Goal: Task Accomplishment & Management: Use online tool/utility

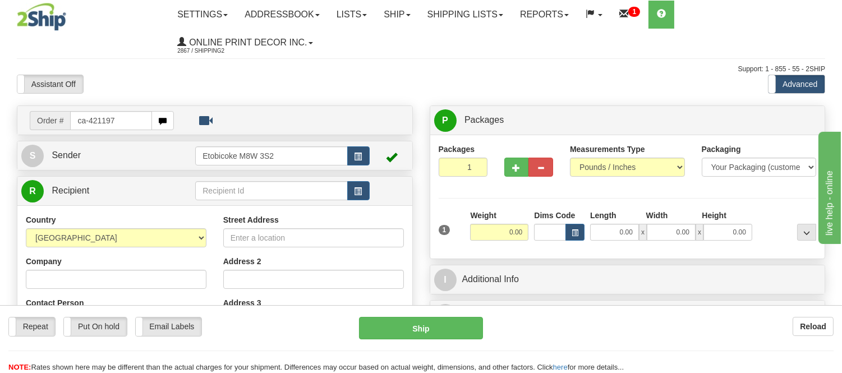
type input "ca-421197"
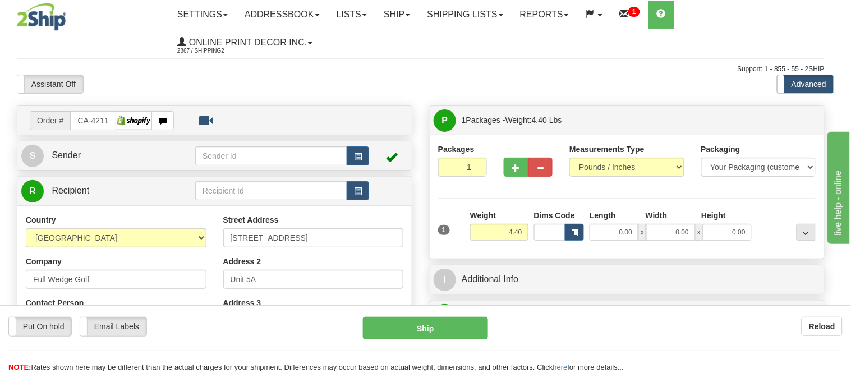
type input "UXBRIDGE"
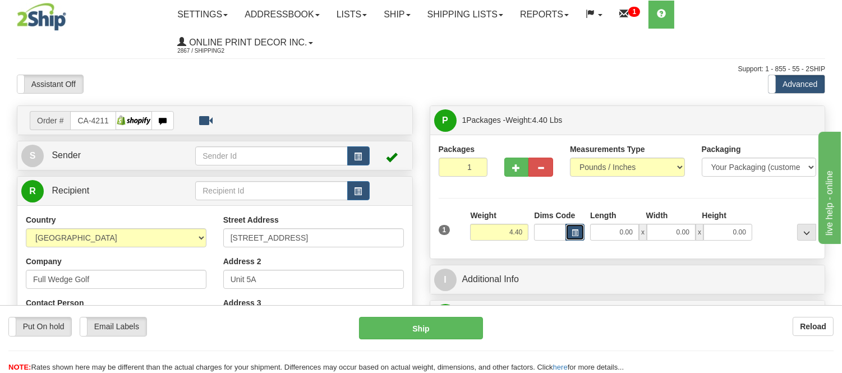
click at [574, 228] on button "button" at bounding box center [574, 232] width 19 height 17
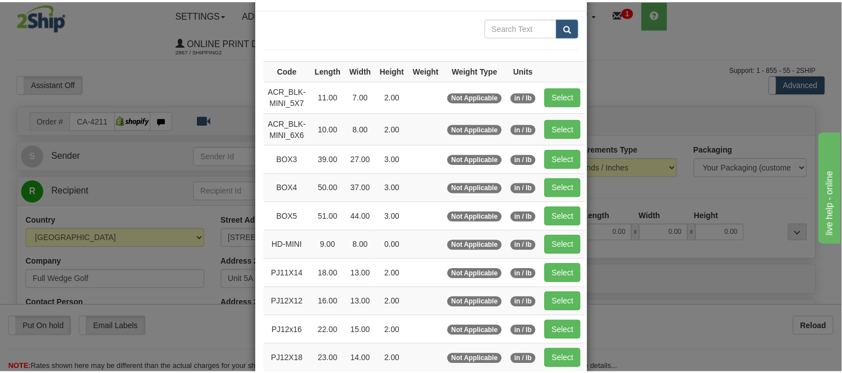
scroll to position [62, 0]
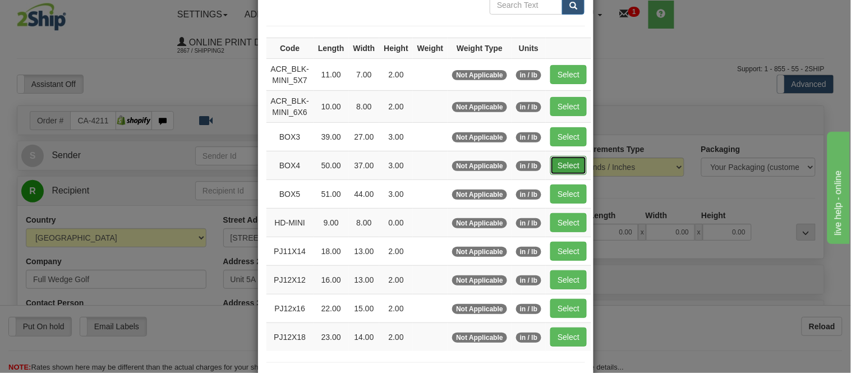
click at [573, 159] on button "Select" at bounding box center [568, 165] width 36 height 19
type input "BOX4"
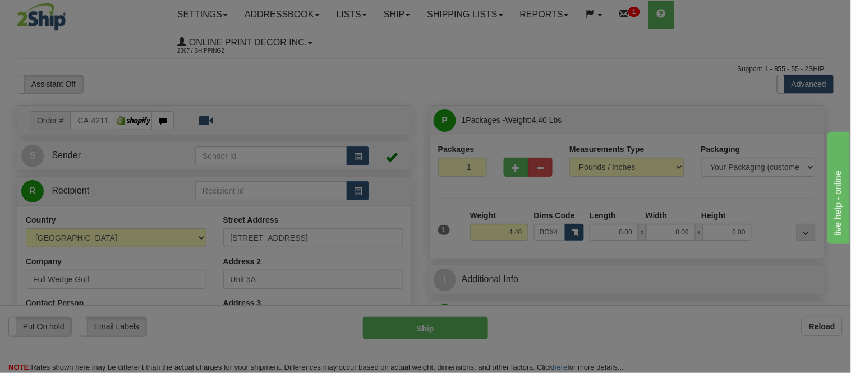
type input "50.00"
type input "37.00"
type input "3.00"
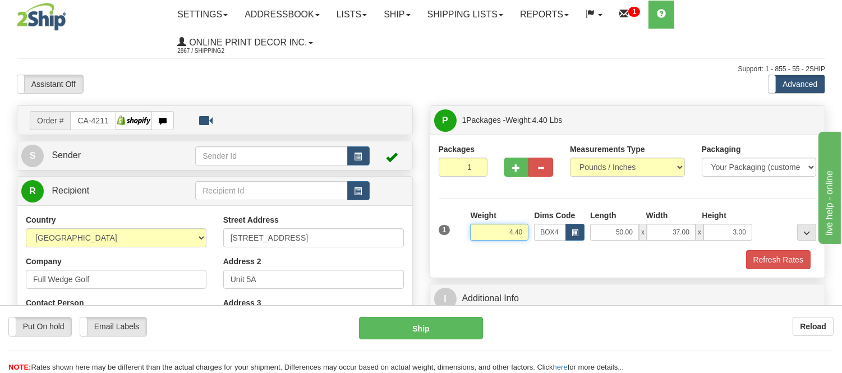
drag, startPoint x: 524, startPoint y: 233, endPoint x: 470, endPoint y: 228, distance: 54.6
click at [470, 228] on input "4.40" at bounding box center [499, 232] width 58 height 17
type input "13.98"
click at [513, 166] on span "button" at bounding box center [517, 167] width 8 height 7
radio input "true"
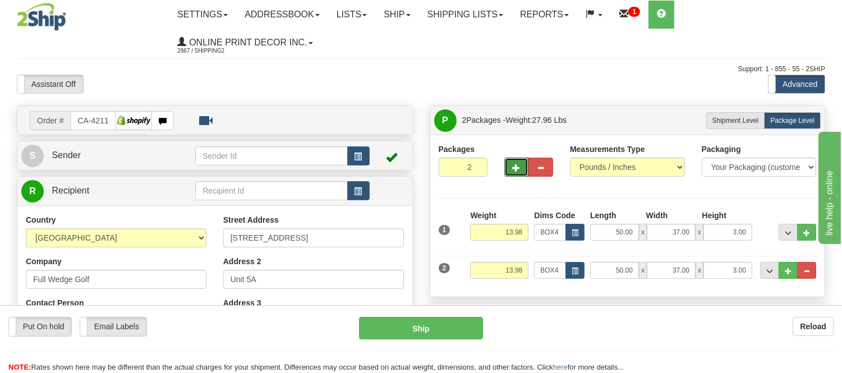
click at [513, 167] on span "button" at bounding box center [517, 167] width 8 height 7
type input "4"
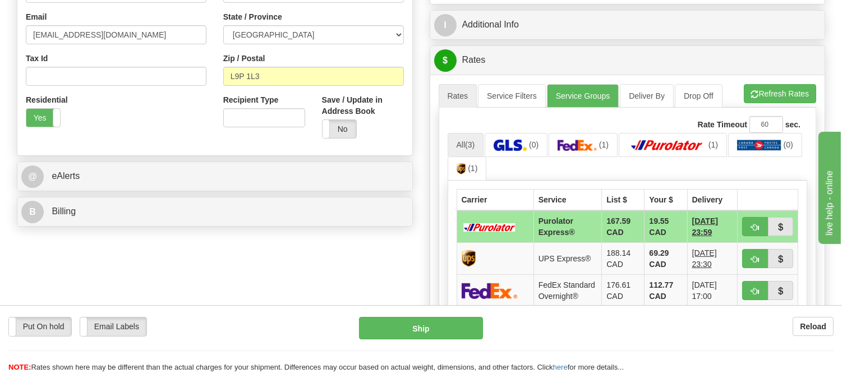
scroll to position [374, 0]
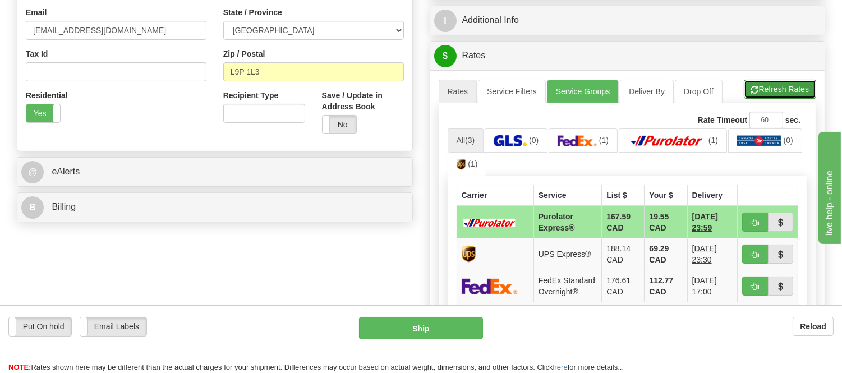
click at [761, 83] on button "Refresh Rates" at bounding box center [780, 89] width 72 height 19
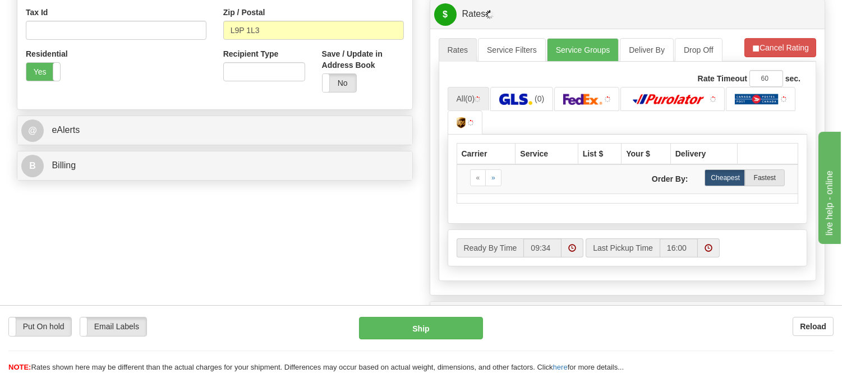
scroll to position [436, 0]
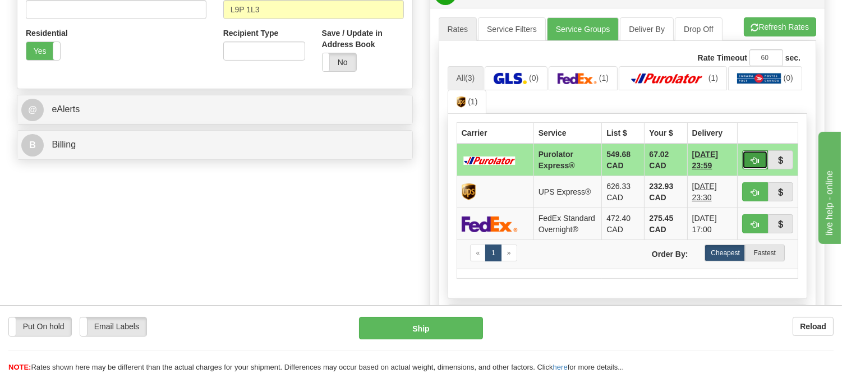
click at [749, 153] on button "button" at bounding box center [755, 159] width 26 height 19
type input "202"
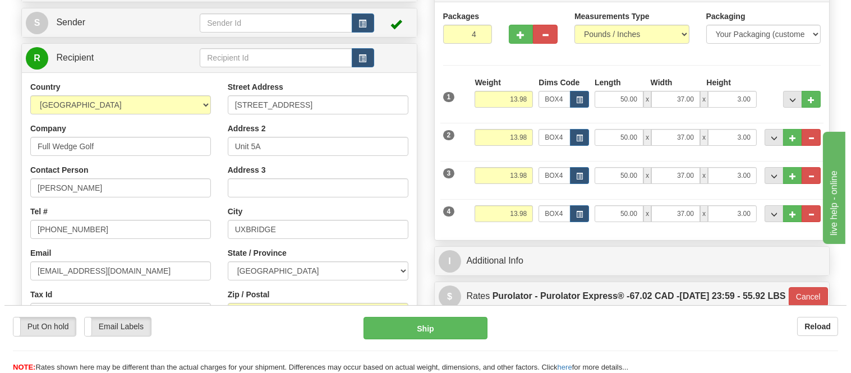
scroll to position [125, 0]
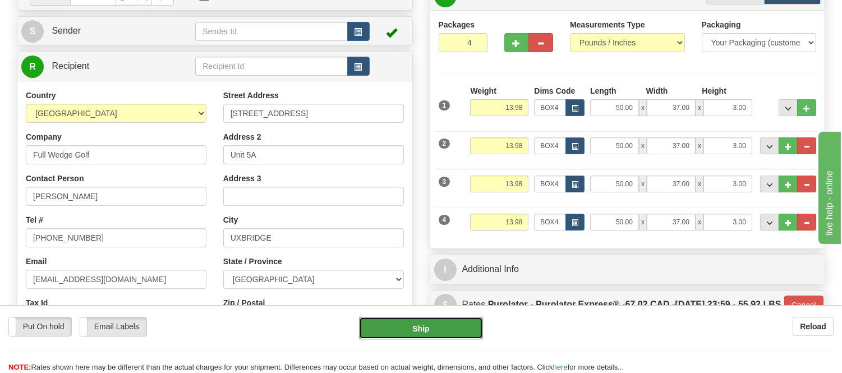
click at [467, 323] on button "Ship" at bounding box center [420, 328] width 123 height 22
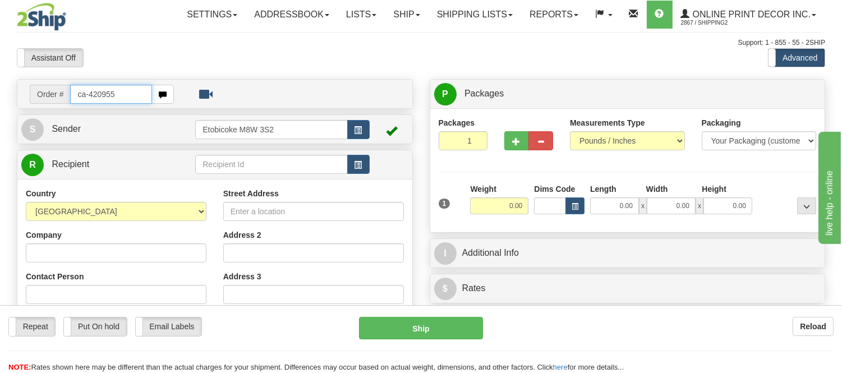
type input "ca-420955"
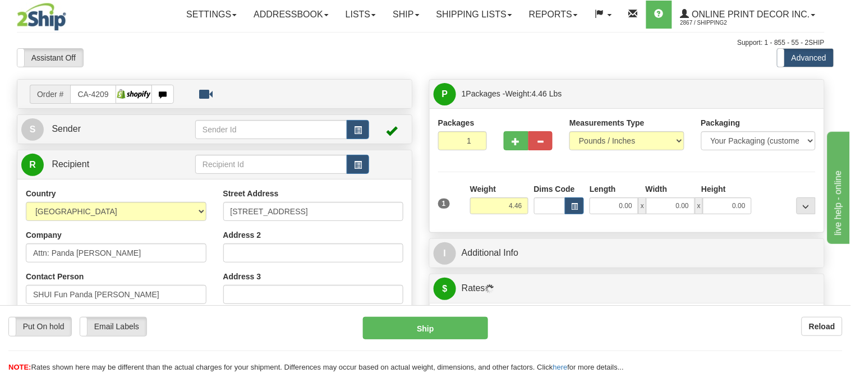
type input "RICHMOND"
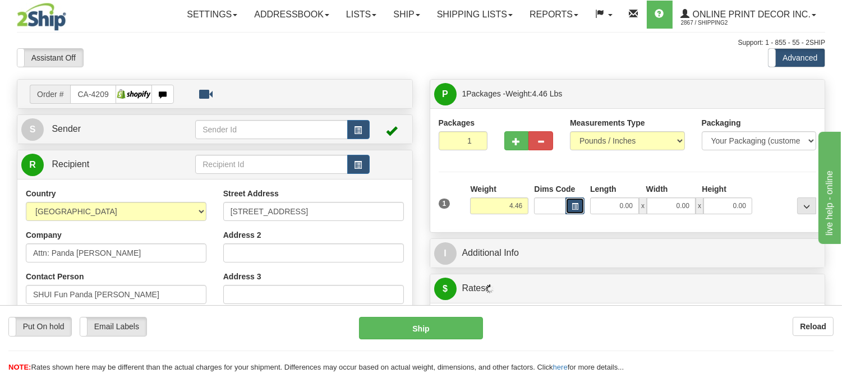
click at [573, 211] on button "button" at bounding box center [574, 205] width 19 height 17
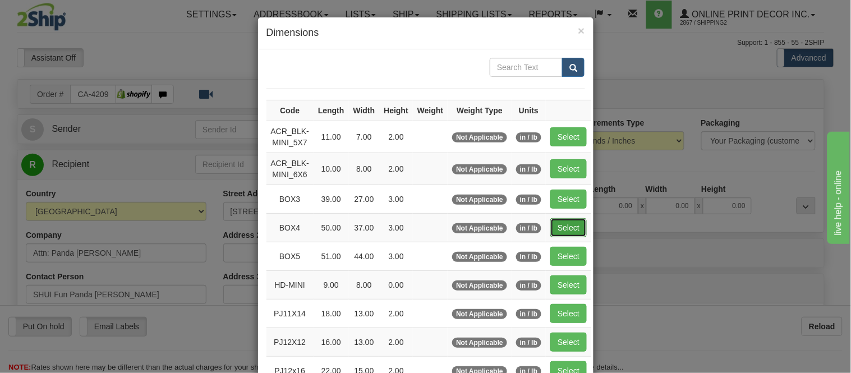
click at [572, 219] on button "Select" at bounding box center [568, 227] width 36 height 19
type input "BOX4"
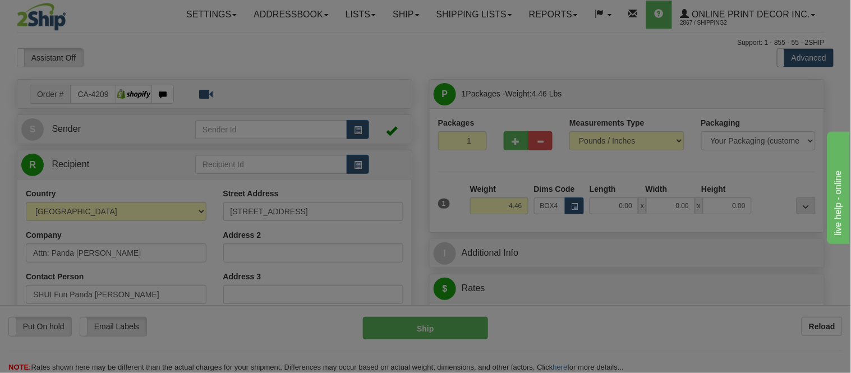
type input "50.00"
type input "37.00"
type input "3.00"
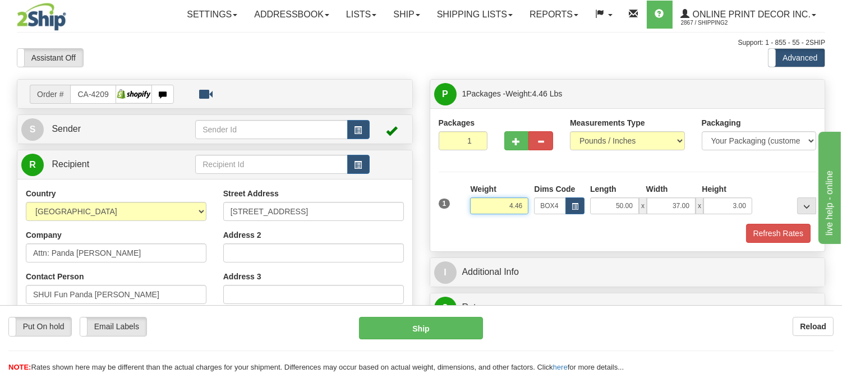
drag, startPoint x: 525, startPoint y: 200, endPoint x: 467, endPoint y: 198, distance: 58.4
click at [467, 198] on div "1 Weight 4.46 Dims Code BOX4" at bounding box center [628, 203] width 384 height 40
type input "16.98"
click at [753, 222] on div "1 Weight 16.98 Dims Code x x" at bounding box center [628, 203] width 384 height 40
click at [760, 243] on button "Refresh Rates" at bounding box center [778, 233] width 65 height 19
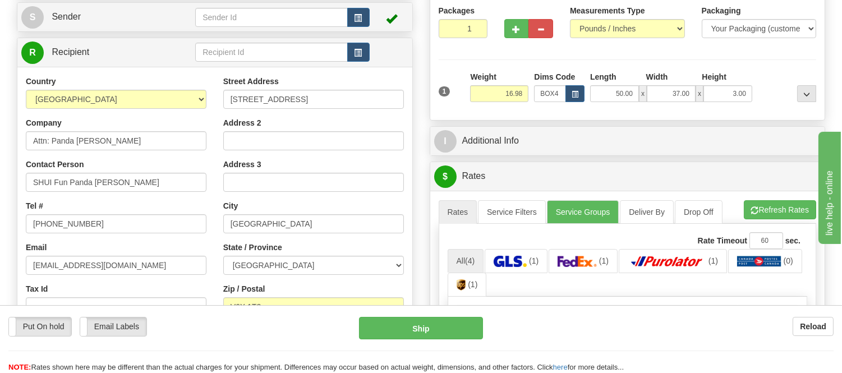
scroll to position [187, 0]
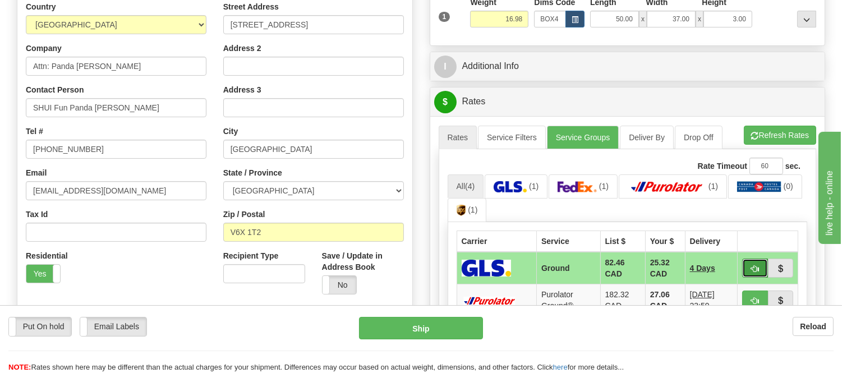
click at [754, 265] on span "button" at bounding box center [755, 268] width 8 height 7
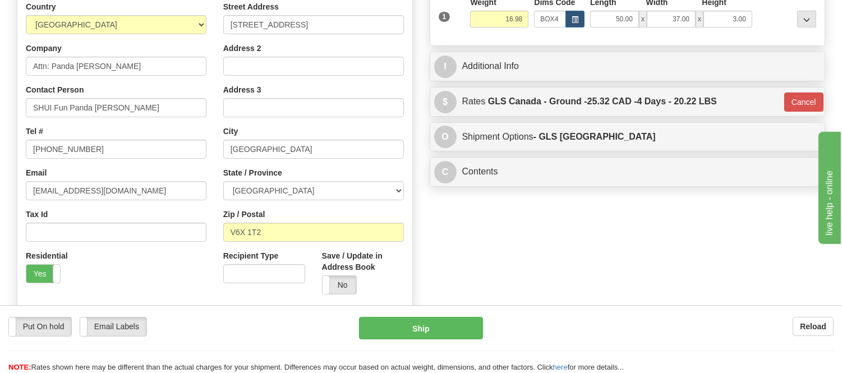
type input "1"
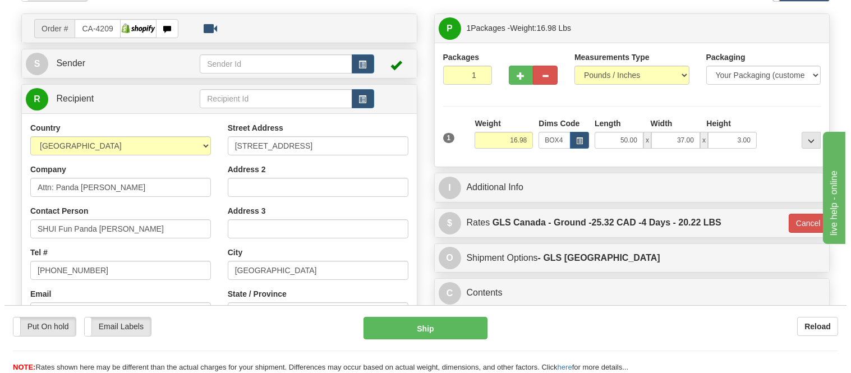
scroll to position [62, 0]
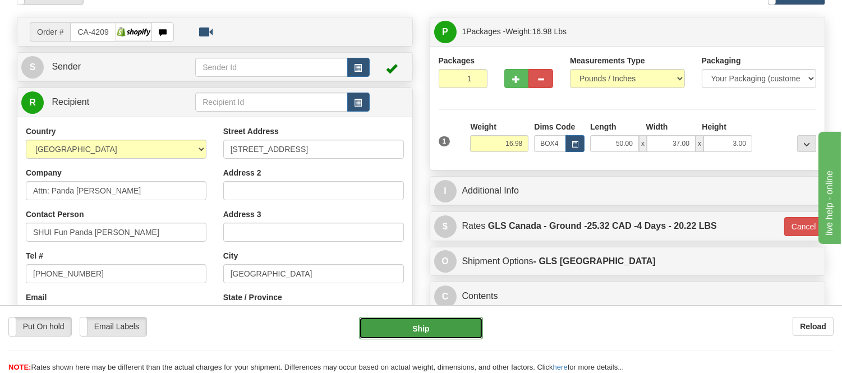
click at [447, 327] on button "Ship" at bounding box center [420, 328] width 123 height 22
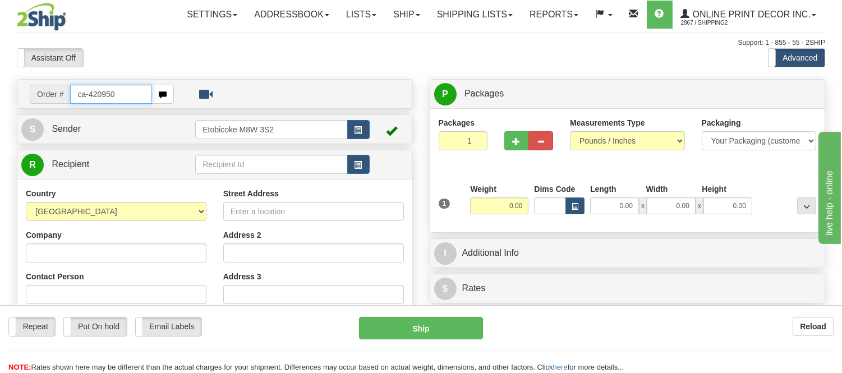
type input "ca-420950"
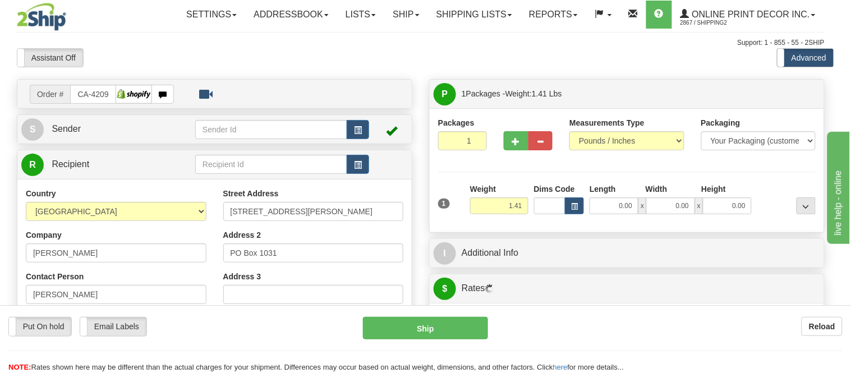
type input "TUMBLER RIDGE"
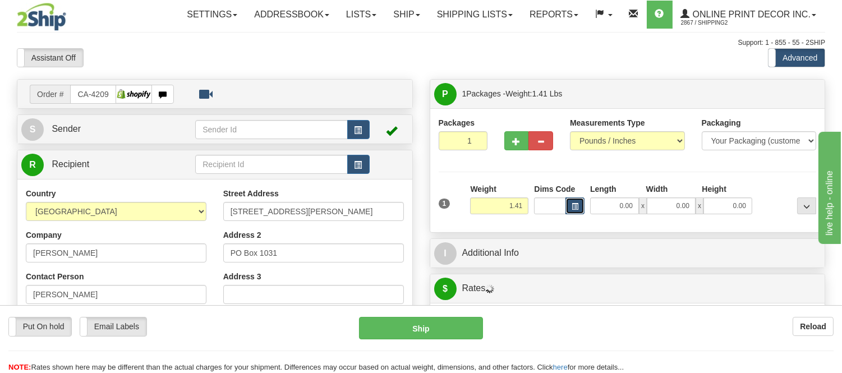
click at [577, 208] on span "button" at bounding box center [575, 207] width 7 height 6
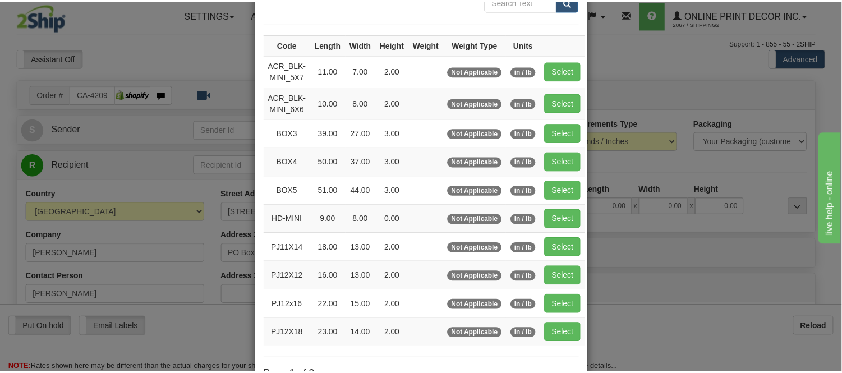
scroll to position [187, 0]
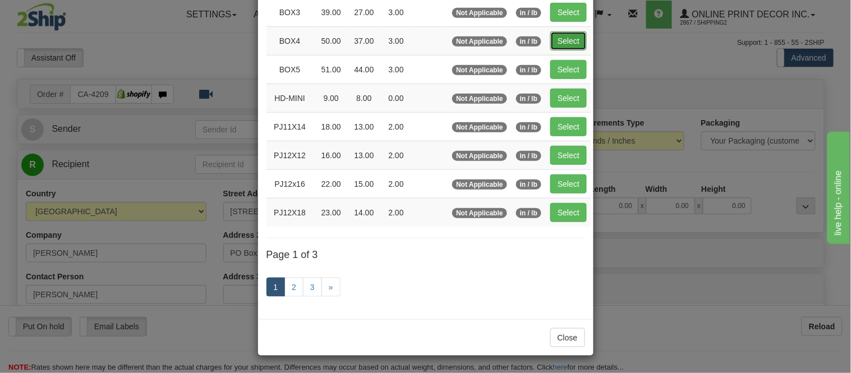
click at [560, 40] on button "Select" at bounding box center [568, 40] width 36 height 19
type input "BOX4"
type input "50.00"
type input "37.00"
type input "3.00"
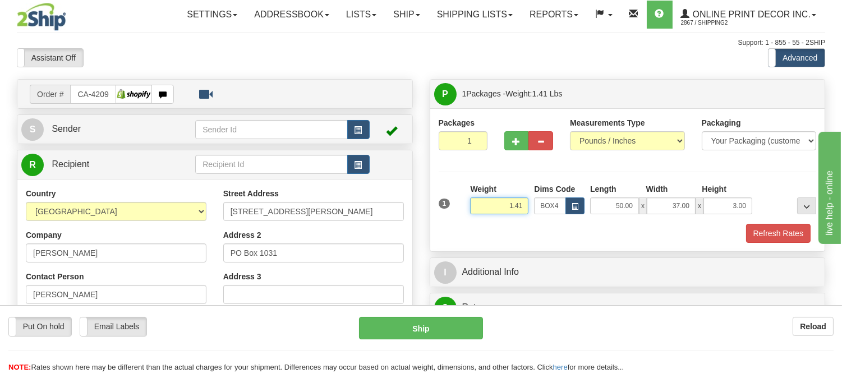
drag, startPoint x: 524, startPoint y: 205, endPoint x: 481, endPoint y: 205, distance: 43.2
click at [481, 205] on input "1.41" at bounding box center [499, 205] width 58 height 17
type input "12.98"
click at [791, 234] on button "Refresh Rates" at bounding box center [778, 233] width 65 height 19
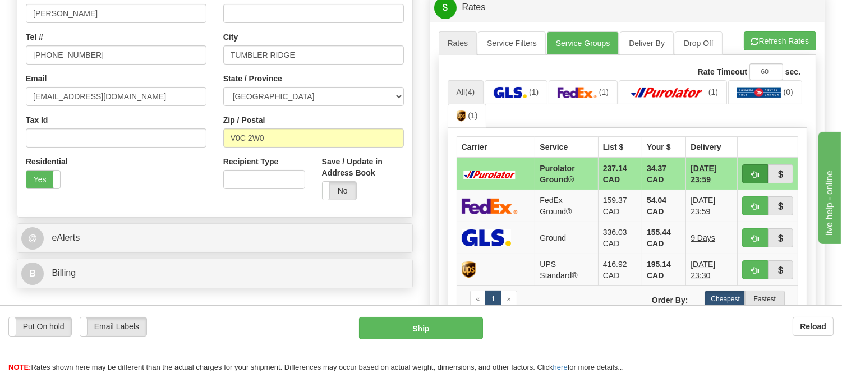
scroll to position [311, 0]
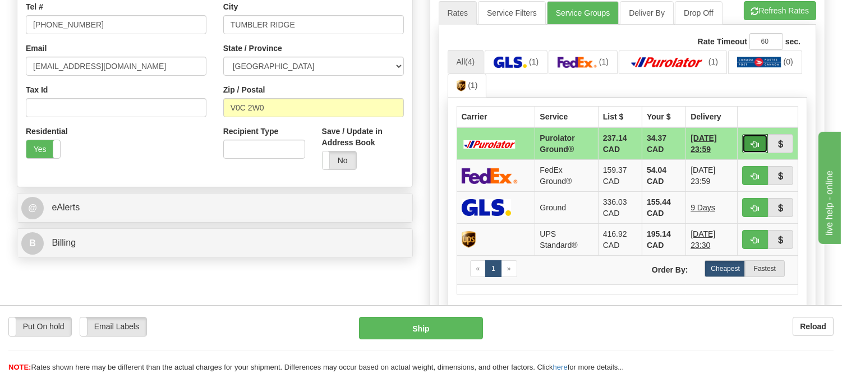
click at [758, 140] on button "button" at bounding box center [755, 143] width 26 height 19
type input "260"
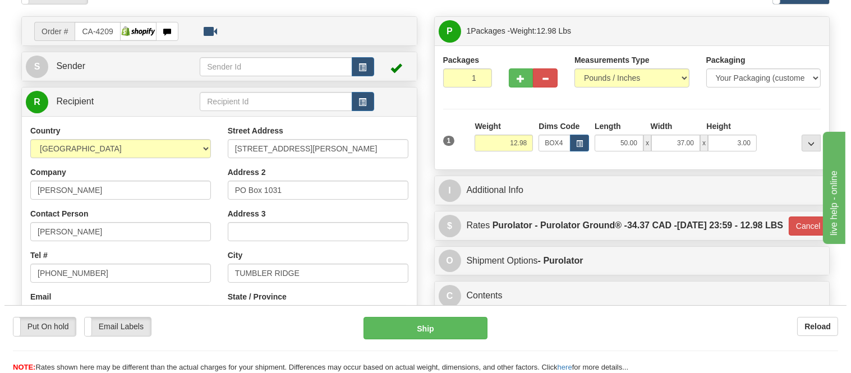
scroll to position [62, 0]
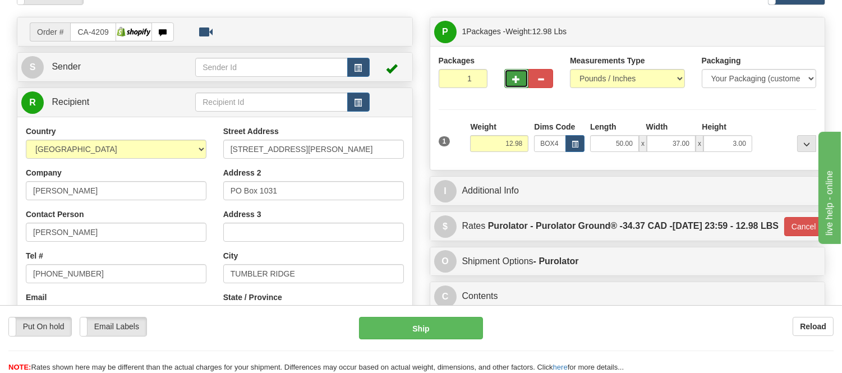
click at [512, 75] on button "button" at bounding box center [516, 78] width 25 height 19
radio input "true"
type input "2"
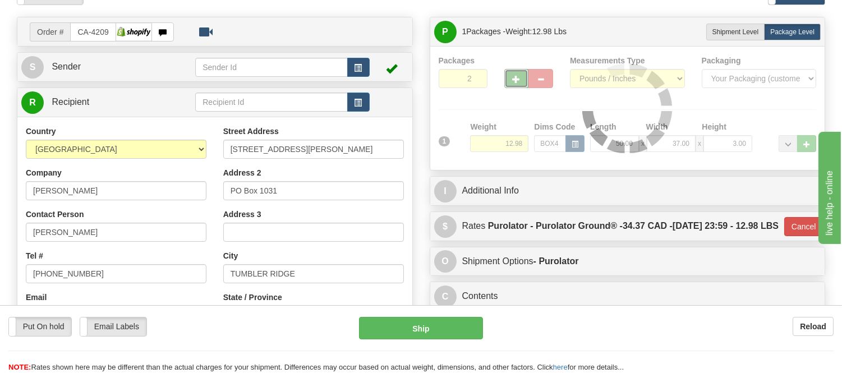
type input "260"
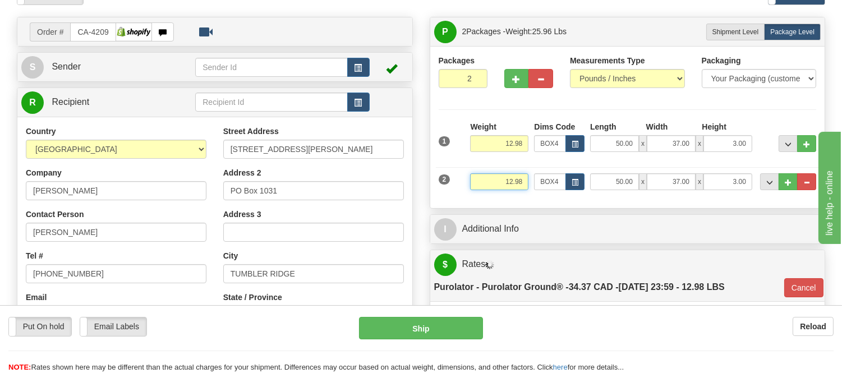
drag, startPoint x: 523, startPoint y: 180, endPoint x: 464, endPoint y: 175, distance: 59.1
click at [464, 175] on div "2 Weight 12.98 Dims Code BOX4 Length Width x" at bounding box center [628, 181] width 384 height 38
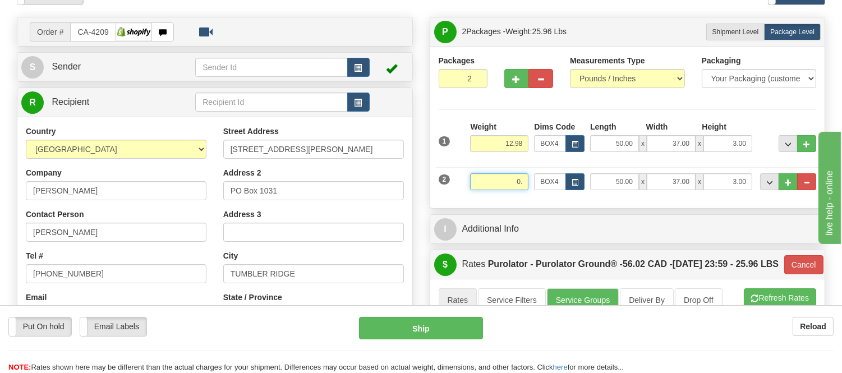
type input "0"
type input "1.10"
click at [576, 178] on button "button" at bounding box center [574, 181] width 19 height 17
type input "260"
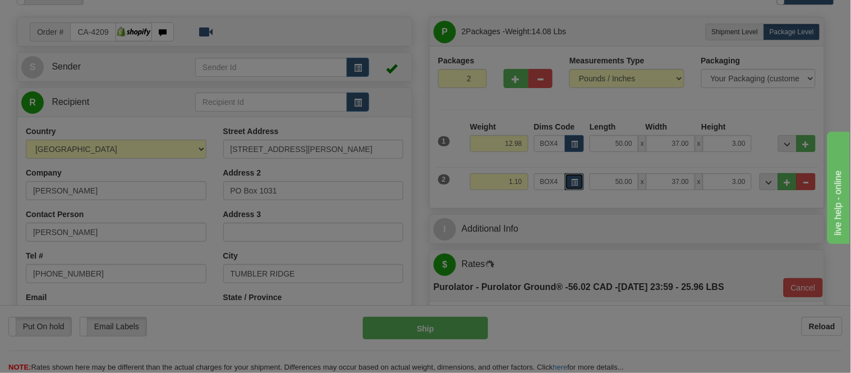
scroll to position [0, 0]
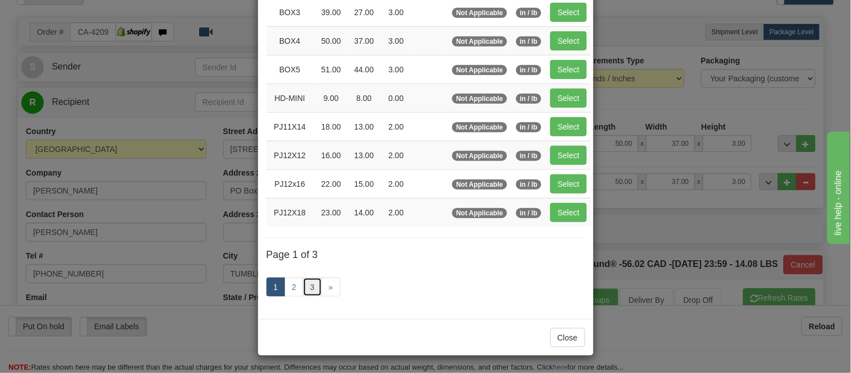
click at [305, 292] on link "3" at bounding box center [312, 287] width 19 height 19
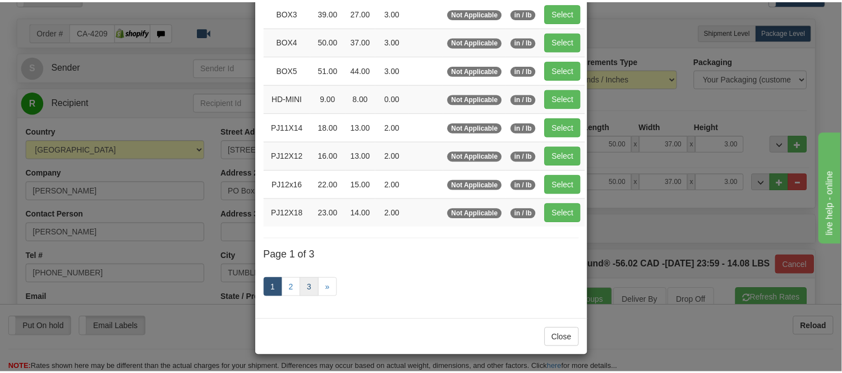
scroll to position [135, 0]
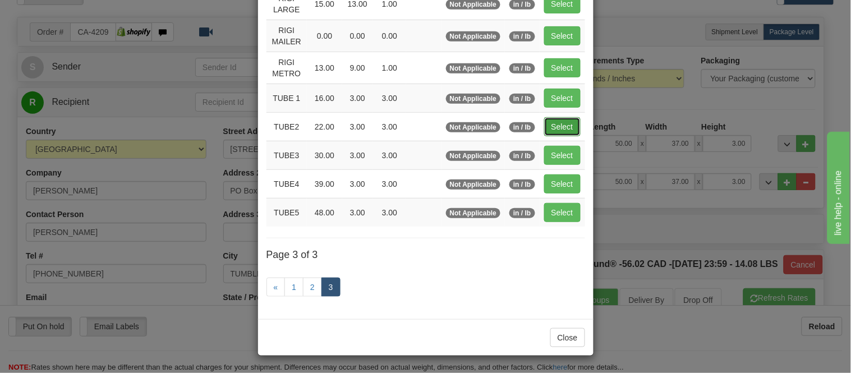
click at [568, 121] on button "Select" at bounding box center [562, 126] width 36 height 19
type input "TUBE2"
type input "22.00"
type input "3.00"
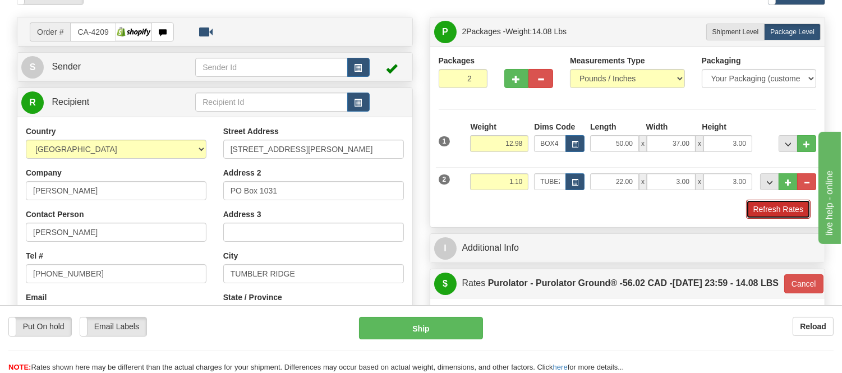
click at [767, 206] on button "Refresh Rates" at bounding box center [778, 209] width 65 height 19
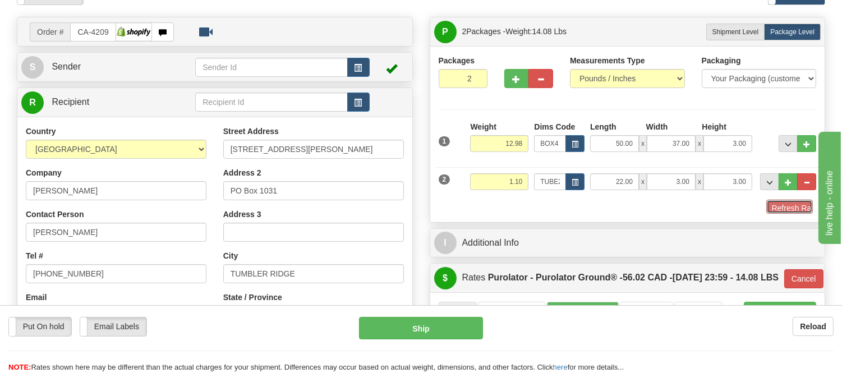
type input "260"
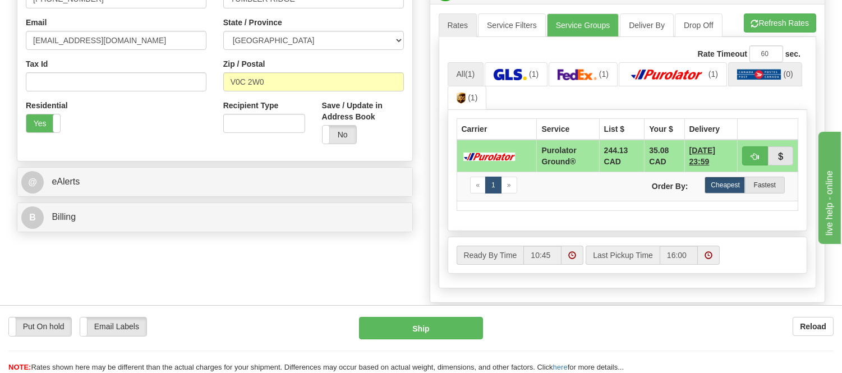
scroll to position [374, 0]
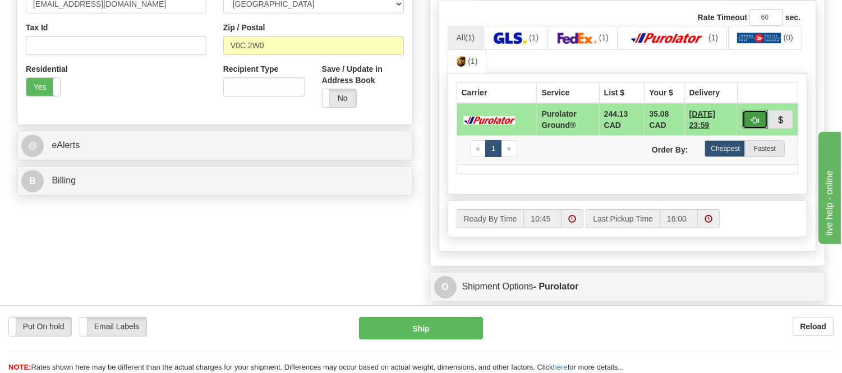
click at [744, 129] on button "button" at bounding box center [755, 119] width 26 height 19
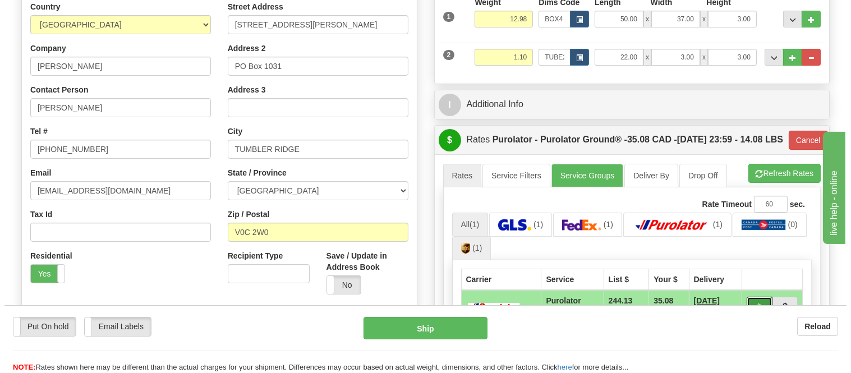
scroll to position [125, 0]
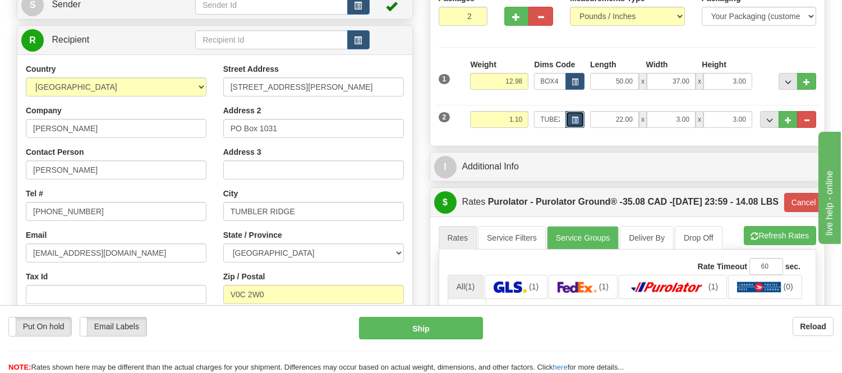
click at [574, 119] on span "button" at bounding box center [575, 120] width 7 height 6
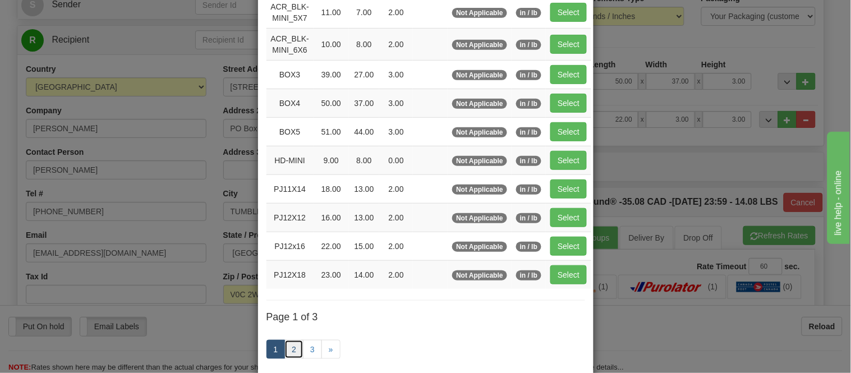
click at [293, 343] on link "2" at bounding box center [293, 349] width 19 height 19
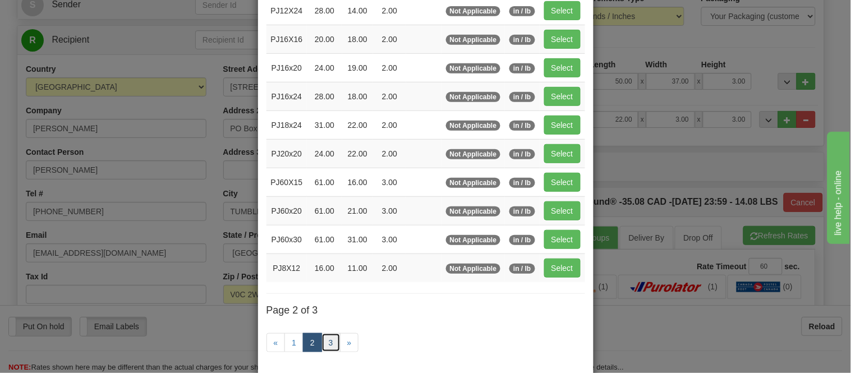
click at [331, 346] on link "3" at bounding box center [330, 342] width 19 height 19
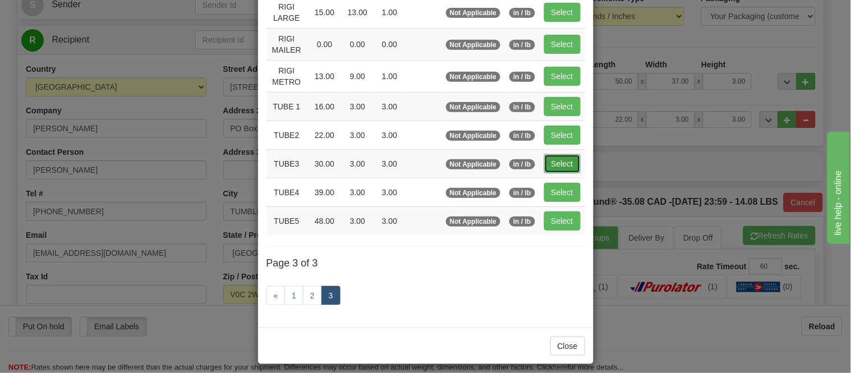
click at [550, 160] on button "Select" at bounding box center [562, 163] width 36 height 19
type input "TUBE3"
type input "30.00"
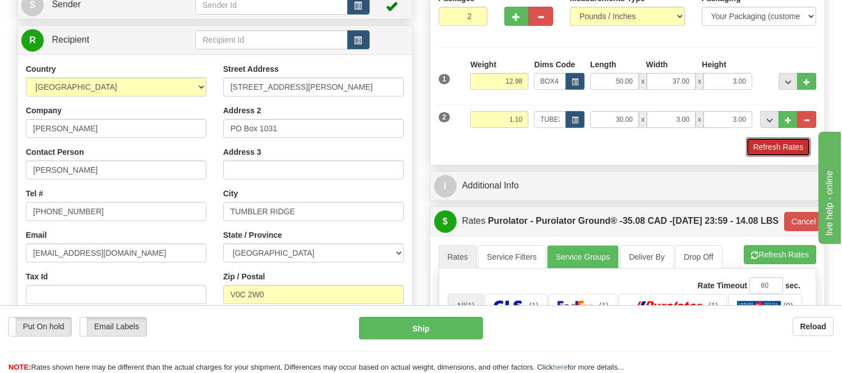
click at [791, 140] on button "Refresh Rates" at bounding box center [778, 146] width 65 height 19
type input "260"
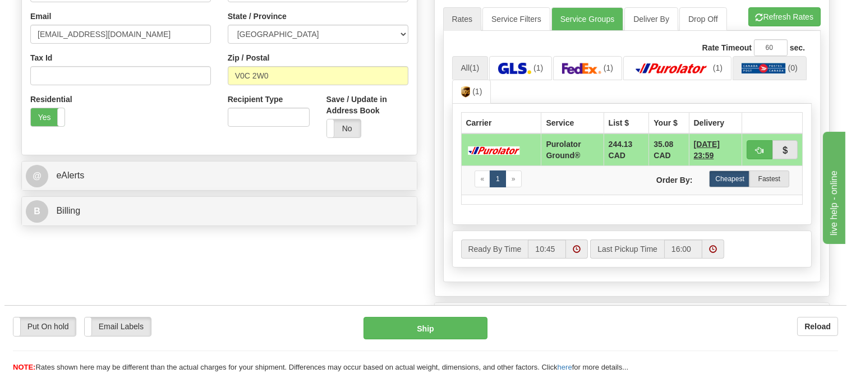
scroll to position [374, 0]
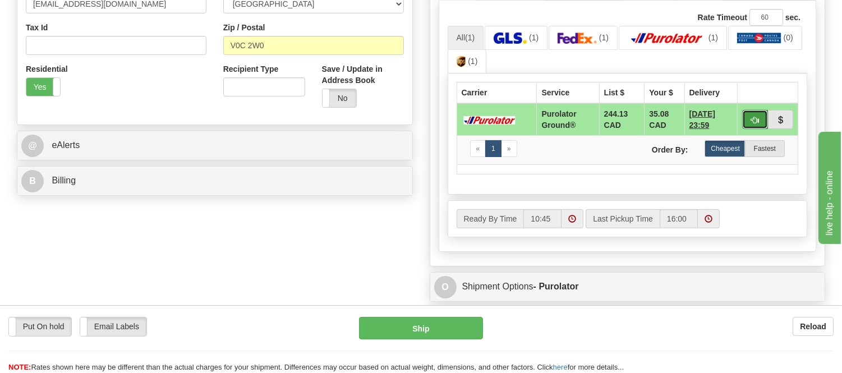
click at [756, 129] on button "button" at bounding box center [755, 119] width 26 height 19
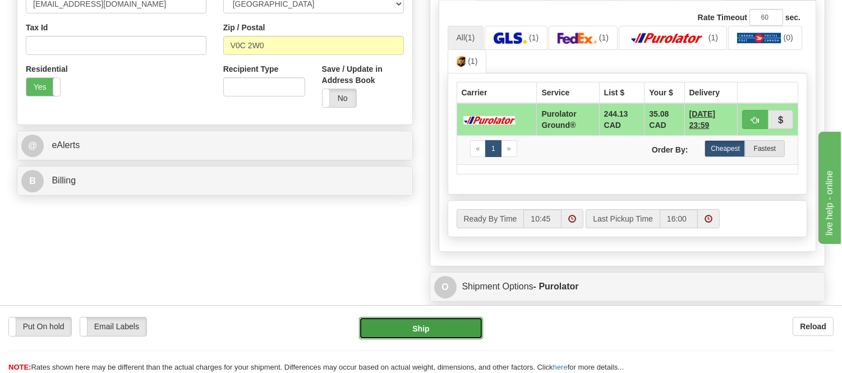
click at [429, 327] on button "Ship" at bounding box center [420, 328] width 123 height 22
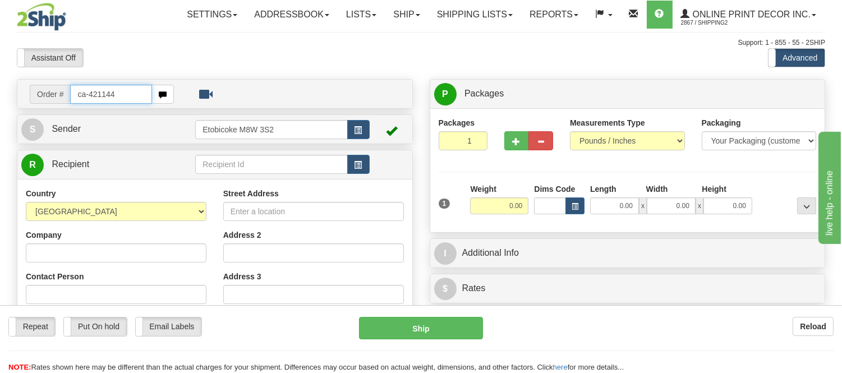
type input "ca-421144"
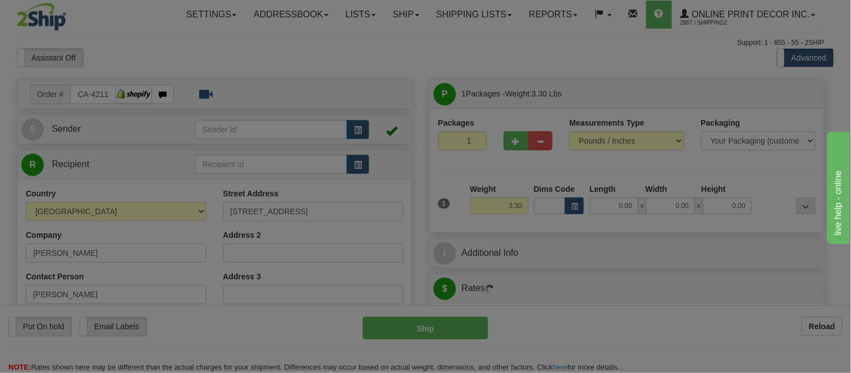
type input "AVONDALE"
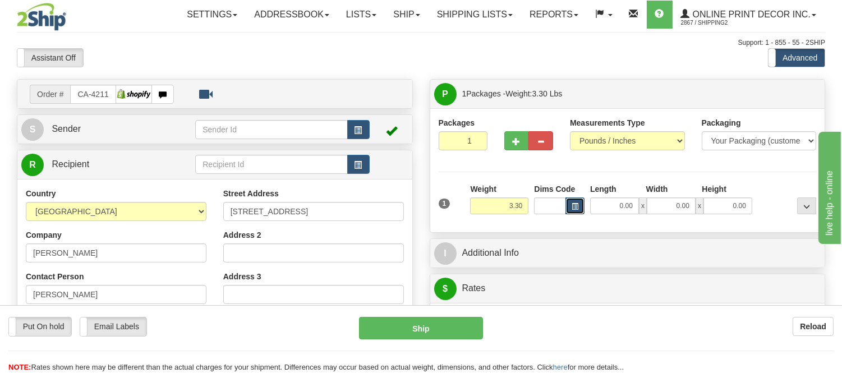
click at [568, 205] on button "button" at bounding box center [574, 205] width 19 height 17
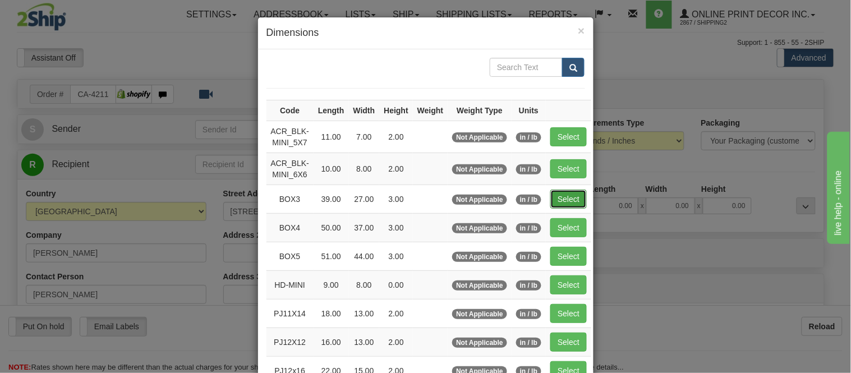
click at [554, 197] on button "Select" at bounding box center [568, 199] width 36 height 19
type input "BOX3"
type input "39.00"
type input "27.00"
type input "3.00"
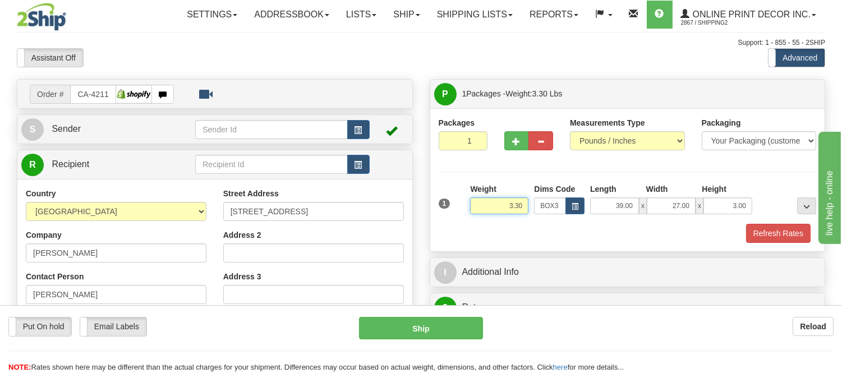
drag, startPoint x: 526, startPoint y: 206, endPoint x: 412, endPoint y: 208, distance: 114.5
click at [442, 214] on div "1 Weight 3.30 Dims Code BOX3" at bounding box center [628, 203] width 384 height 40
type input "7.98"
click at [518, 136] on button "button" at bounding box center [516, 140] width 25 height 19
radio input "true"
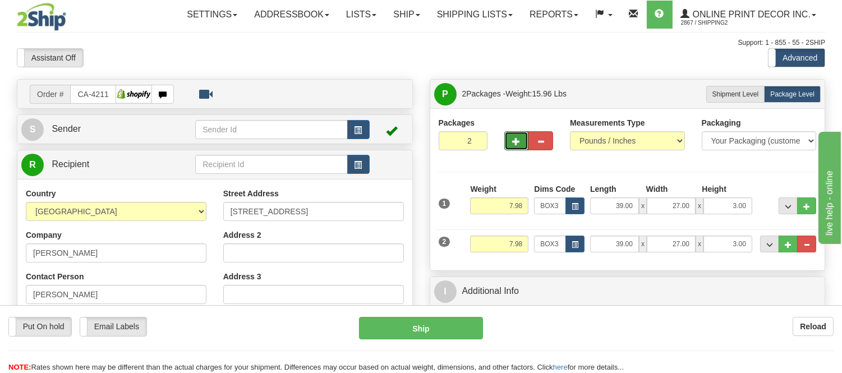
click at [517, 141] on span "button" at bounding box center [517, 141] width 8 height 7
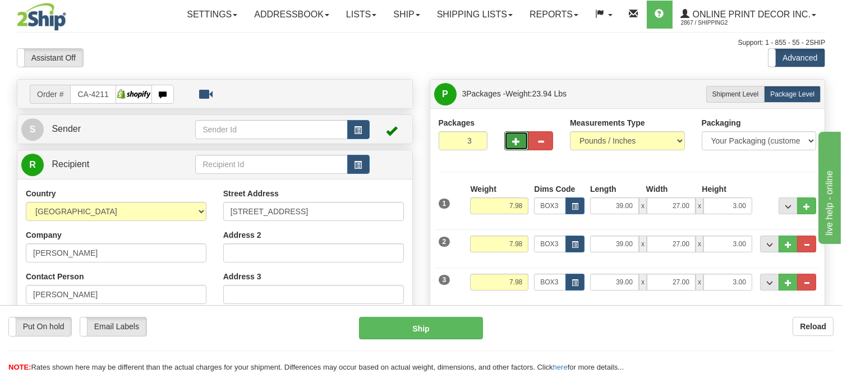
click at [517, 141] on span "button" at bounding box center [517, 141] width 8 height 7
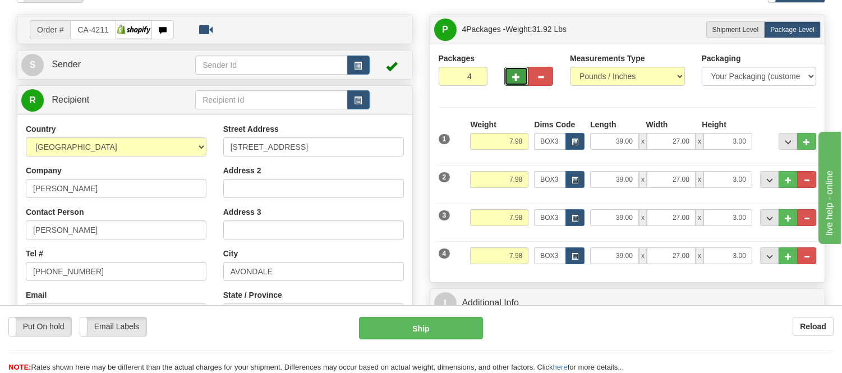
scroll to position [187, 0]
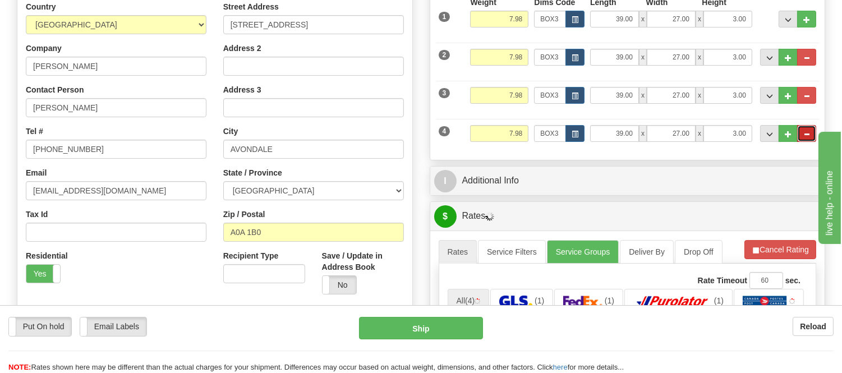
click at [808, 137] on span "..." at bounding box center [806, 134] width 7 height 6
type input "3"
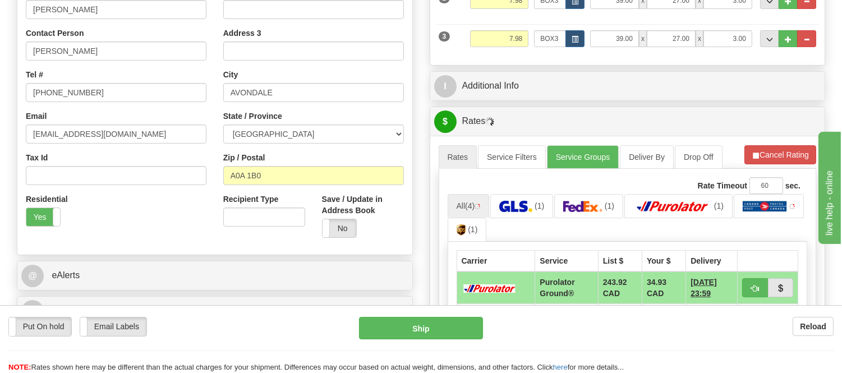
scroll to position [311, 0]
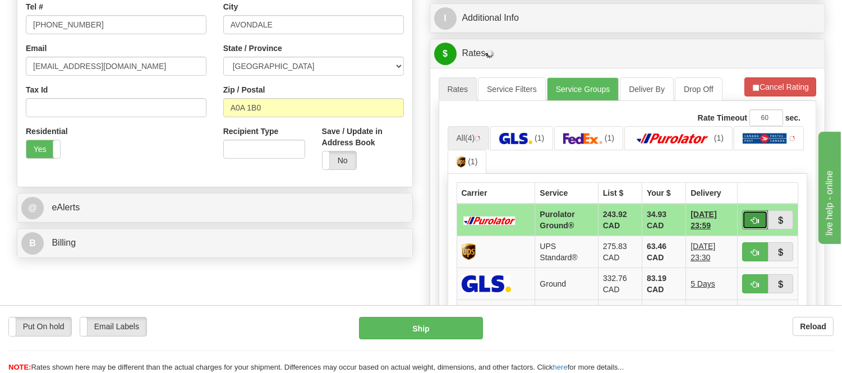
click at [750, 225] on button "button" at bounding box center [755, 219] width 26 height 19
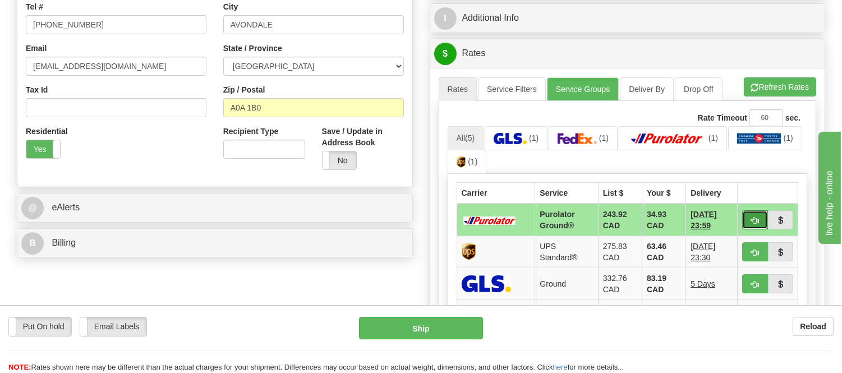
click at [753, 214] on button "button" at bounding box center [755, 219] width 26 height 19
type input "260"
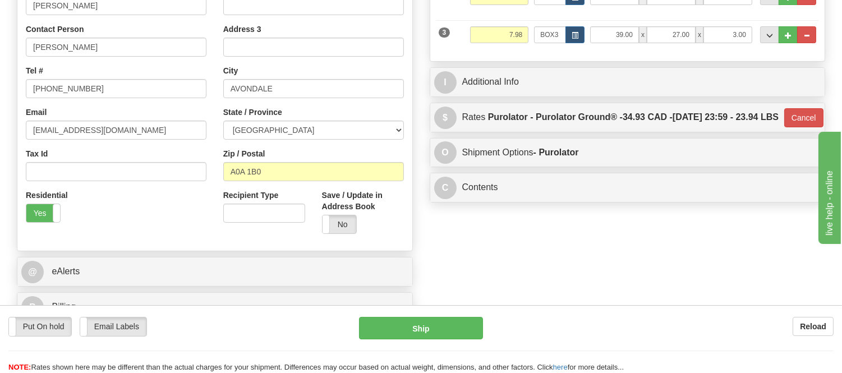
scroll to position [249, 0]
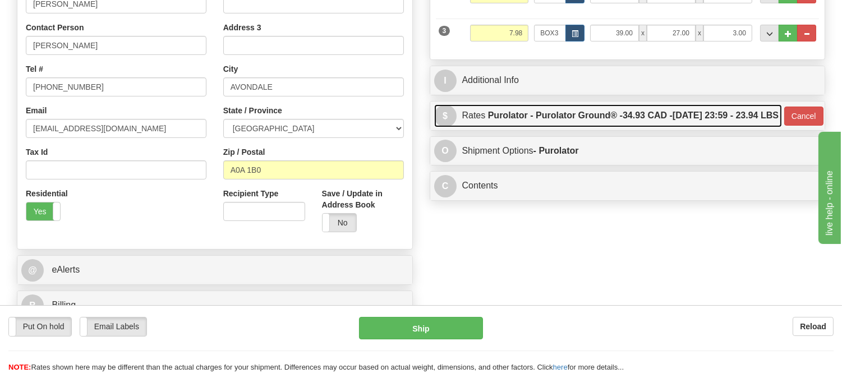
click at [653, 127] on label "Purolator - Purolator Ground® - 34.93 CAD - 09/04/2025 23:59 - 23.94 LBS" at bounding box center [633, 115] width 291 height 22
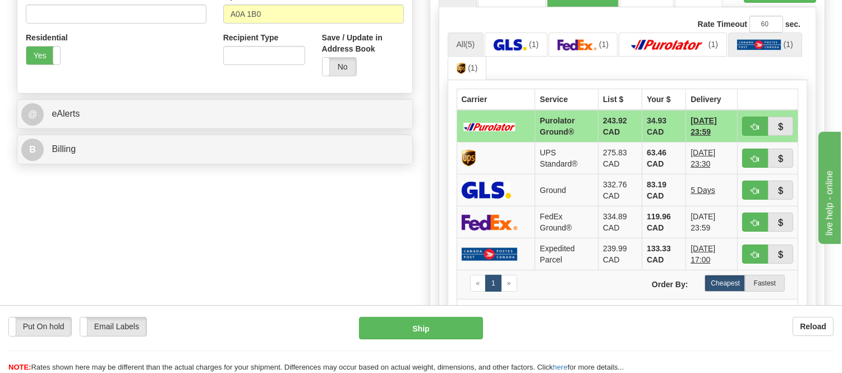
scroll to position [436, 0]
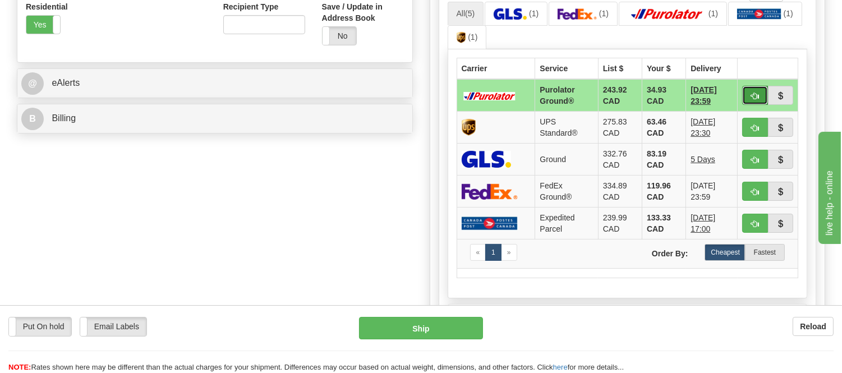
click at [747, 105] on button "button" at bounding box center [755, 95] width 26 height 19
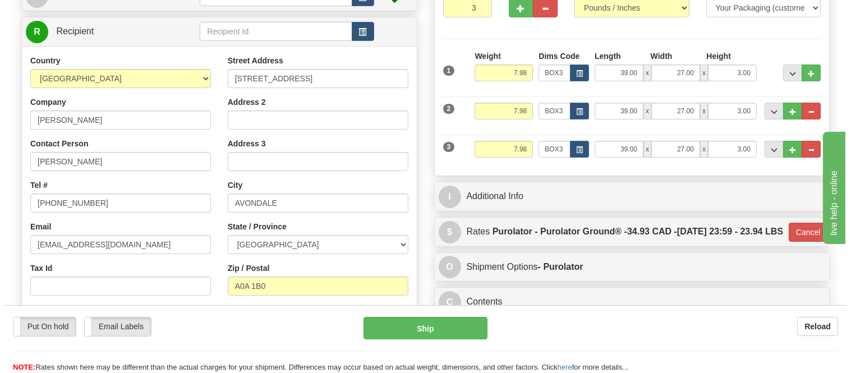
scroll to position [125, 0]
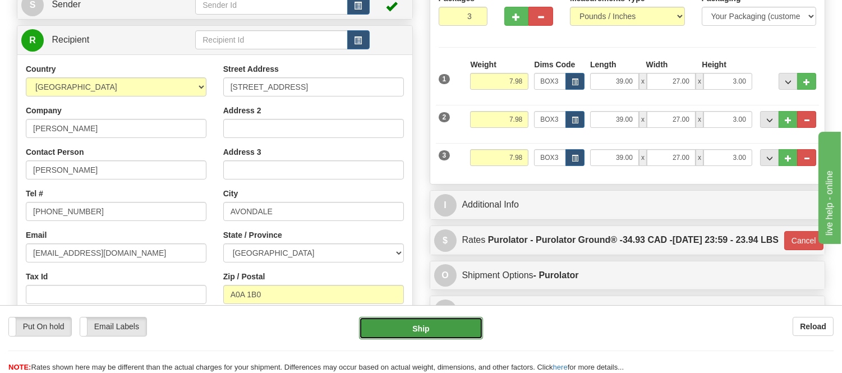
click at [420, 323] on button "Ship" at bounding box center [420, 328] width 123 height 22
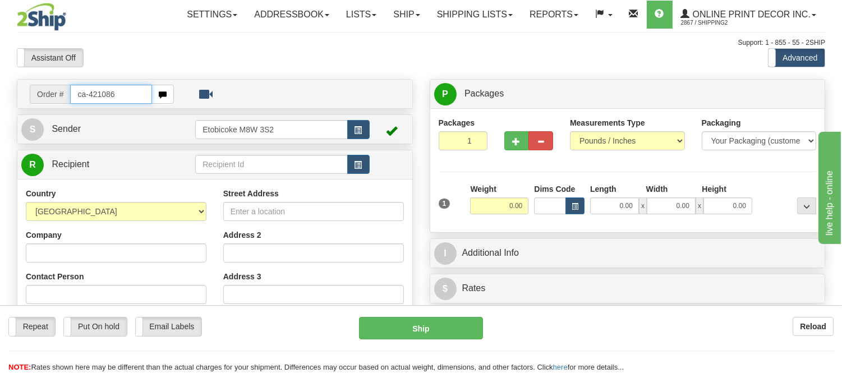
type input "ca-421086"
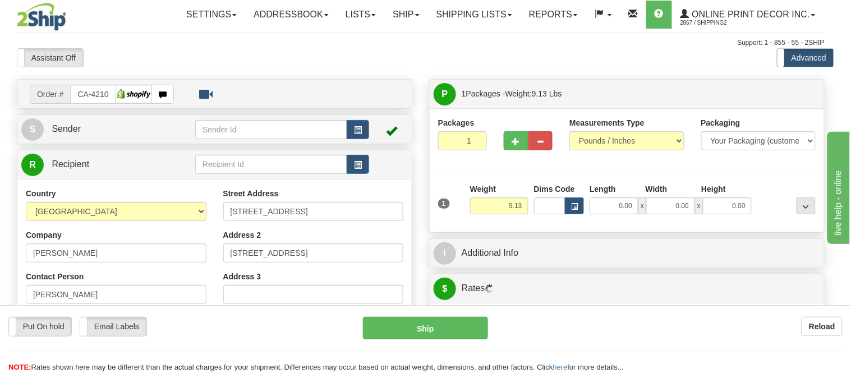
type input "SIOUX NARROWS"
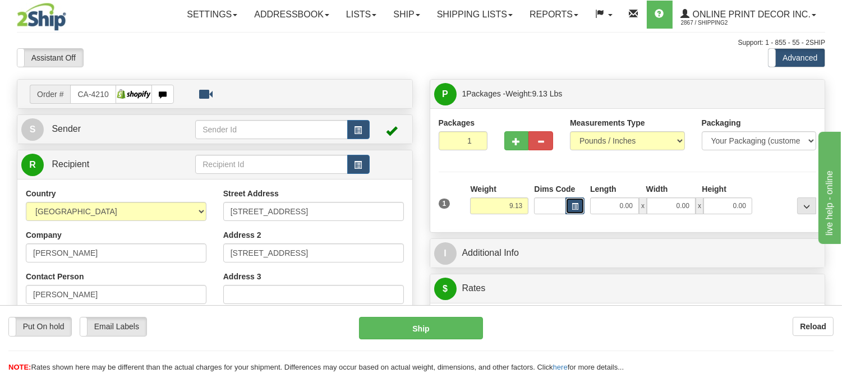
click at [574, 206] on span "button" at bounding box center [575, 207] width 7 height 6
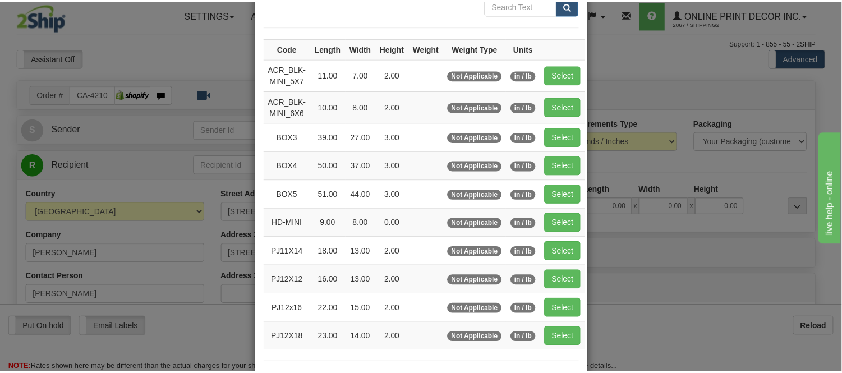
scroll to position [125, 0]
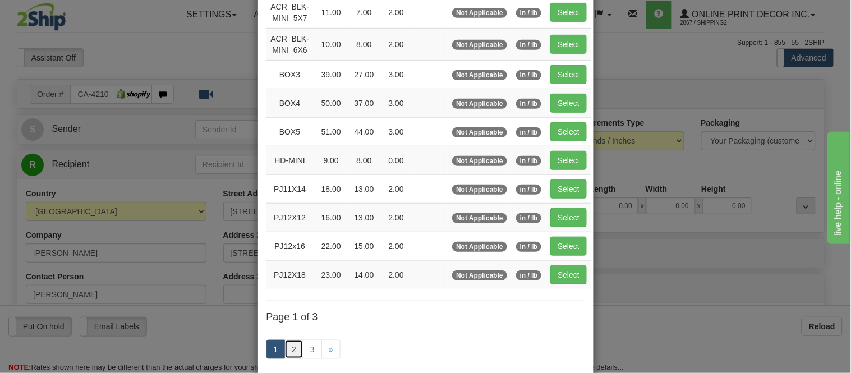
click at [284, 352] on link "2" at bounding box center [293, 349] width 19 height 19
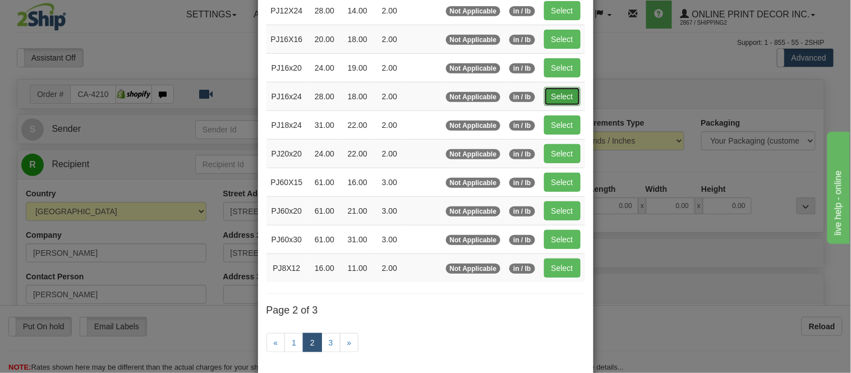
click at [552, 95] on button "Select" at bounding box center [562, 96] width 36 height 19
type input "PJ16x24"
type input "28.00"
type input "18.00"
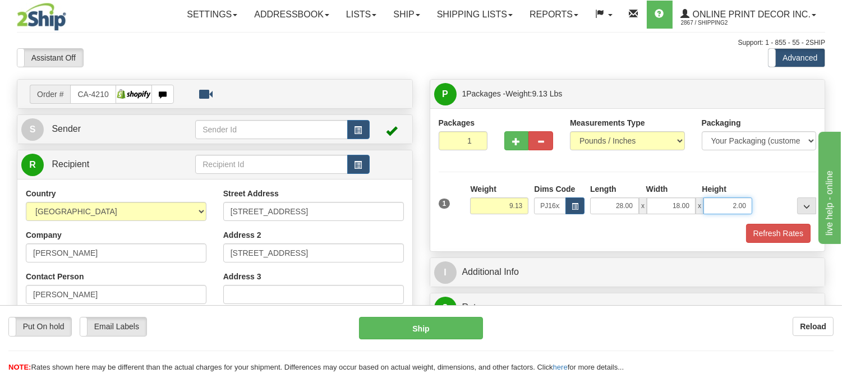
drag, startPoint x: 750, startPoint y: 203, endPoint x: 712, endPoint y: 204, distance: 37.6
click at [712, 204] on input "2.00" at bounding box center [727, 205] width 49 height 17
click button "Delete" at bounding box center [0, 0] width 0 height 0
type input "4.00"
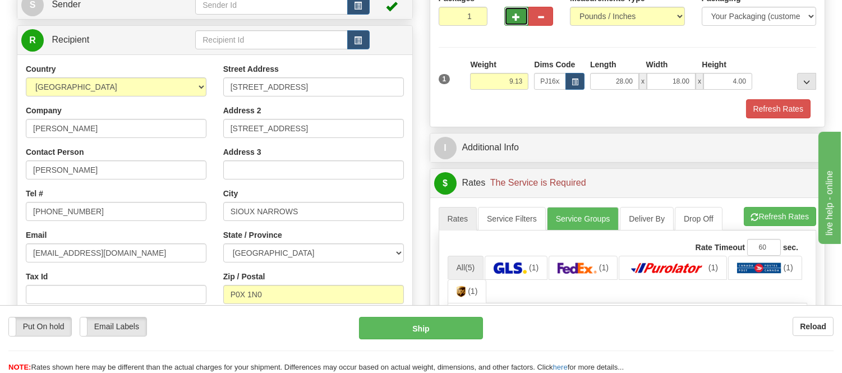
click at [509, 18] on button "button" at bounding box center [516, 16] width 25 height 19
radio input "true"
type input "2"
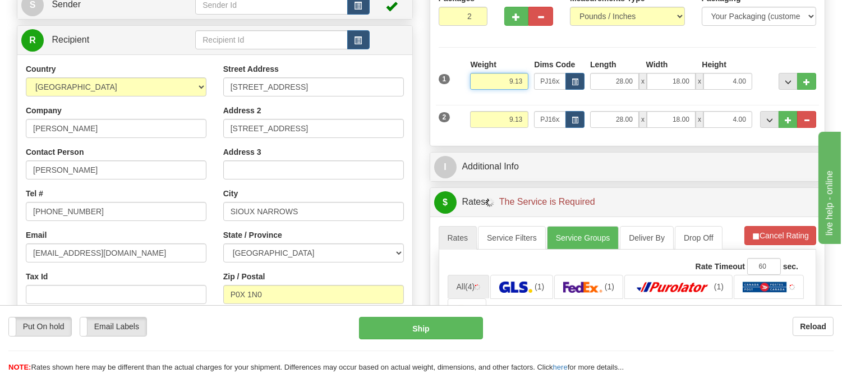
drag, startPoint x: 522, startPoint y: 79, endPoint x: 491, endPoint y: 82, distance: 31.0
click at [491, 82] on input "9.13" at bounding box center [499, 81] width 58 height 17
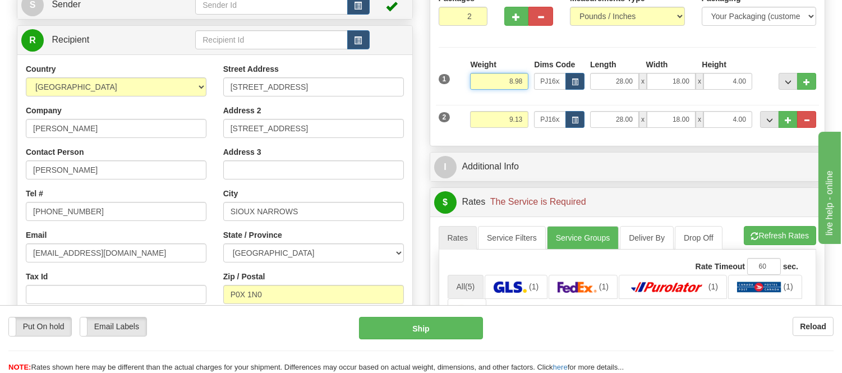
type input "8.98"
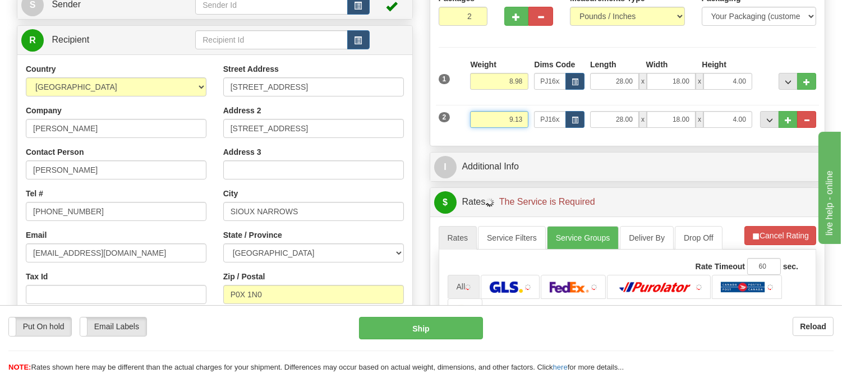
drag, startPoint x: 521, startPoint y: 120, endPoint x: 462, endPoint y: 121, distance: 58.3
click at [462, 121] on div "2 Weight 9.13 Dims Code PJ16x24 Length Width" at bounding box center [628, 118] width 384 height 38
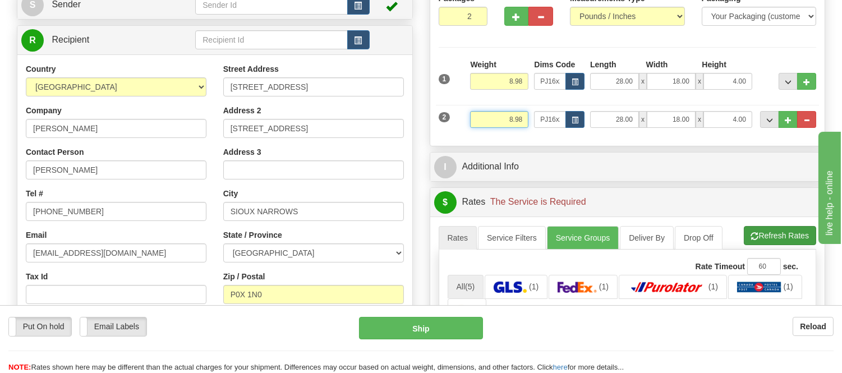
type input "8.98"
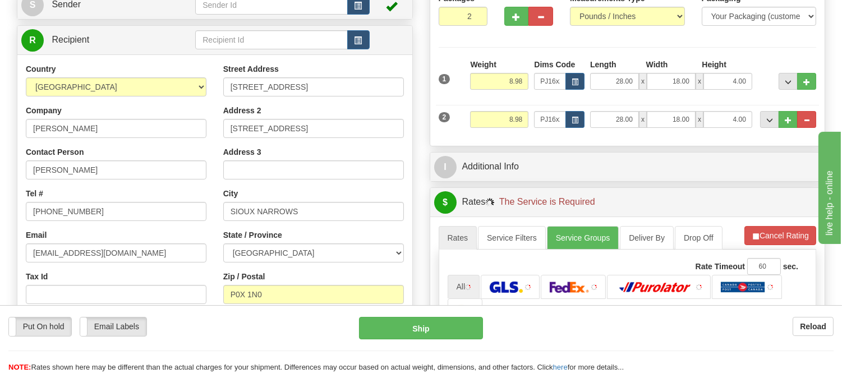
click at [762, 233] on li "Refresh Rates Cancel Rating" at bounding box center [780, 235] width 72 height 19
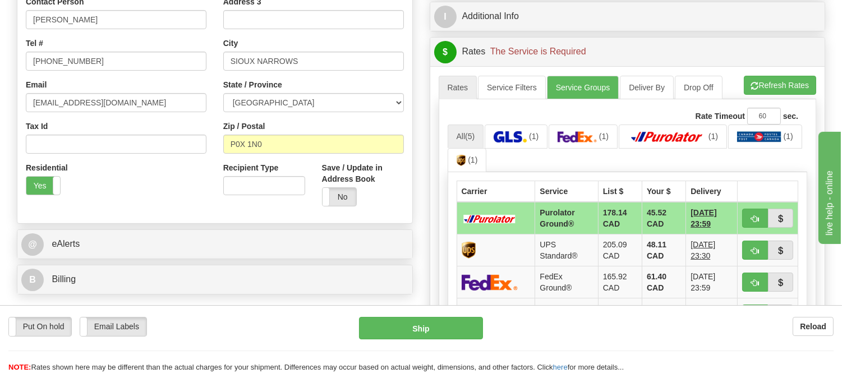
scroll to position [311, 0]
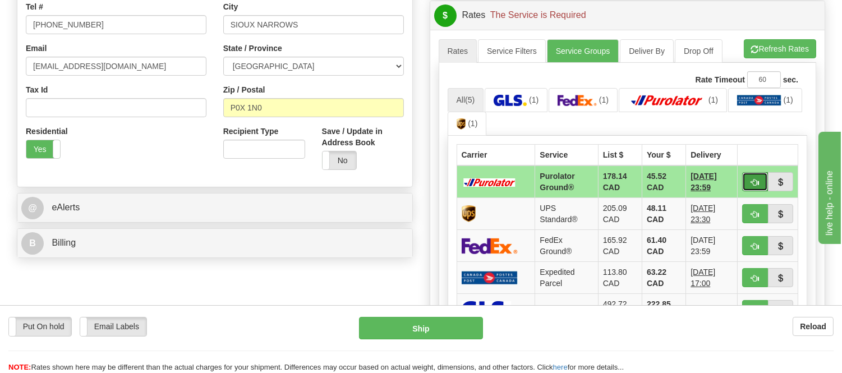
click at [754, 179] on span "button" at bounding box center [755, 182] width 8 height 7
type input "260"
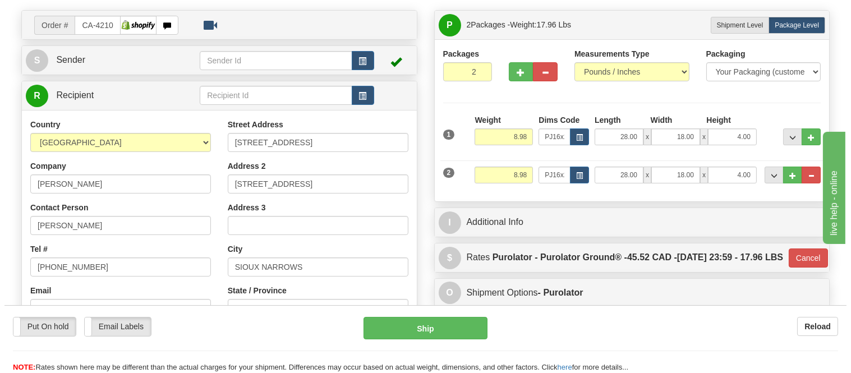
scroll to position [62, 0]
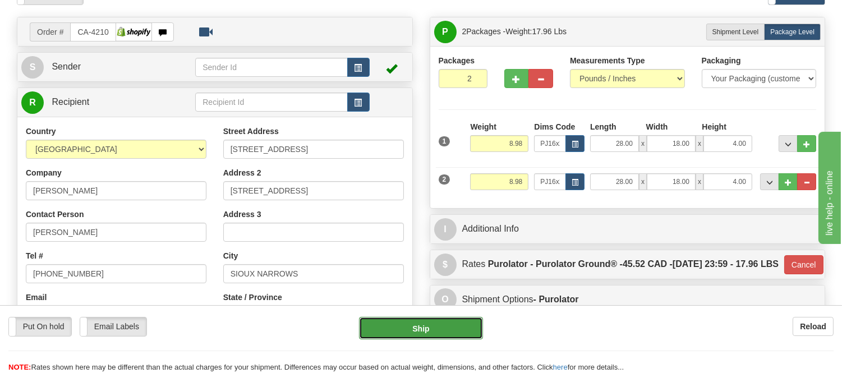
click at [418, 332] on button "Ship" at bounding box center [420, 328] width 123 height 22
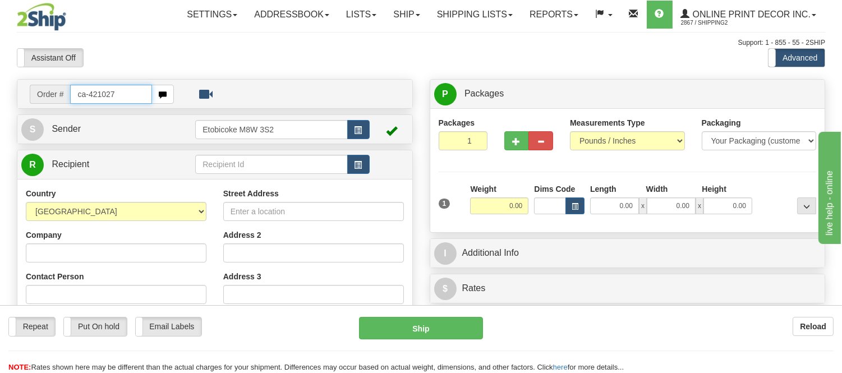
type input "ca-421027"
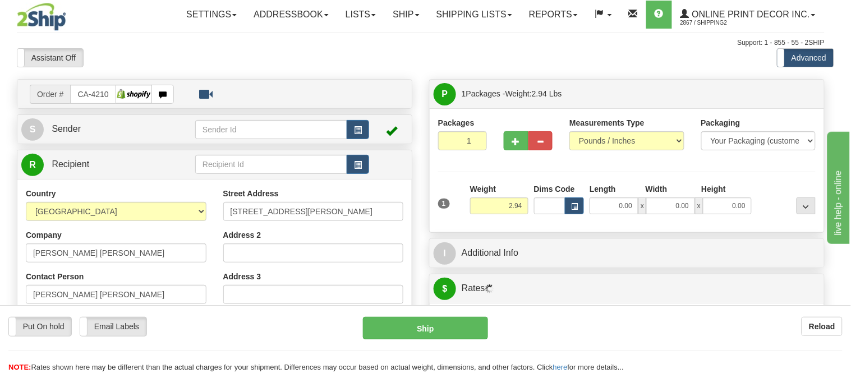
type input "OAKVILLE"
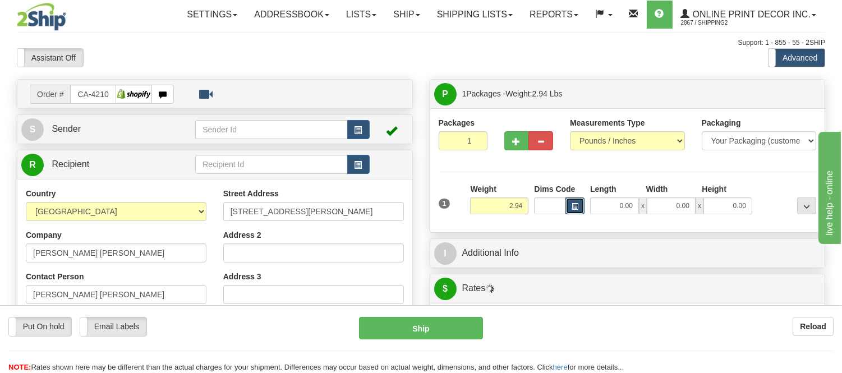
click at [574, 206] on span "button" at bounding box center [575, 207] width 7 height 6
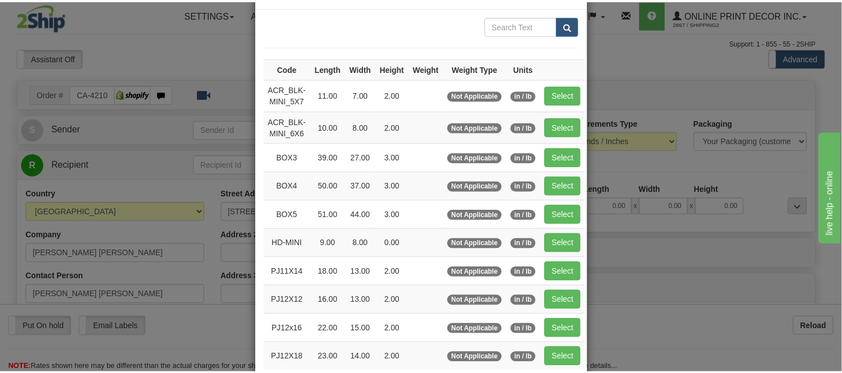
scroll to position [62, 0]
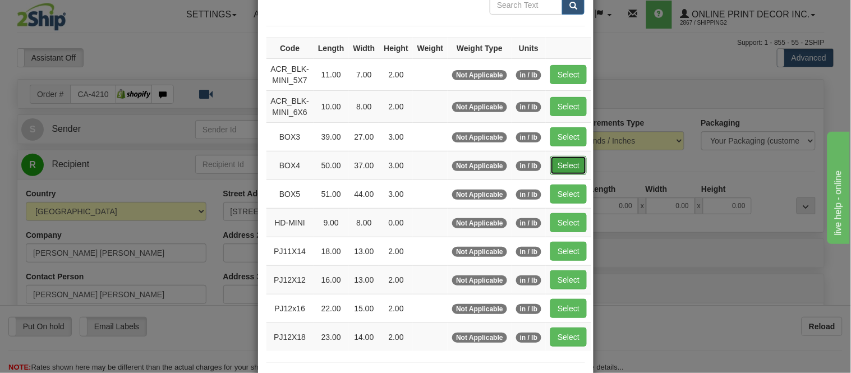
click at [559, 165] on button "Select" at bounding box center [568, 165] width 36 height 19
type input "BOX4"
type input "50.00"
type input "37.00"
type input "3.00"
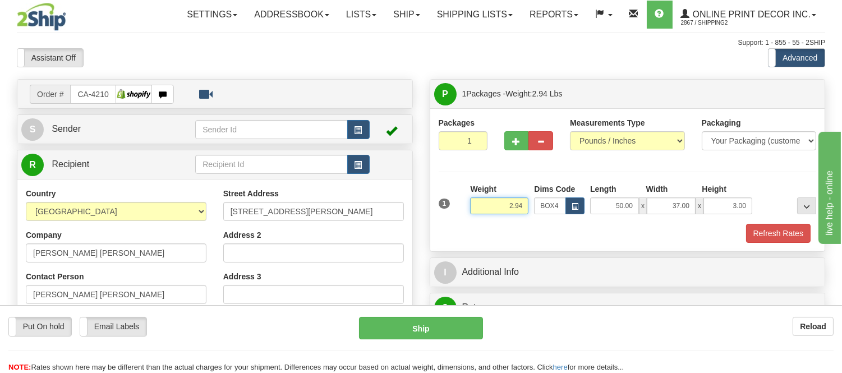
drag, startPoint x: 507, startPoint y: 205, endPoint x: 484, endPoint y: 205, distance: 23.0
click at [484, 205] on input "2.94" at bounding box center [499, 205] width 58 height 17
type input "17.98"
click at [507, 136] on button "button" at bounding box center [516, 140] width 25 height 19
radio input "true"
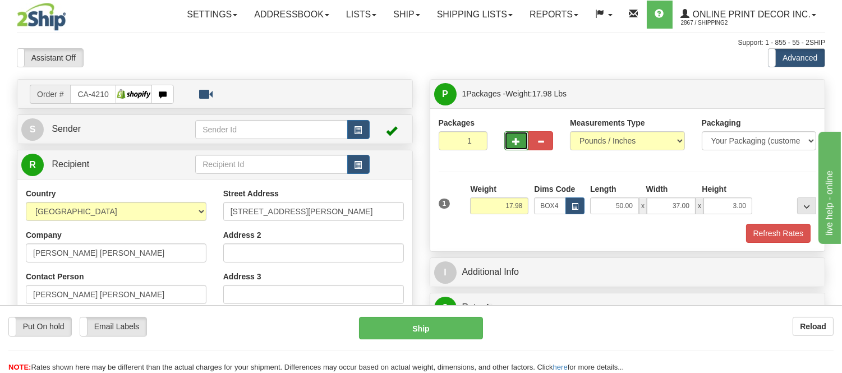
type input "2"
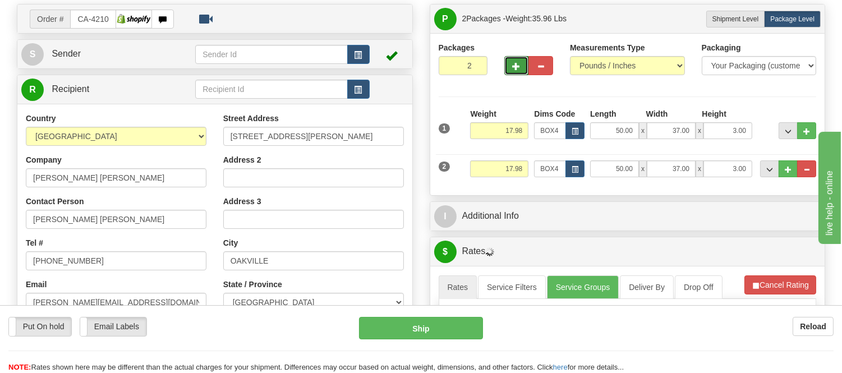
scroll to position [187, 0]
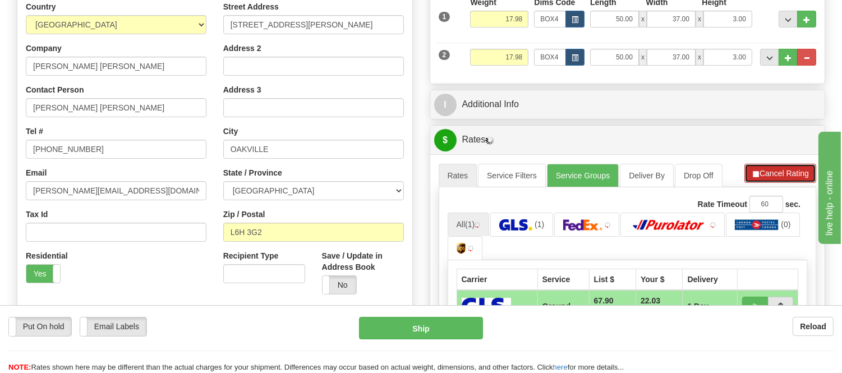
click at [797, 171] on button "Cancel Rating" at bounding box center [780, 173] width 72 height 19
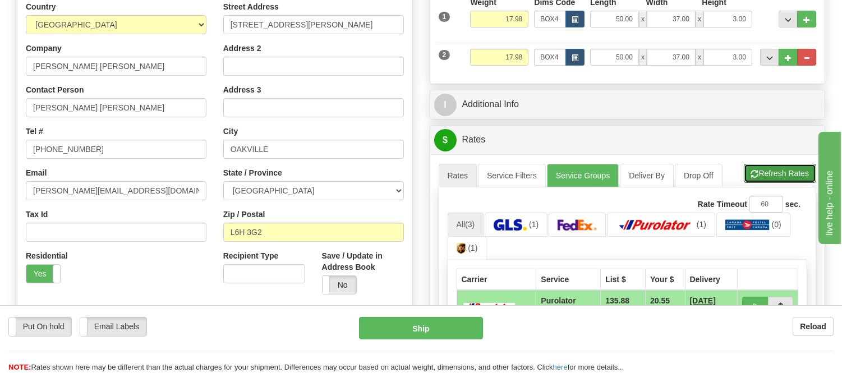
click at [797, 171] on button "Refresh Rates" at bounding box center [780, 173] width 72 height 19
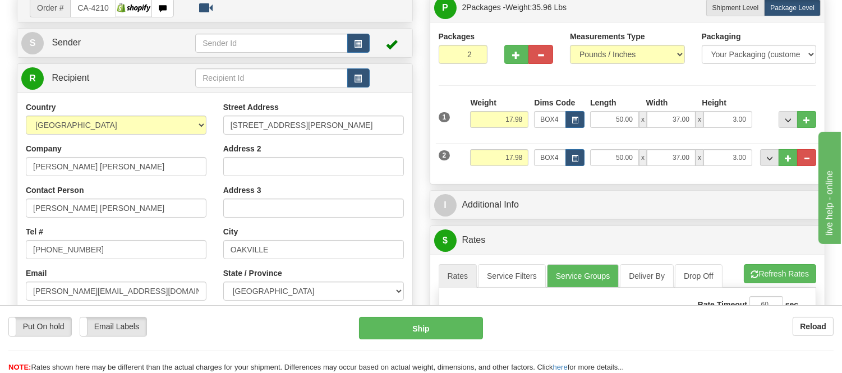
scroll to position [62, 0]
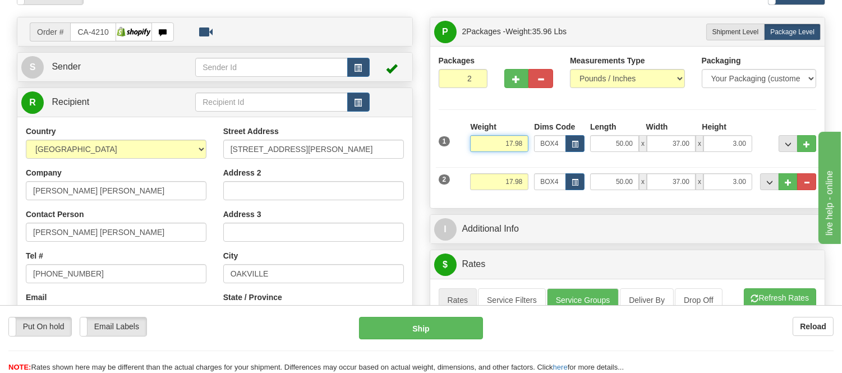
click at [513, 143] on input "17.98" at bounding box center [499, 143] width 58 height 17
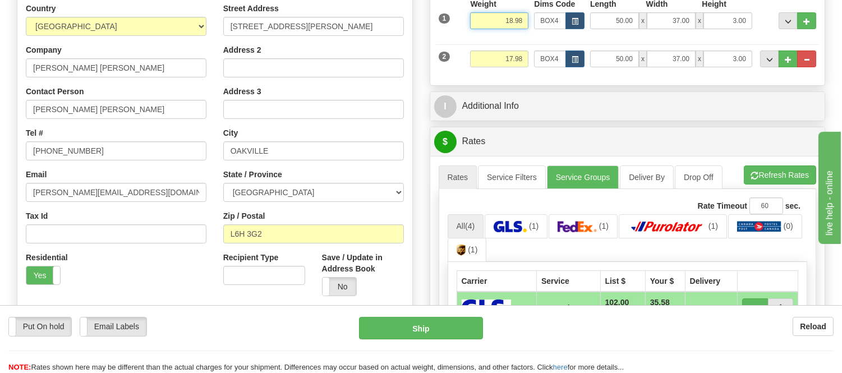
scroll to position [187, 0]
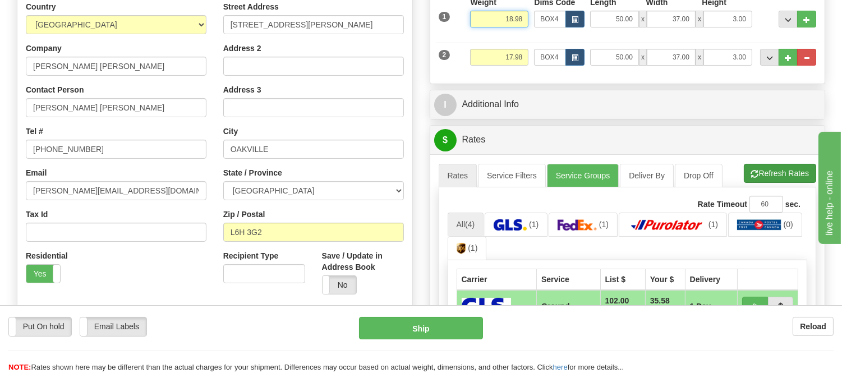
type input "18.98"
click at [760, 172] on li "Refresh Rates Cancel Rating" at bounding box center [780, 173] width 72 height 19
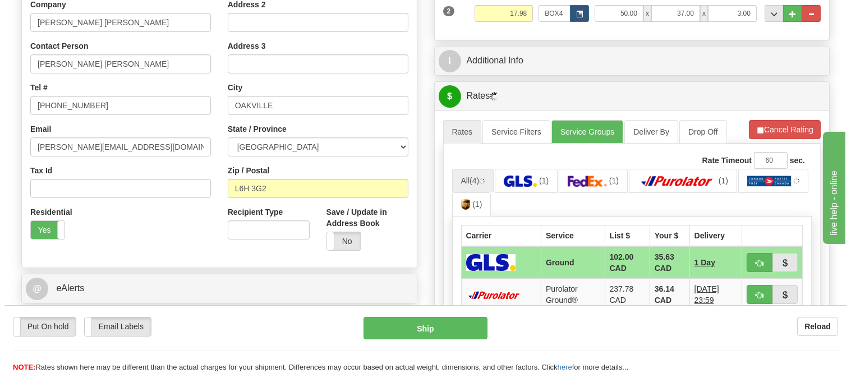
scroll to position [311, 0]
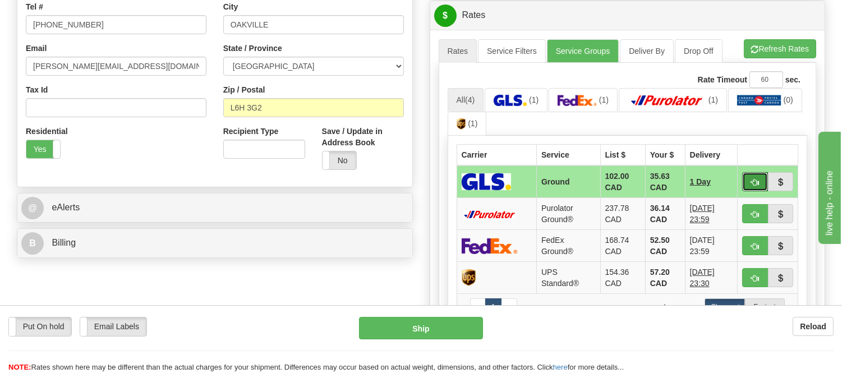
click at [758, 174] on button "button" at bounding box center [755, 181] width 26 height 19
type input "1"
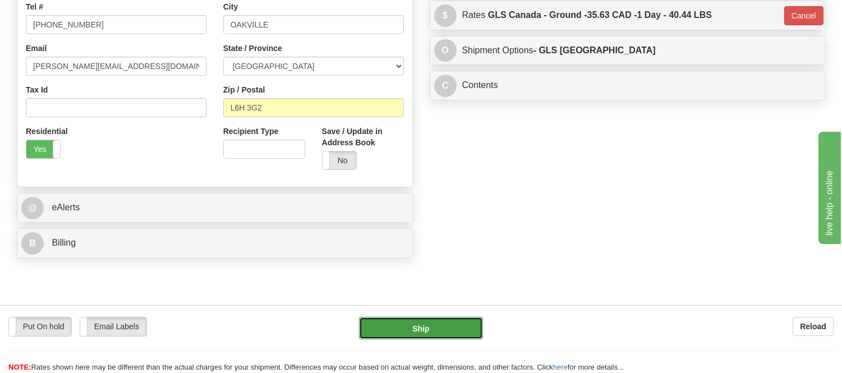
click at [412, 327] on button "Ship" at bounding box center [420, 328] width 123 height 22
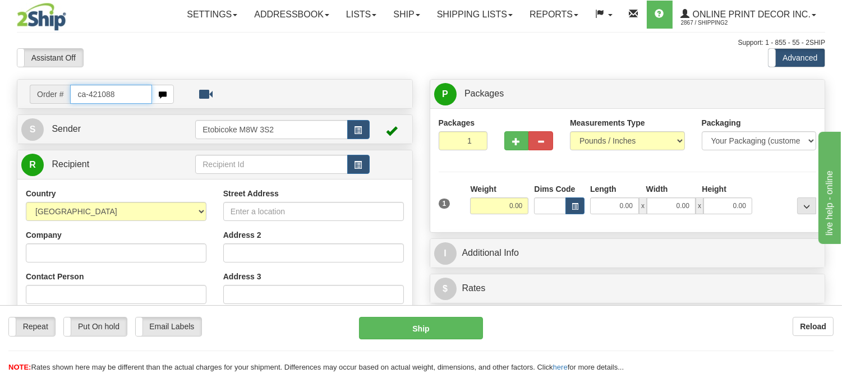
type input "ca-421088"
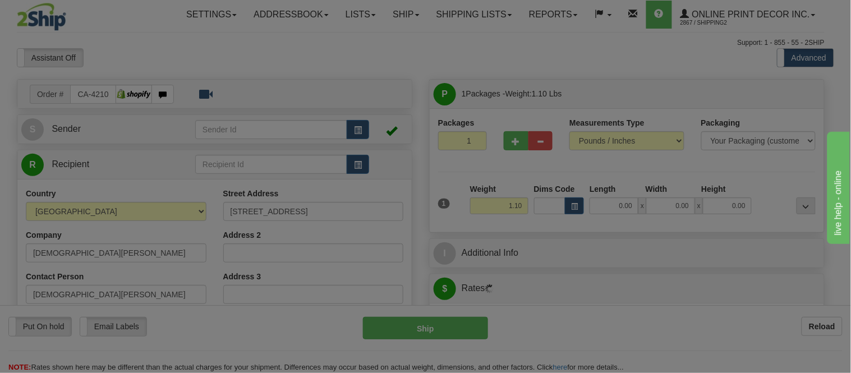
type input "[GEOGRAPHIC_DATA]"
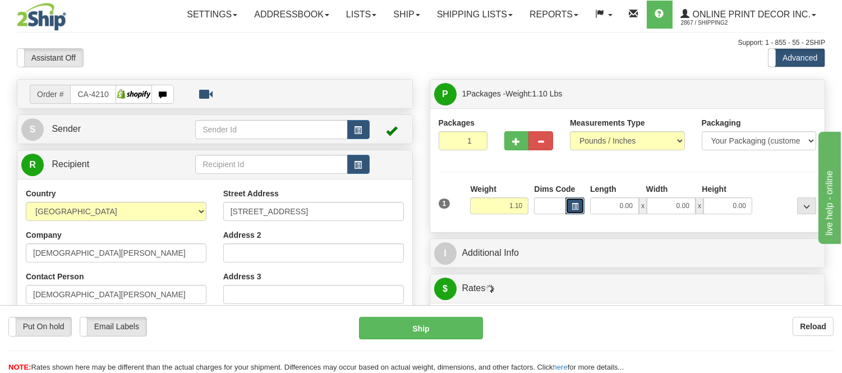
click at [573, 208] on span "button" at bounding box center [575, 207] width 7 height 6
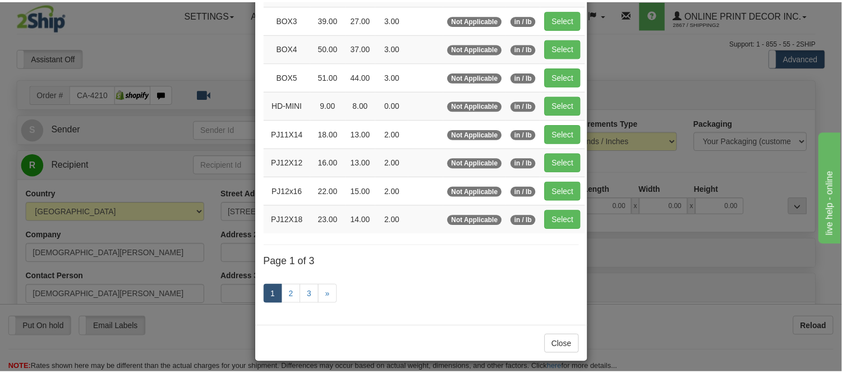
scroll to position [187, 0]
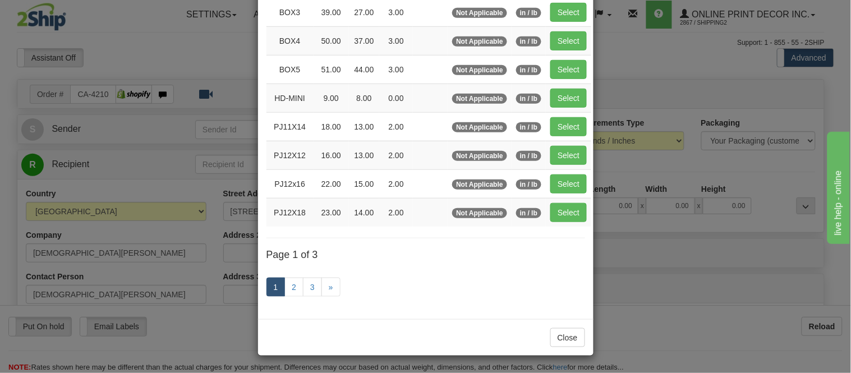
click at [561, 2] on td "Select" at bounding box center [568, 12] width 45 height 29
click at [561, 8] on button "Select" at bounding box center [568, 12] width 36 height 19
type input "BOX3"
type input "39.00"
type input "27.00"
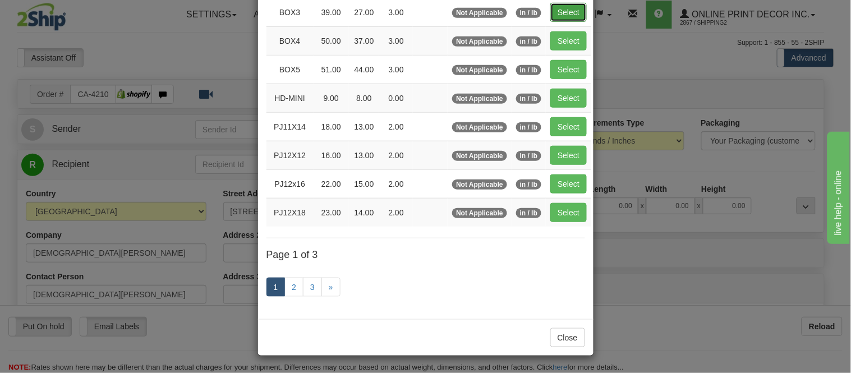
type input "3.00"
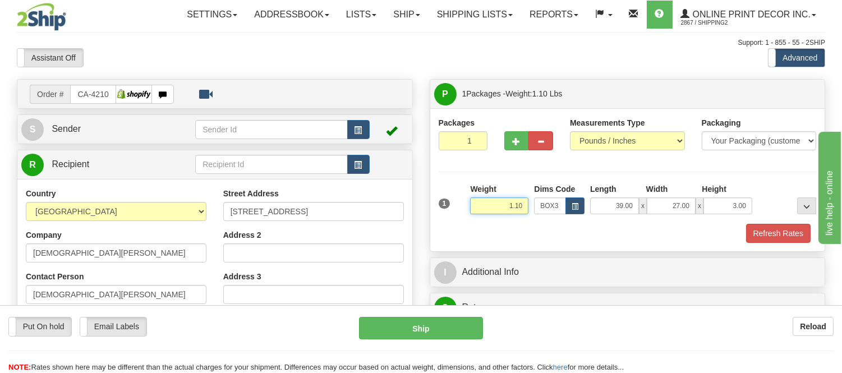
drag, startPoint x: 524, startPoint y: 204, endPoint x: 445, endPoint y: 206, distance: 79.1
click at [445, 206] on div "1 Weight 1.10 Dims Code BOX3" at bounding box center [628, 203] width 384 height 40
type input "8"
type input "7.98"
click at [775, 238] on button "Refresh Rates" at bounding box center [778, 233] width 65 height 19
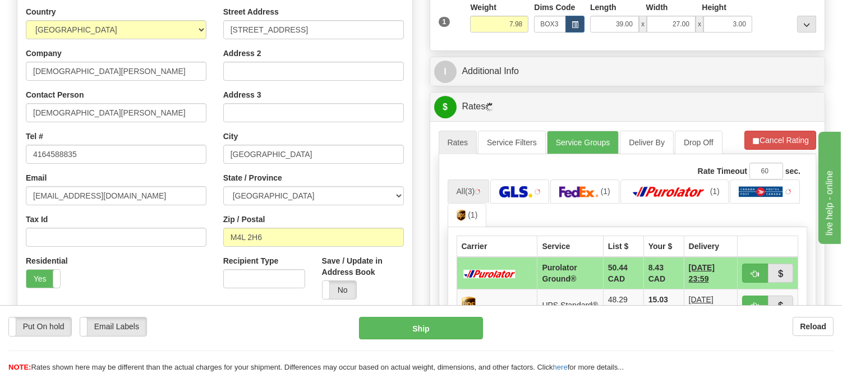
scroll to position [255, 0]
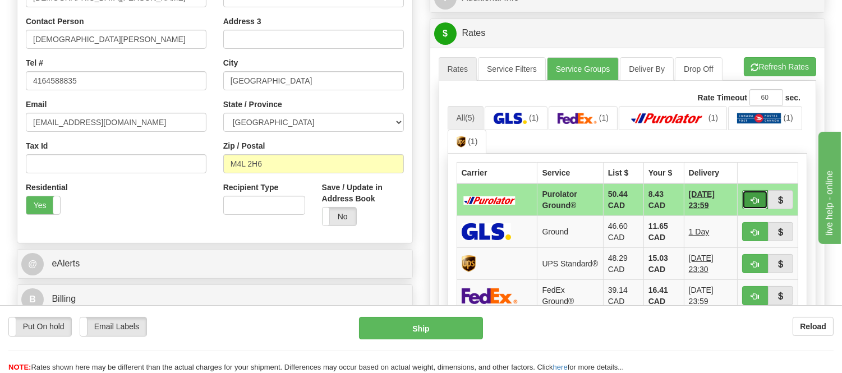
click at [747, 199] on button "button" at bounding box center [755, 199] width 26 height 19
type input "260"
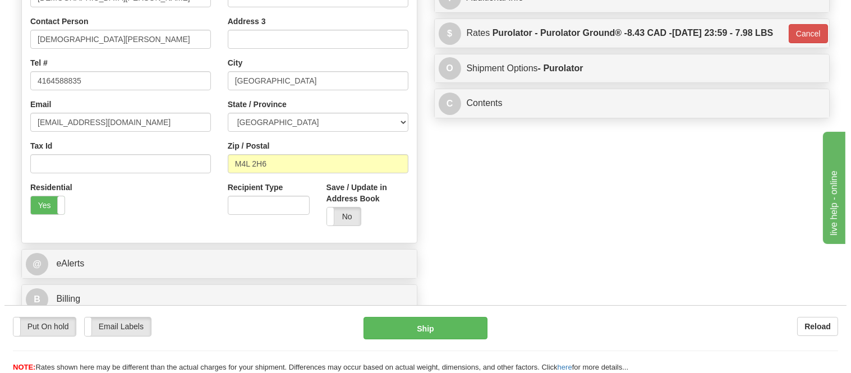
scroll to position [6, 0]
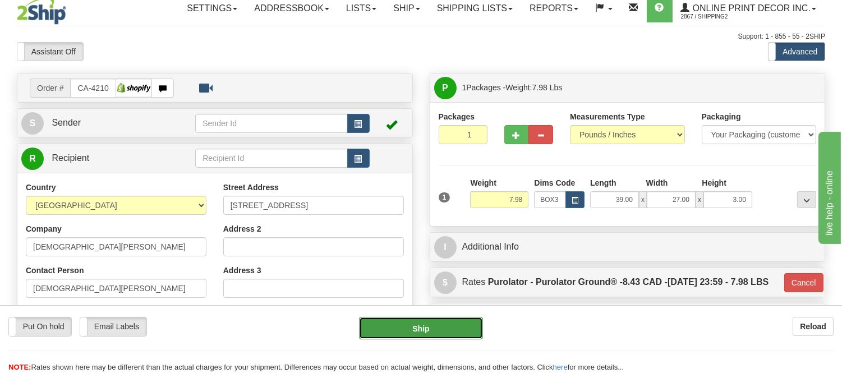
click at [447, 329] on button "Ship" at bounding box center [420, 328] width 123 height 22
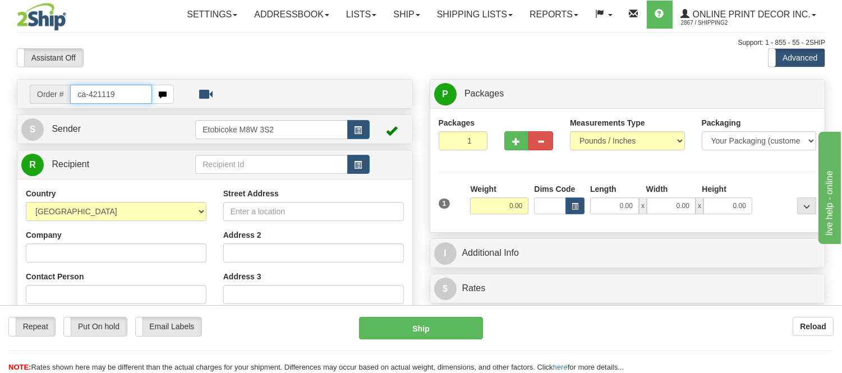
type input "ca-421119"
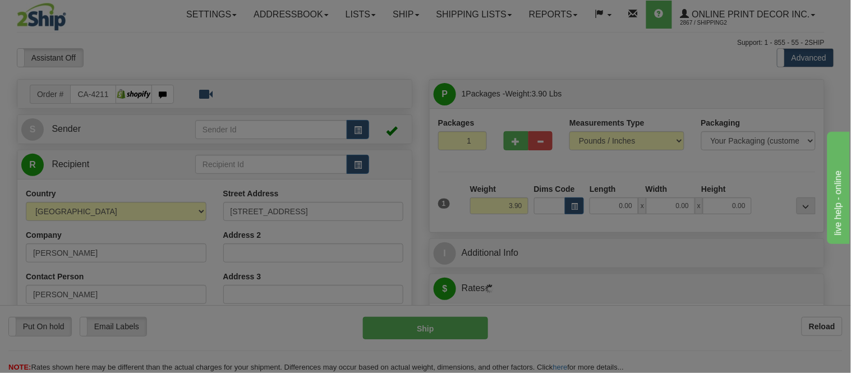
type input "STEINBACH"
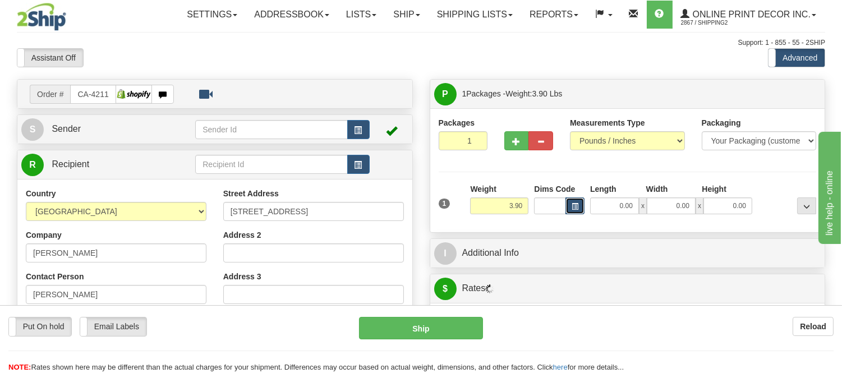
click at [576, 206] on span "button" at bounding box center [575, 207] width 7 height 6
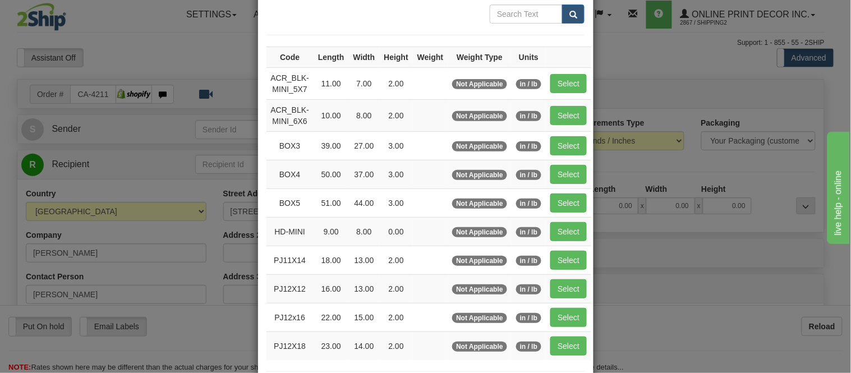
scroll to position [125, 0]
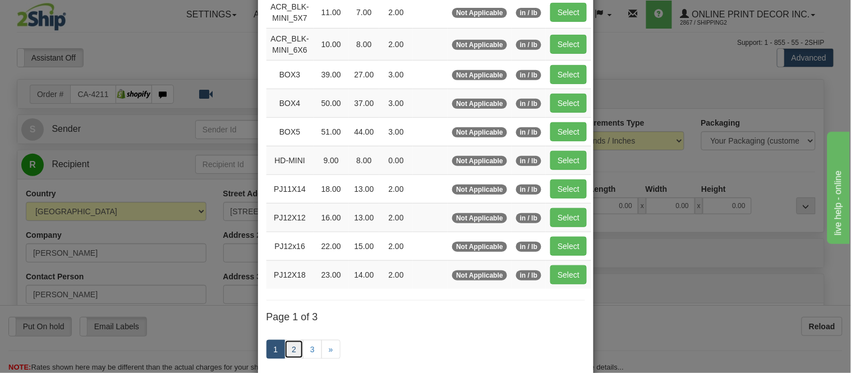
click at [291, 350] on link "2" at bounding box center [293, 349] width 19 height 19
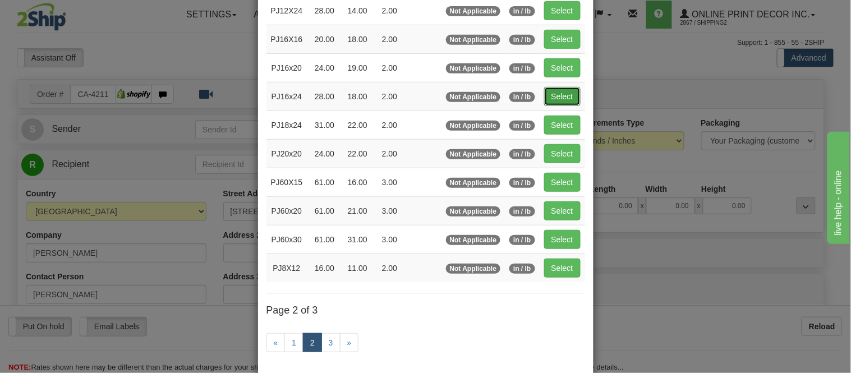
click at [546, 98] on button "Select" at bounding box center [562, 96] width 36 height 19
type input "PJ16x24"
type input "28.00"
type input "18.00"
type input "2.00"
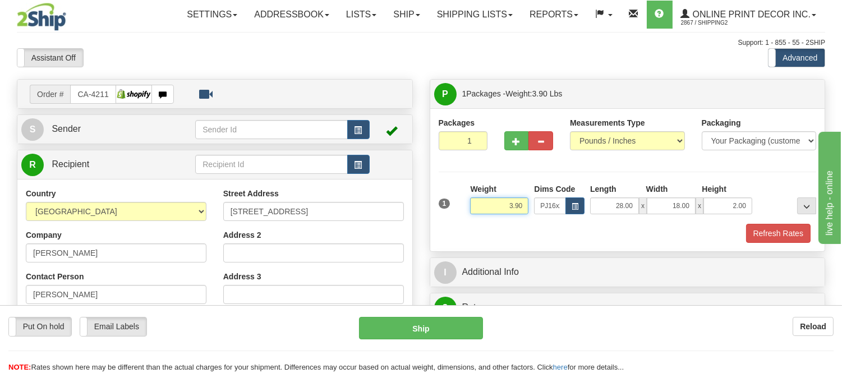
drag, startPoint x: 524, startPoint y: 202, endPoint x: 462, endPoint y: 209, distance: 62.1
click at [462, 209] on div "1 Weight 3.90 Dims Code x x" at bounding box center [628, 203] width 384 height 40
type input "4.98"
click at [514, 139] on span "button" at bounding box center [517, 141] width 8 height 7
radio input "true"
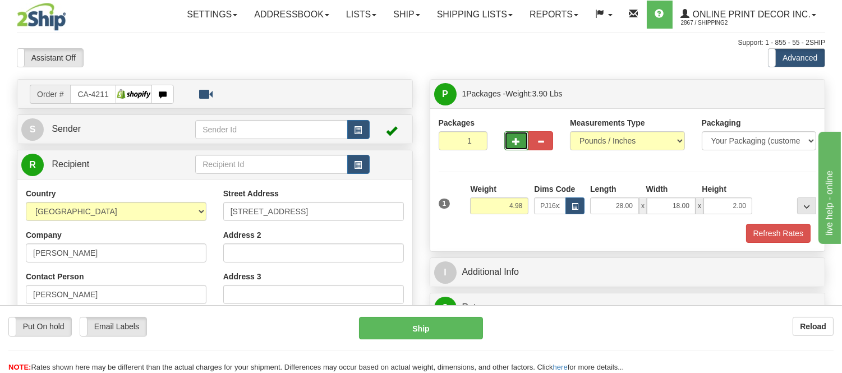
type input "2"
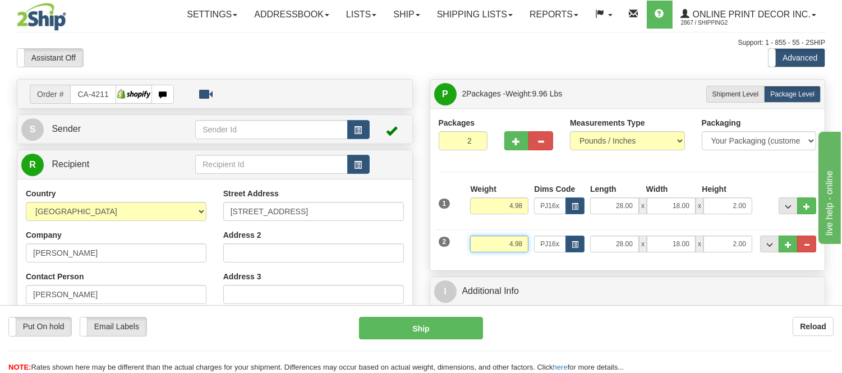
drag, startPoint x: 526, startPoint y: 248, endPoint x: 468, endPoint y: 234, distance: 59.0
click at [468, 234] on div "2 Weight 4.98 Dims Code PJ16x24 Length Width" at bounding box center [628, 243] width 384 height 38
type input "1.10"
click at [569, 245] on button "button" at bounding box center [574, 244] width 19 height 17
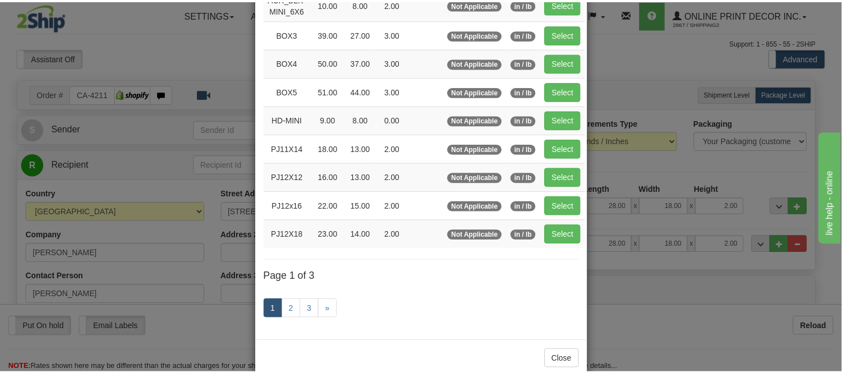
scroll to position [188, 0]
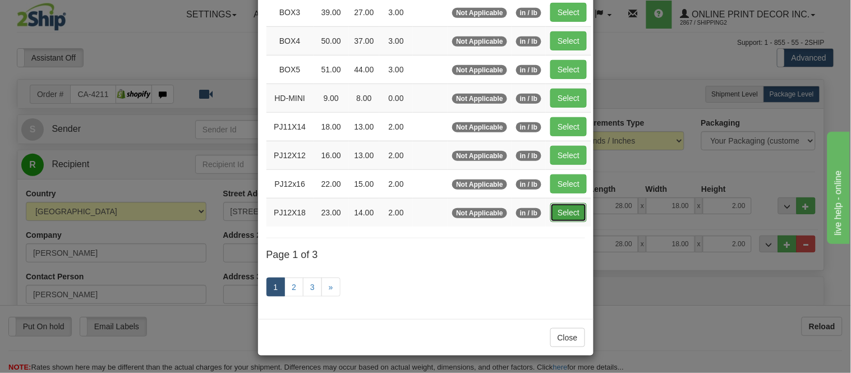
click at [556, 217] on button "Select" at bounding box center [568, 212] width 36 height 19
type input "PJ12X18"
type input "23.00"
type input "14.00"
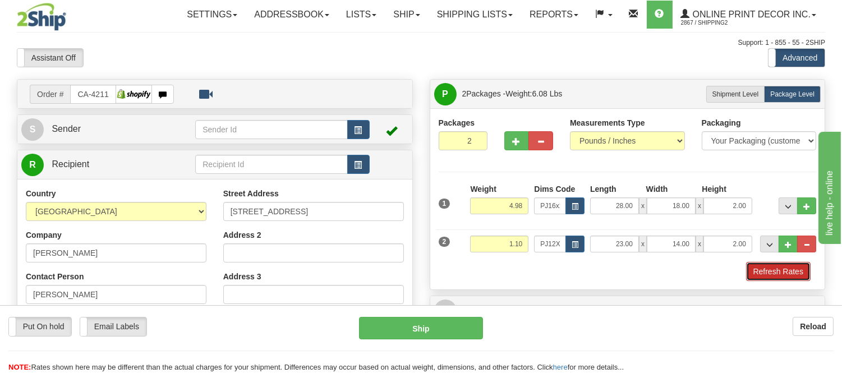
click at [765, 277] on button "Refresh Rates" at bounding box center [778, 271] width 65 height 19
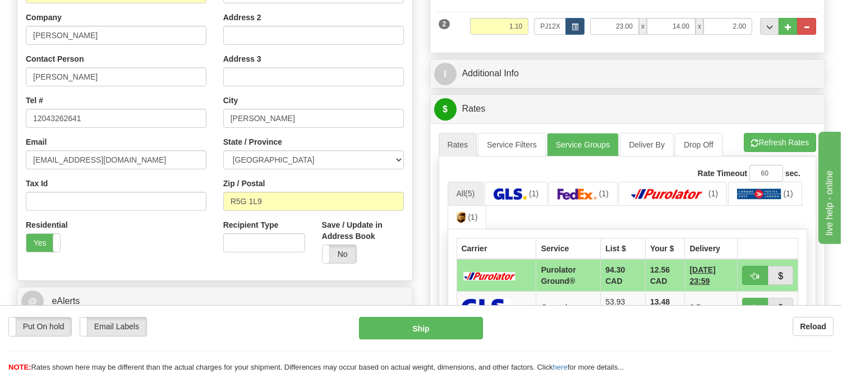
scroll to position [259, 0]
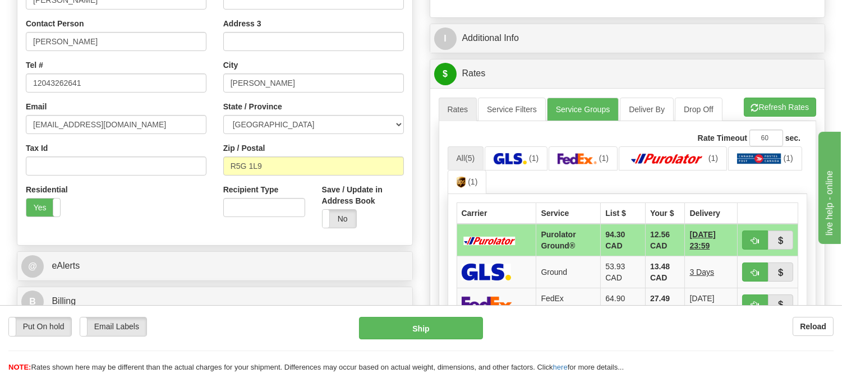
drag, startPoint x: 850, startPoint y: 91, endPoint x: 73, endPoint y: 23, distance: 780.4
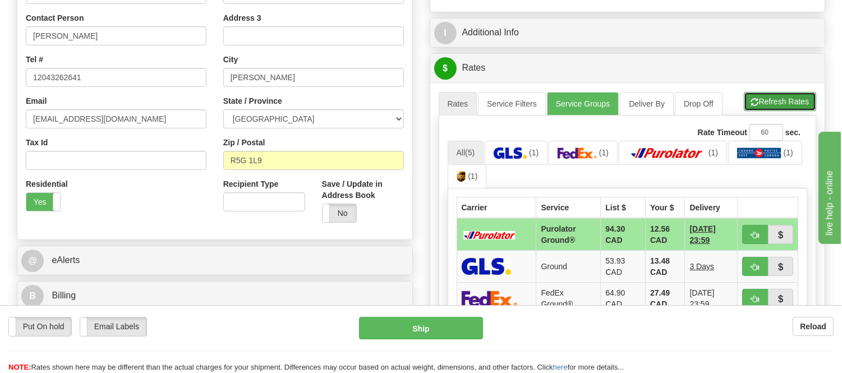
click at [802, 98] on button "Refresh Rates" at bounding box center [780, 101] width 72 height 19
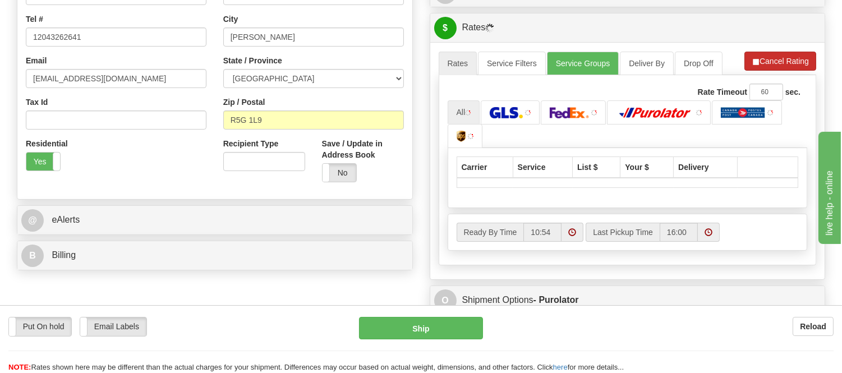
scroll to position [321, 0]
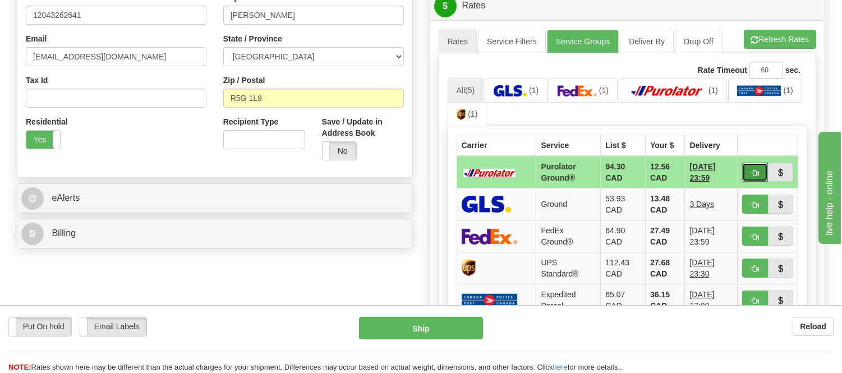
click at [757, 178] on button "button" at bounding box center [755, 172] width 26 height 19
type input "260"
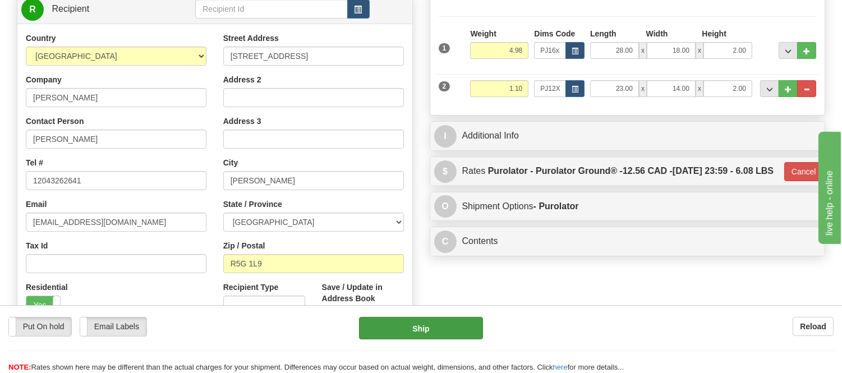
scroll to position [134, 0]
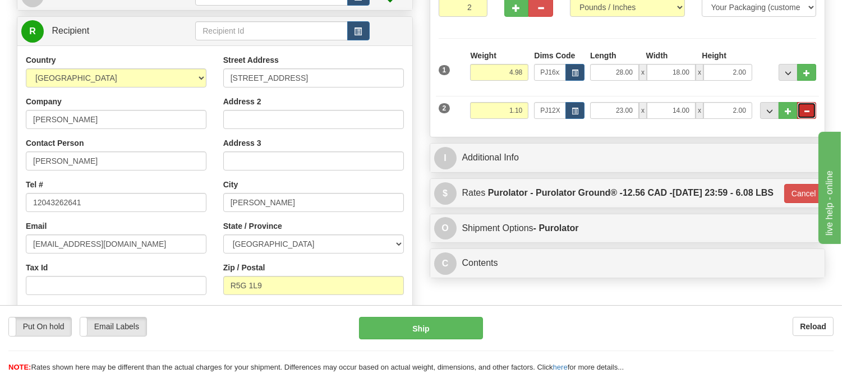
click at [811, 108] on button "..." at bounding box center [806, 110] width 19 height 17
type input "1"
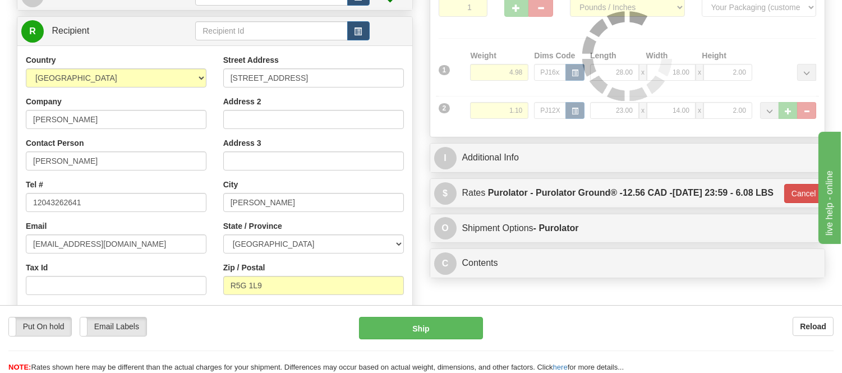
type input "260"
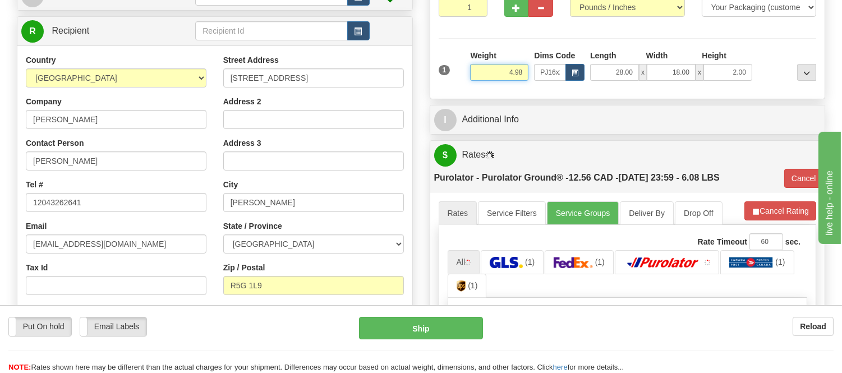
drag, startPoint x: 518, startPoint y: 72, endPoint x: 447, endPoint y: 67, distance: 71.4
click at [447, 67] on div "1 Weight 4.98 Dims Code x x" at bounding box center [628, 70] width 384 height 40
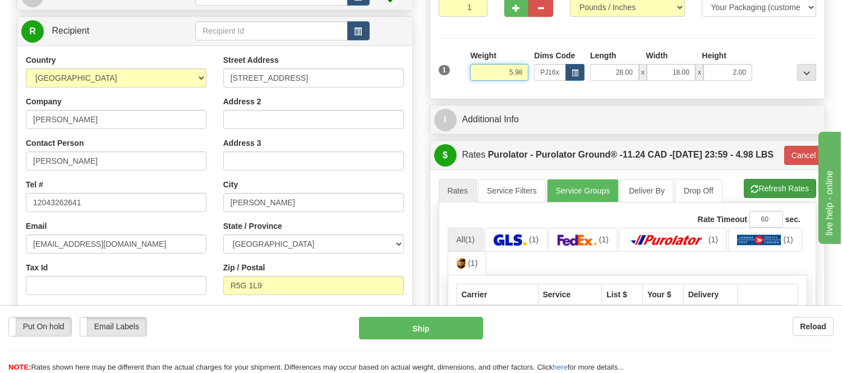
type input "5.98"
type input "260"
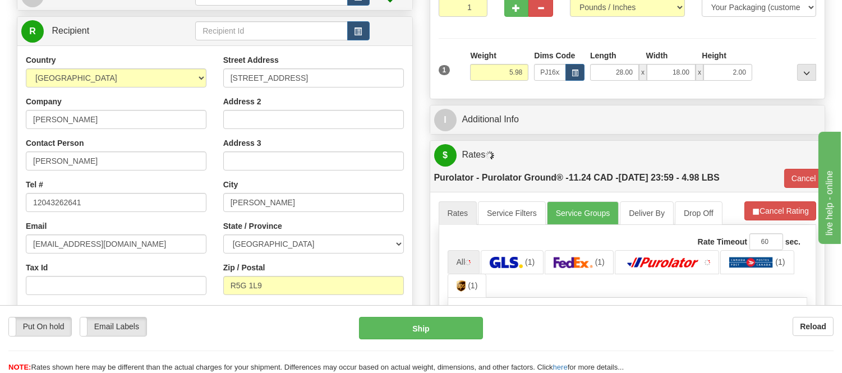
click at [777, 209] on li "Refresh Rates Cancel Rating" at bounding box center [780, 210] width 72 height 19
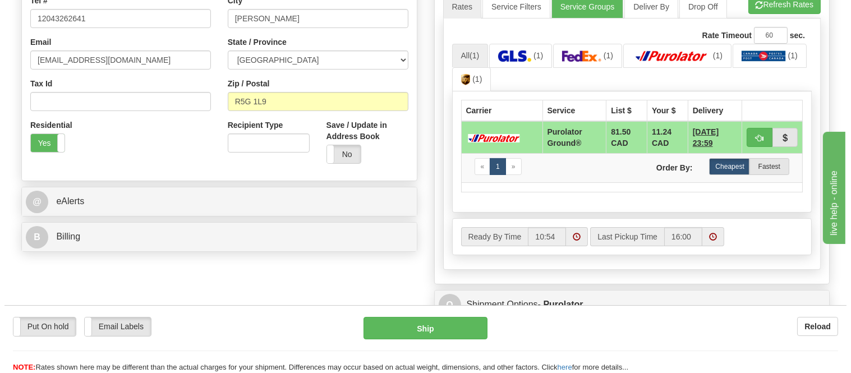
scroll to position [321, 0]
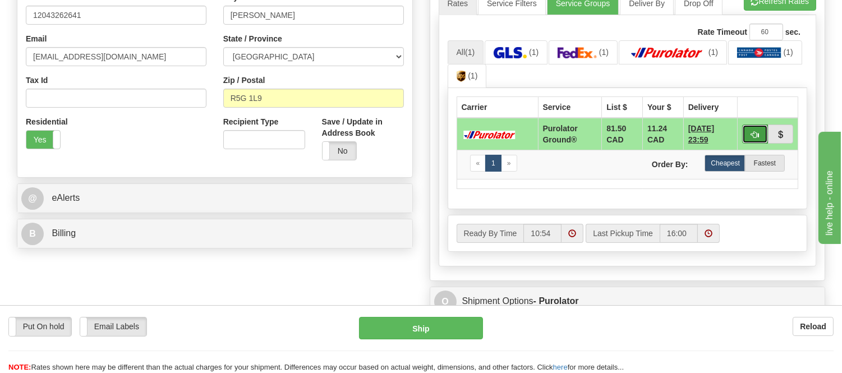
click at [748, 144] on button "button" at bounding box center [755, 134] width 26 height 19
click at [416, 341] on div "Put On hold Put On hold Email Labels Email Labels Edit Reload Ship" at bounding box center [421, 345] width 842 height 56
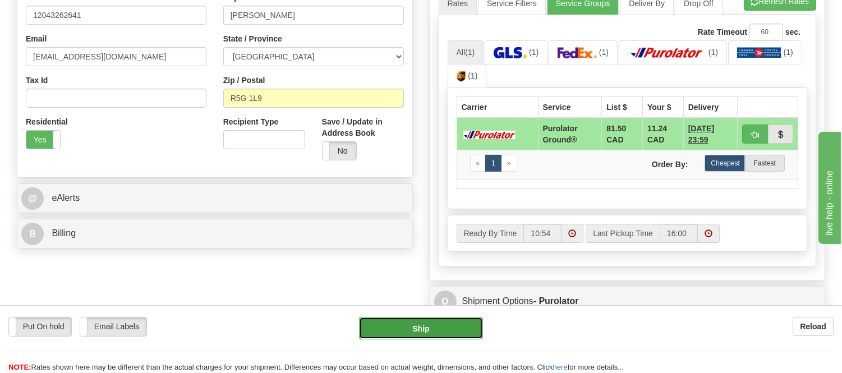
click at [423, 335] on button "Ship" at bounding box center [420, 328] width 123 height 22
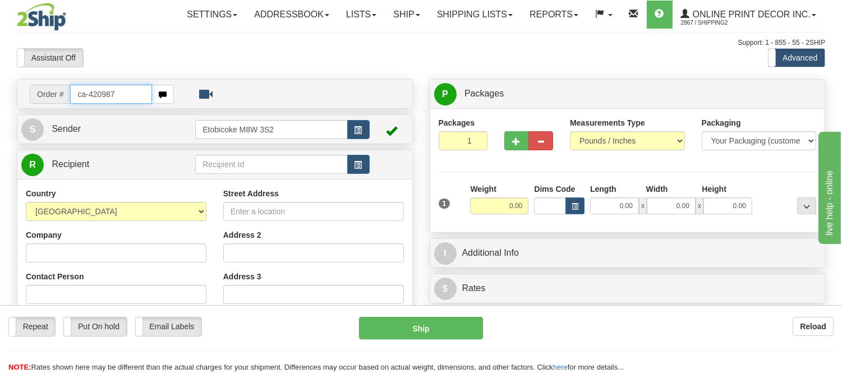
type input "ca-420987"
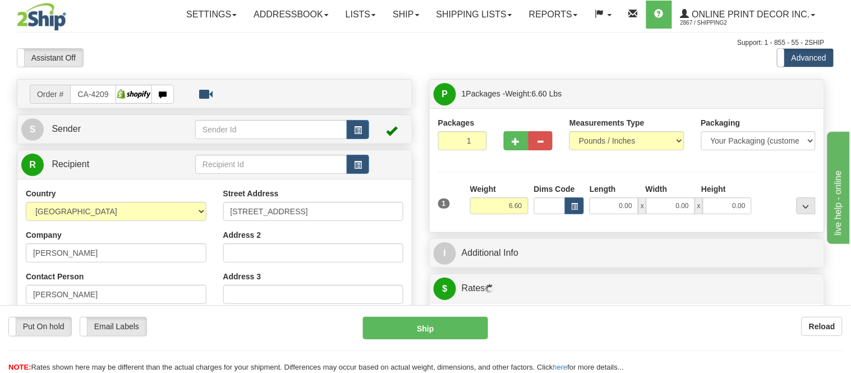
type input "DUNDAS"
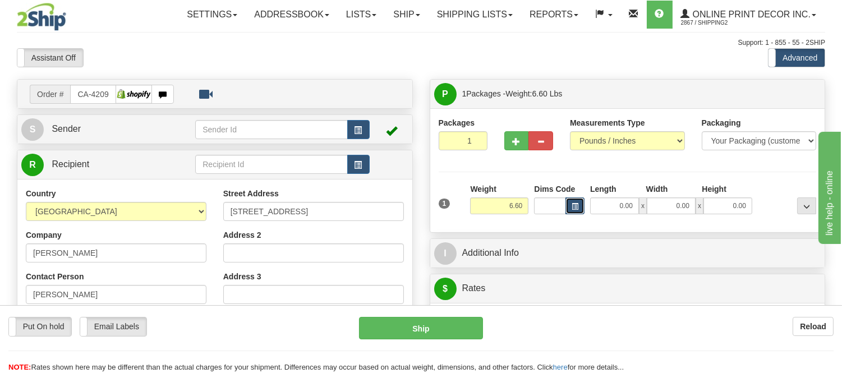
click at [570, 209] on button "button" at bounding box center [574, 205] width 19 height 17
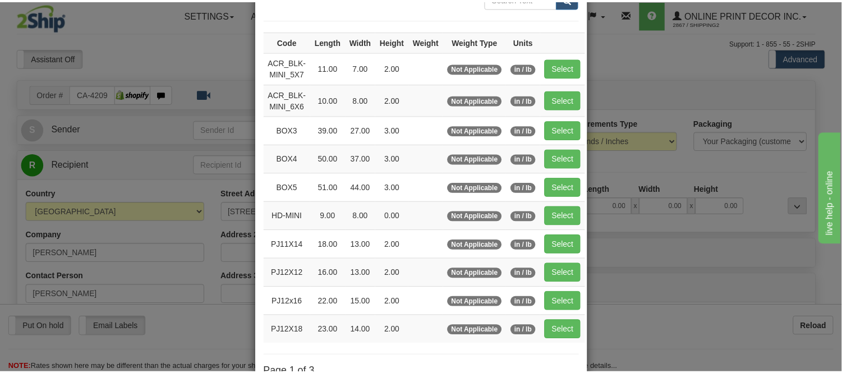
scroll to position [187, 0]
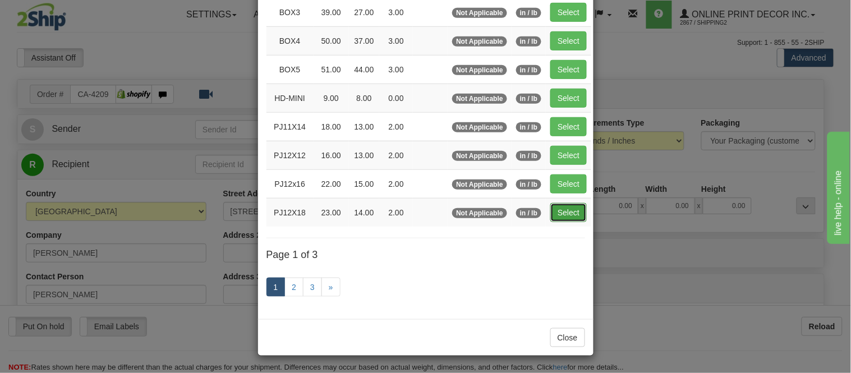
click at [565, 215] on button "Select" at bounding box center [568, 212] width 36 height 19
type input "PJ12X18"
type input "23.00"
type input "14.00"
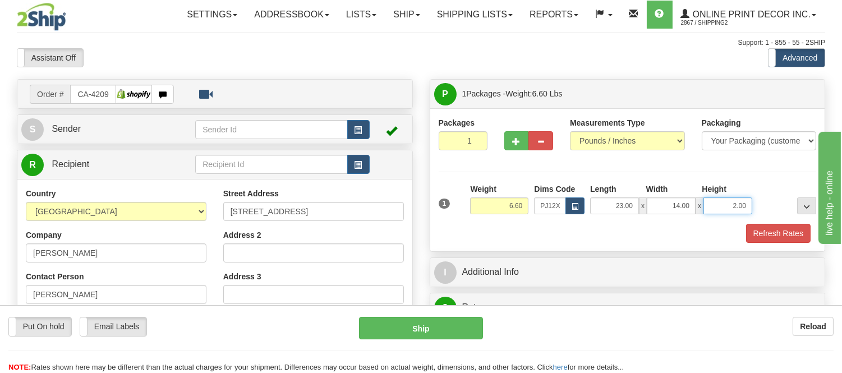
drag, startPoint x: 724, startPoint y: 210, endPoint x: 714, endPoint y: 203, distance: 12.9
click at [714, 210] on input "2.00" at bounding box center [727, 205] width 49 height 17
type input "5"
click button "Delete" at bounding box center [0, 0] width 0 height 0
type input "6.00"
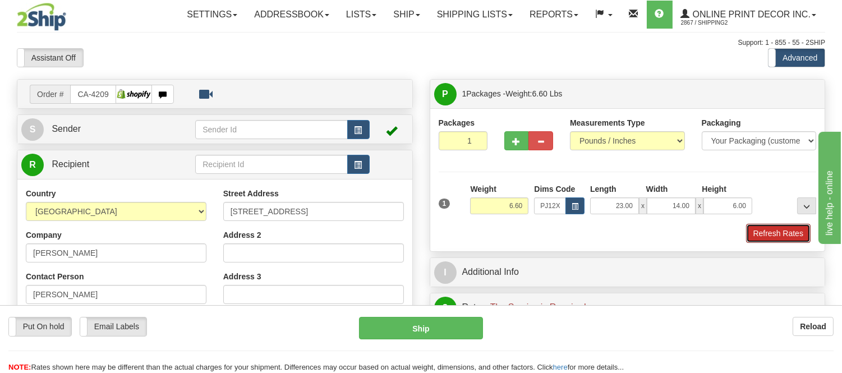
drag, startPoint x: 782, startPoint y: 228, endPoint x: 741, endPoint y: 198, distance: 50.9
click at [777, 227] on button "Refresh Rates" at bounding box center [778, 233] width 65 height 19
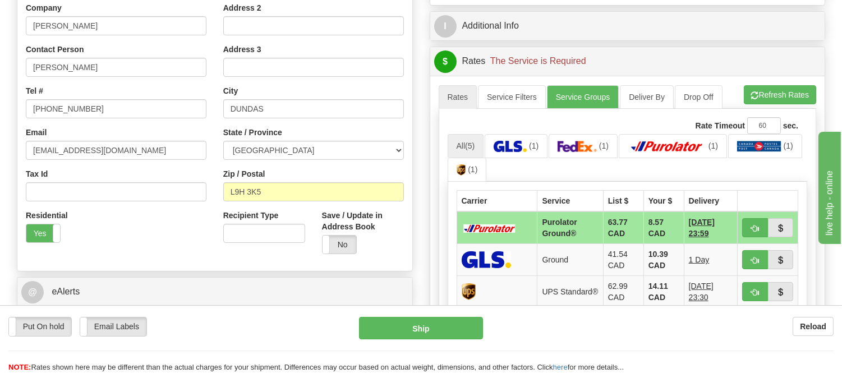
scroll to position [249, 0]
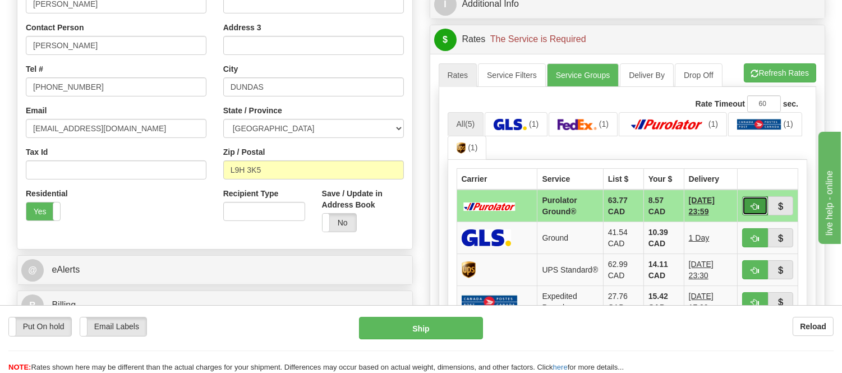
click at [748, 204] on button "button" at bounding box center [755, 205] width 26 height 19
type input "260"
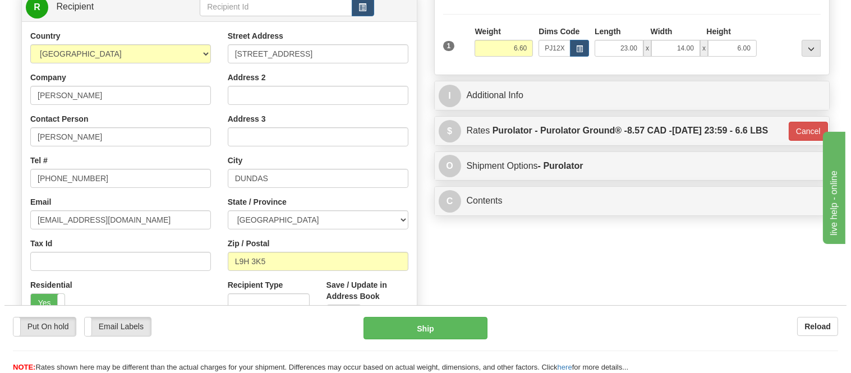
scroll to position [0, 0]
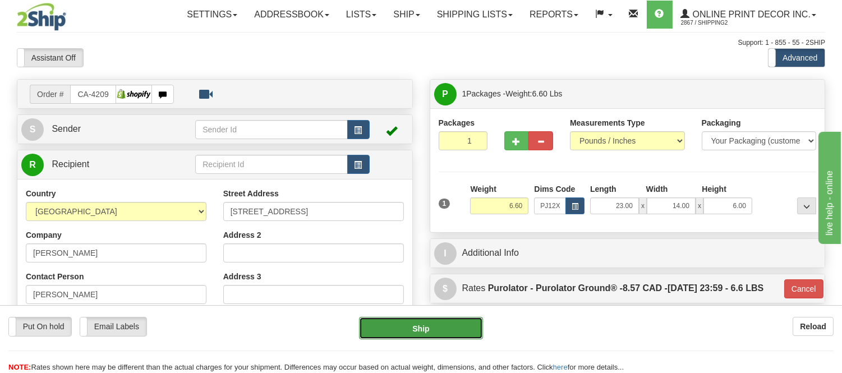
click at [435, 337] on button "Ship" at bounding box center [420, 328] width 123 height 22
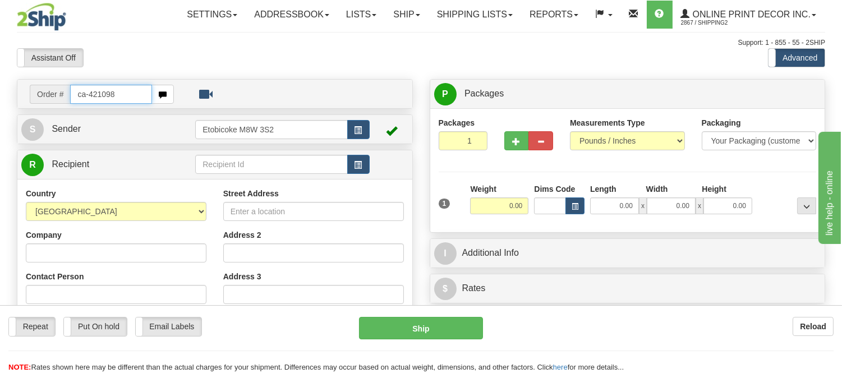
type input "ca-421098"
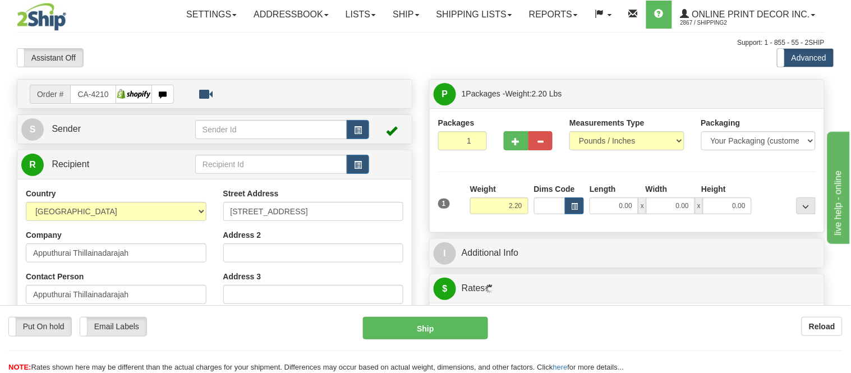
type input "MARKHAM"
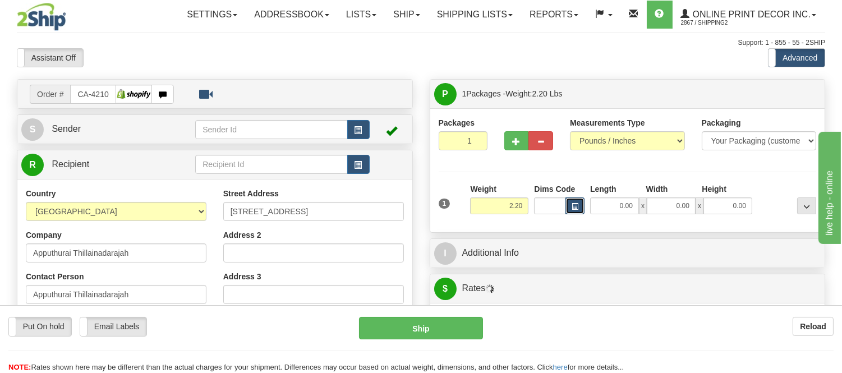
click at [573, 200] on button "button" at bounding box center [574, 205] width 19 height 17
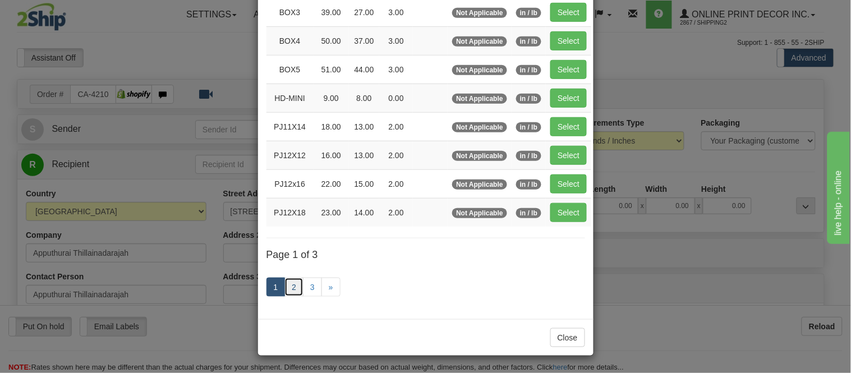
click at [287, 287] on link "2" at bounding box center [293, 287] width 19 height 19
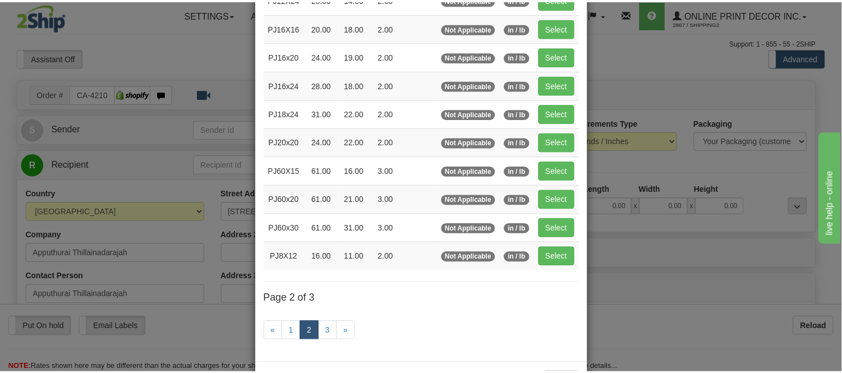
scroll to position [120, 0]
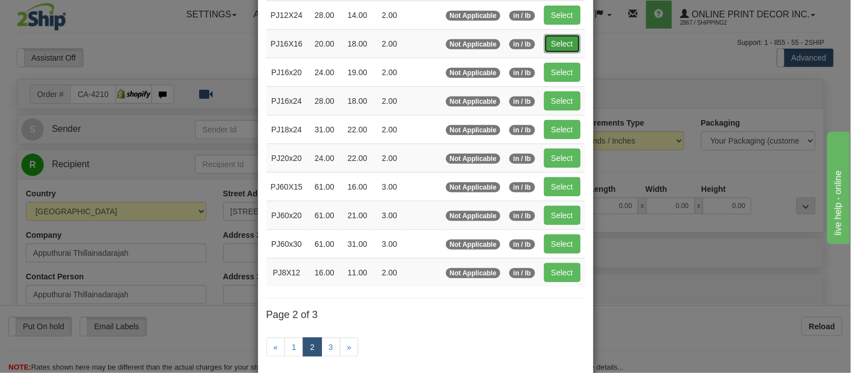
click at [570, 42] on button "Select" at bounding box center [562, 43] width 36 height 19
type input "PJ16X16"
type input "20.00"
type input "18.00"
type input "2.00"
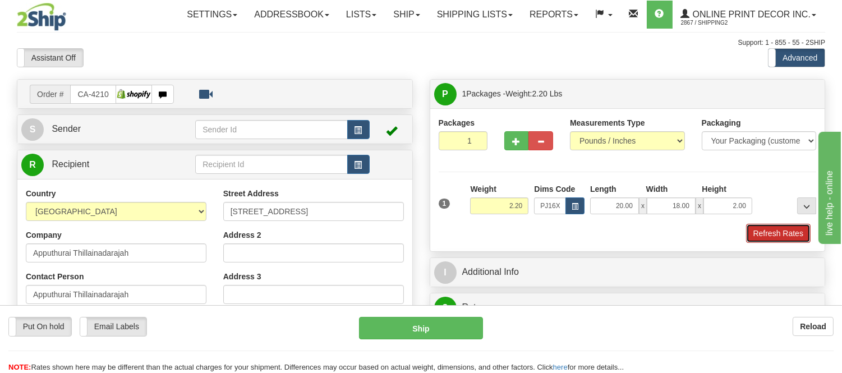
click at [767, 233] on button "Refresh Rates" at bounding box center [778, 233] width 65 height 19
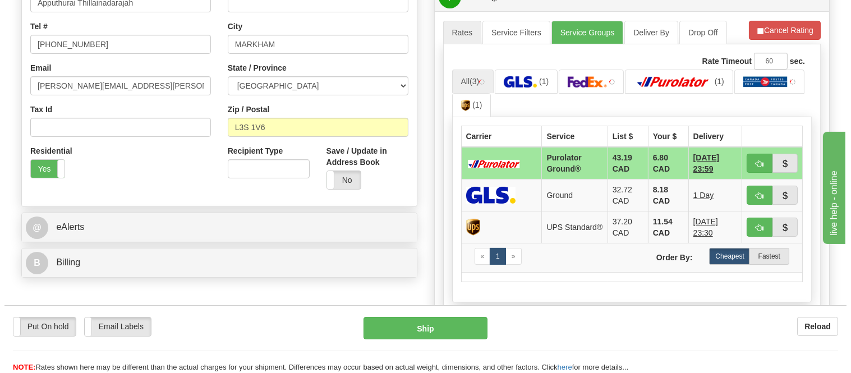
scroll to position [311, 0]
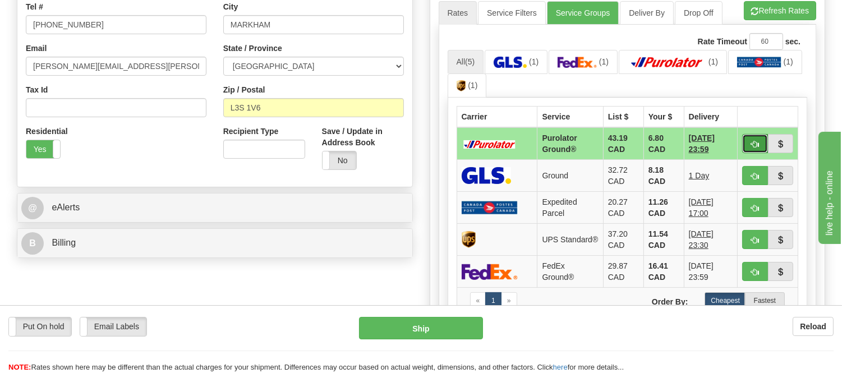
click at [753, 141] on span "button" at bounding box center [755, 144] width 8 height 7
type input "260"
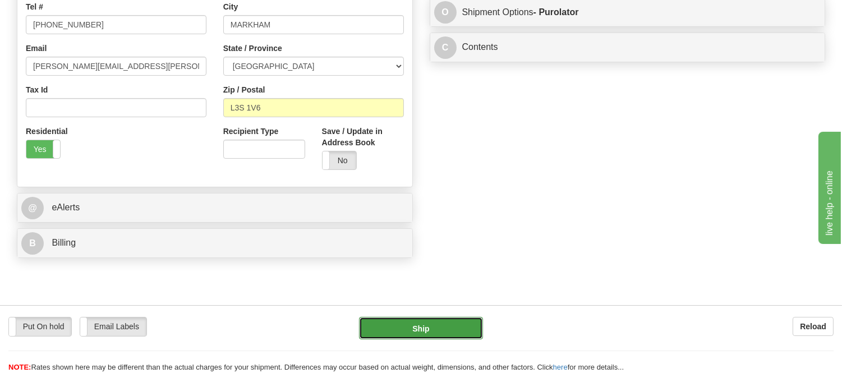
click at [436, 327] on button "Ship" at bounding box center [420, 328] width 123 height 22
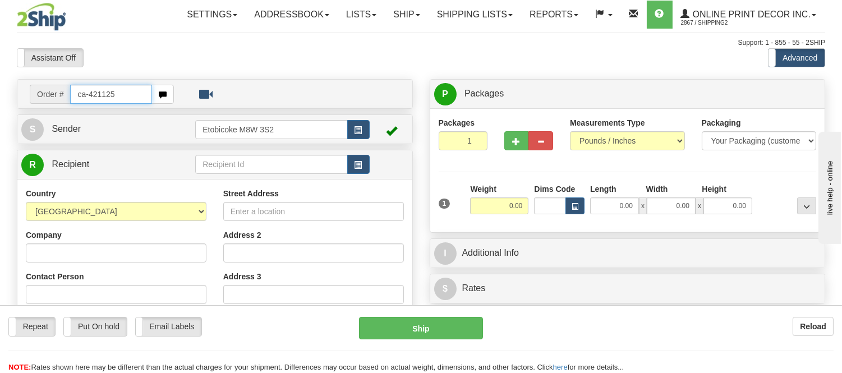
type input "ca-421125"
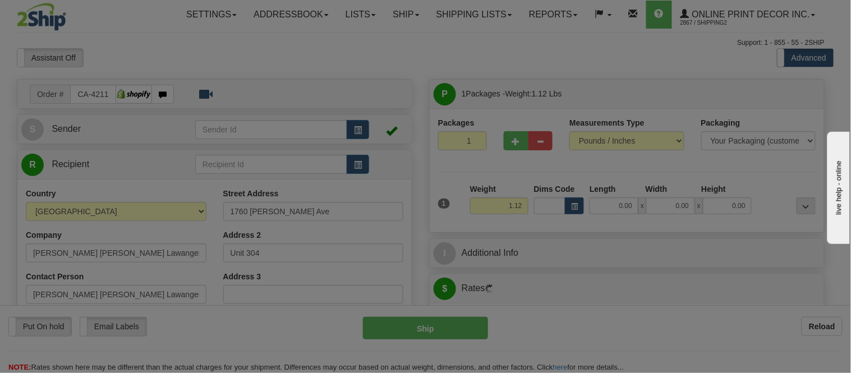
type input "KAMLOOPS"
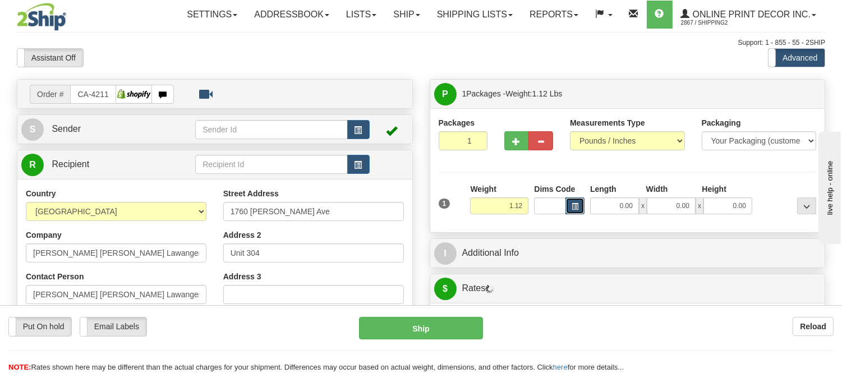
click at [574, 202] on button "button" at bounding box center [574, 205] width 19 height 17
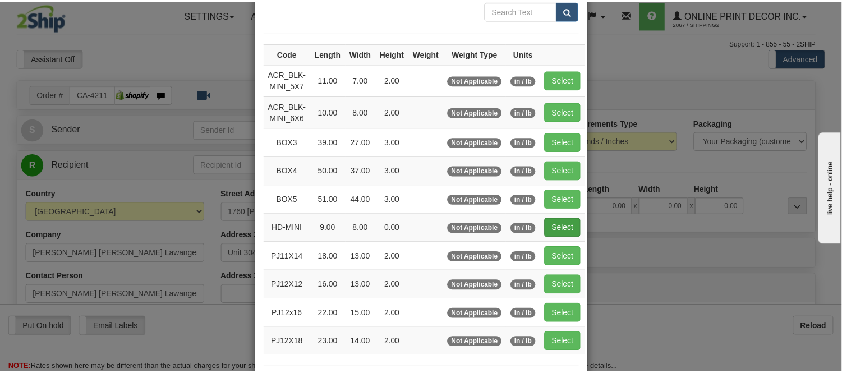
scroll to position [125, 0]
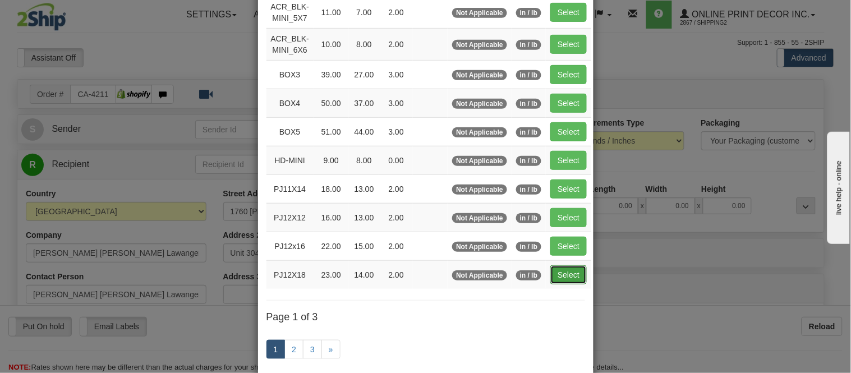
click at [571, 278] on button "Select" at bounding box center [568, 274] width 36 height 19
type input "PJ12X18"
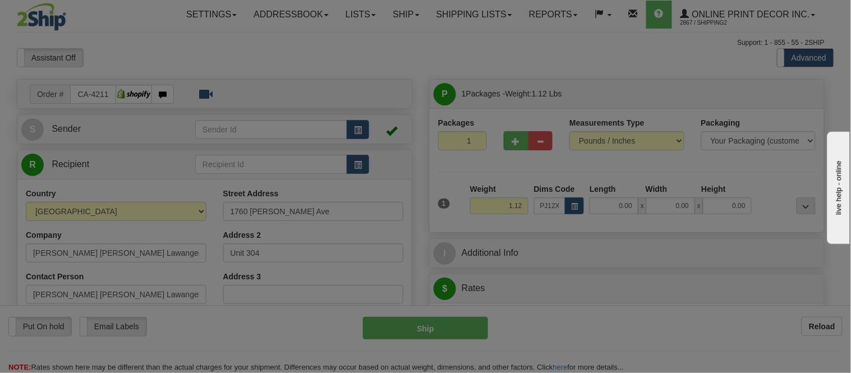
type input "23.00"
type input "14.00"
type input "2.00"
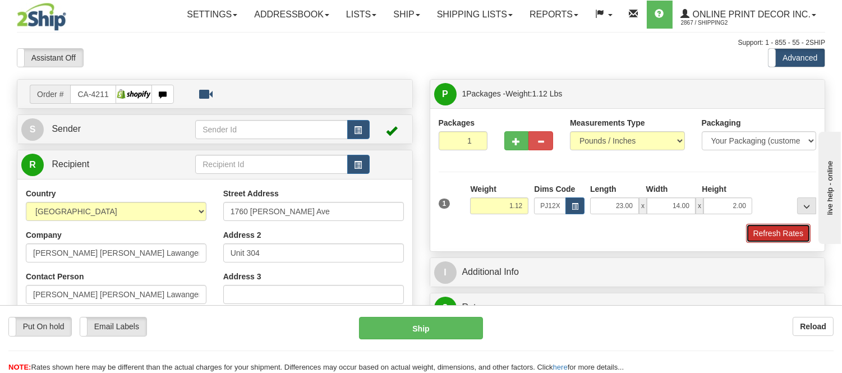
click at [792, 231] on button "Refresh Rates" at bounding box center [778, 233] width 65 height 19
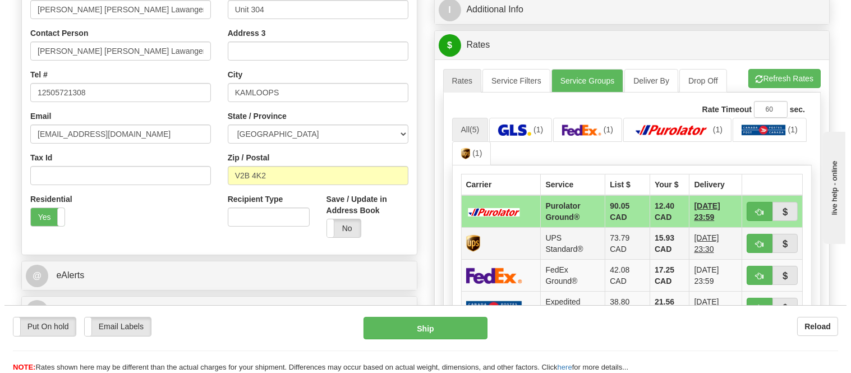
scroll to position [311, 0]
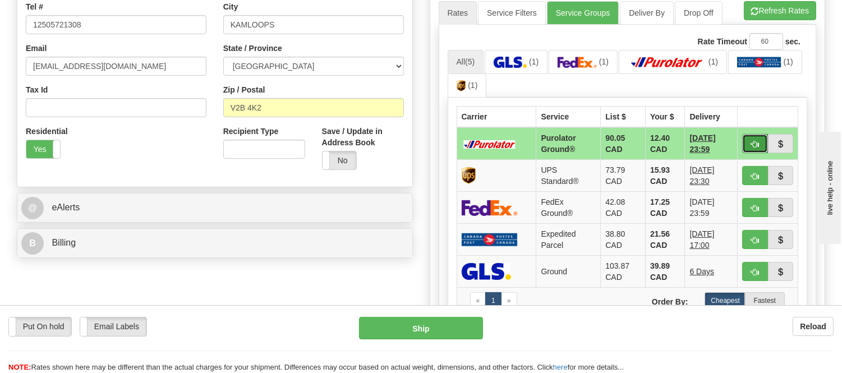
click at [753, 141] on span "button" at bounding box center [755, 144] width 8 height 7
type input "260"
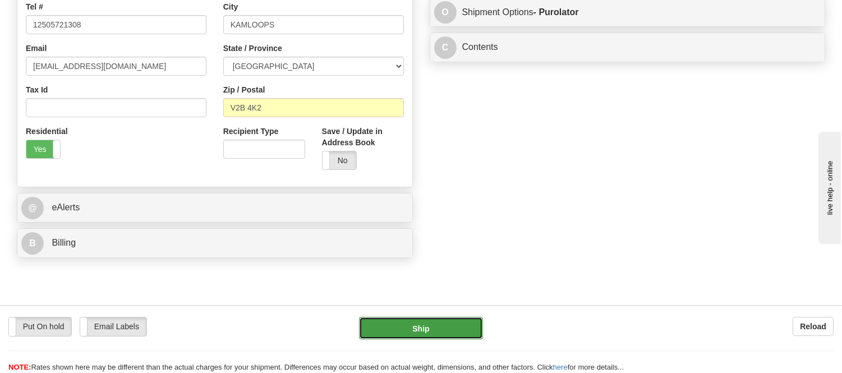
click at [408, 332] on button "Ship" at bounding box center [420, 328] width 123 height 22
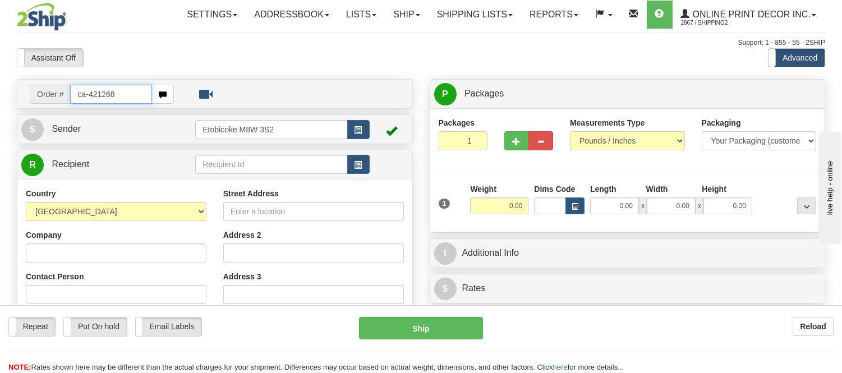
type input "ca-421268"
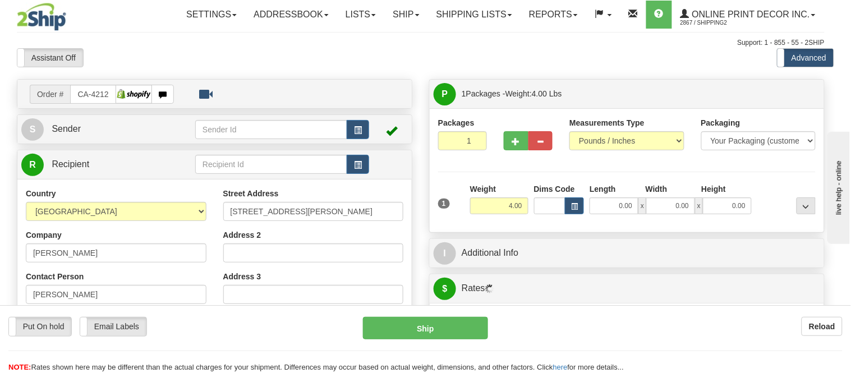
type input "KANATA"
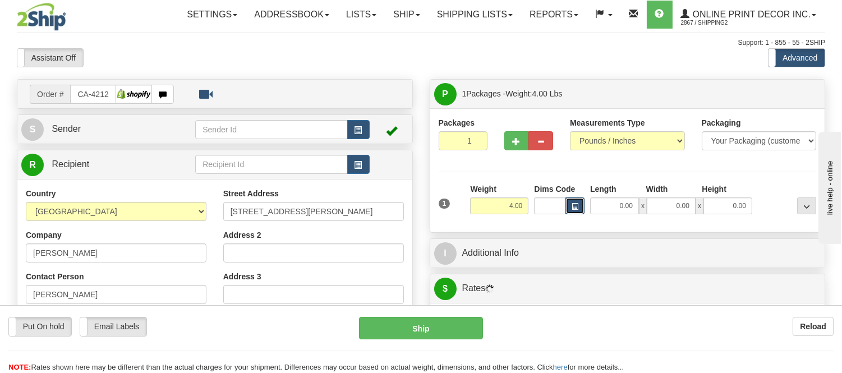
click at [574, 206] on span "button" at bounding box center [575, 207] width 7 height 6
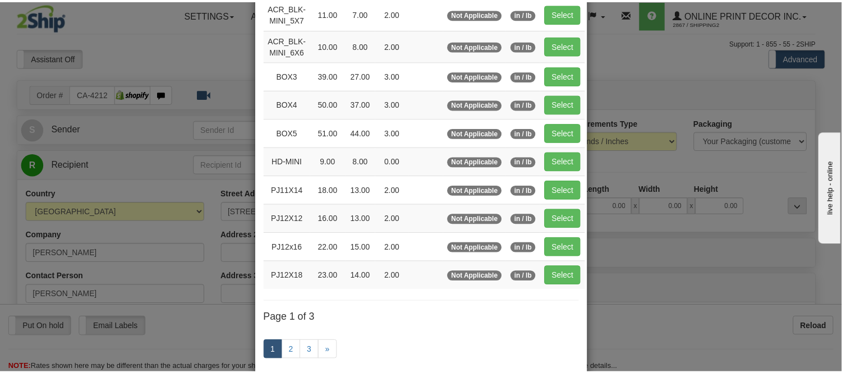
scroll to position [125, 0]
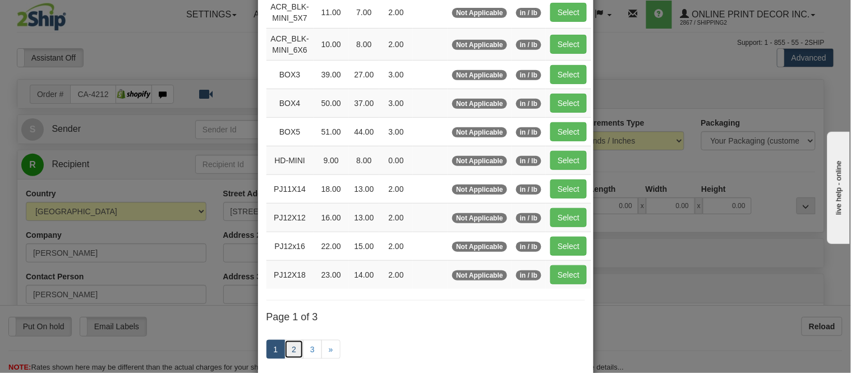
click at [289, 359] on link "2" at bounding box center [293, 349] width 19 height 19
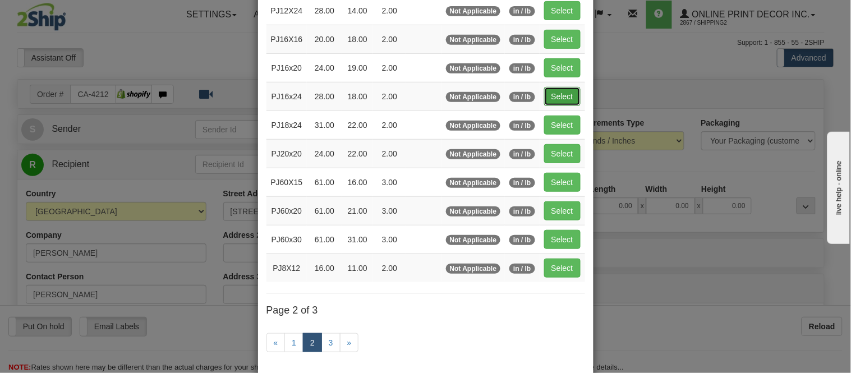
click at [559, 88] on button "Select" at bounding box center [562, 96] width 36 height 19
type input "PJ16x24"
type input "28.00"
type input "18.00"
type input "2.00"
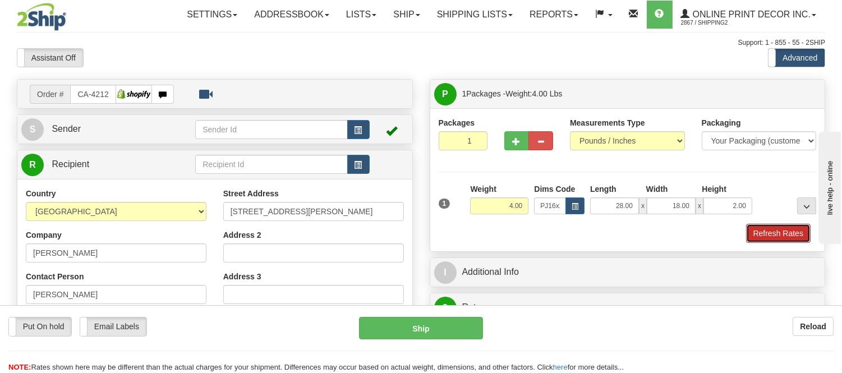
click at [786, 236] on button "Refresh Rates" at bounding box center [778, 233] width 65 height 19
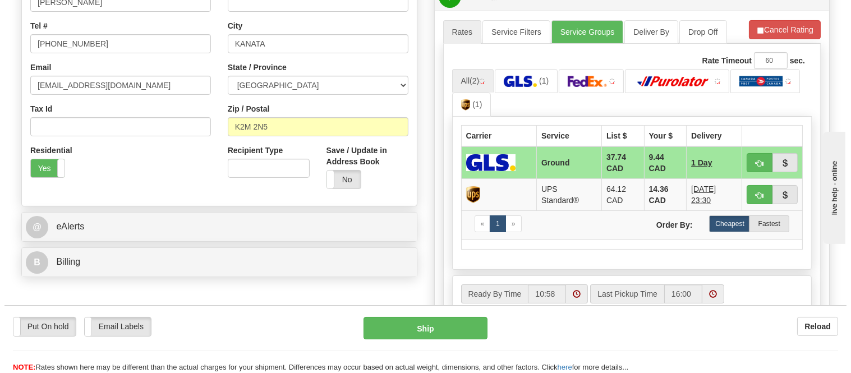
scroll to position [321, 0]
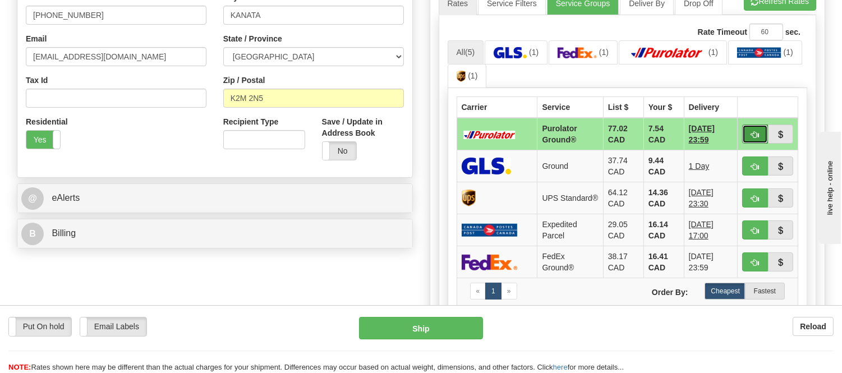
click at [751, 131] on span "button" at bounding box center [755, 134] width 8 height 7
type input "260"
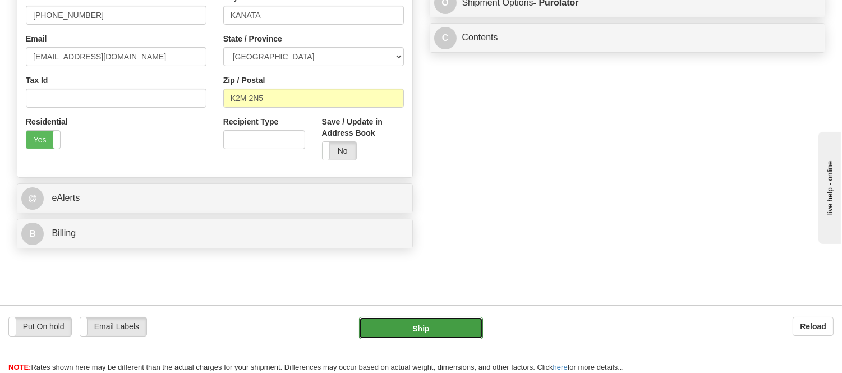
click at [446, 328] on button "Ship" at bounding box center [420, 328] width 123 height 22
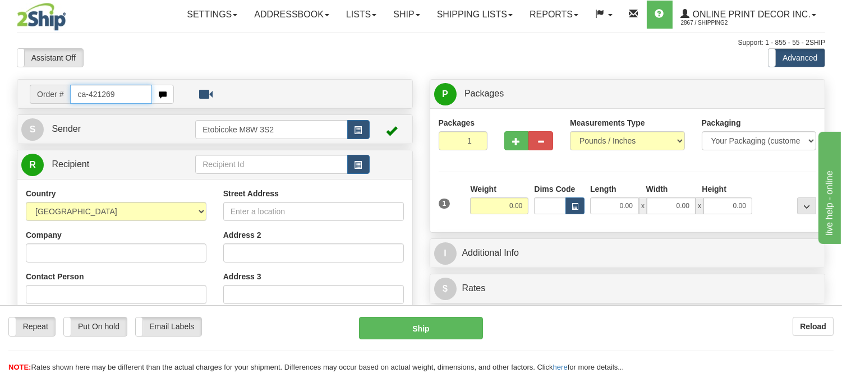
type input "ca-421269"
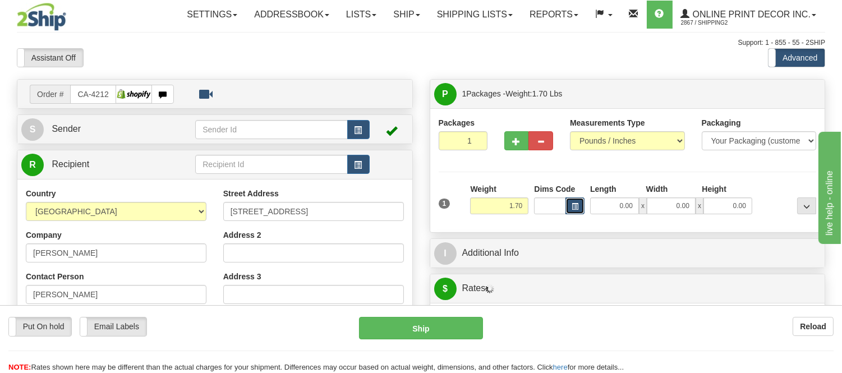
click at [579, 209] on button "button" at bounding box center [574, 205] width 19 height 17
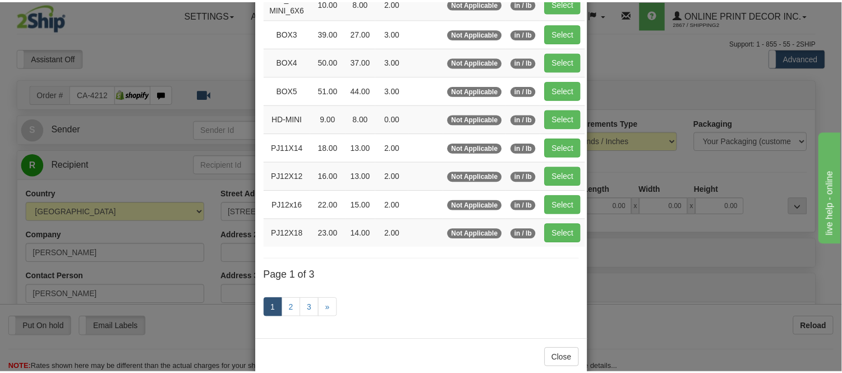
scroll to position [188, 0]
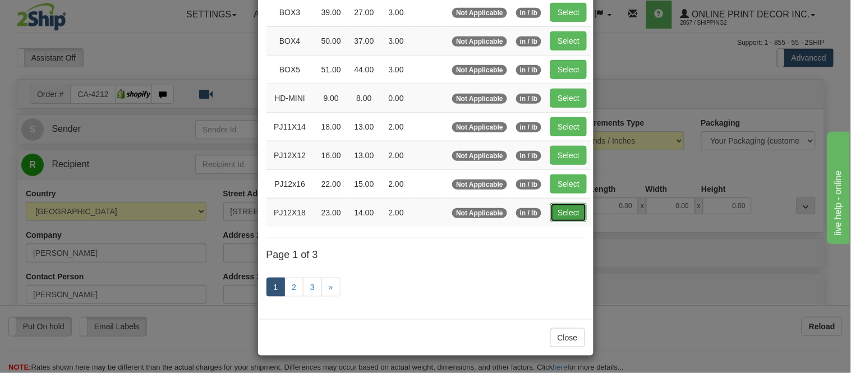
click at [554, 210] on button "Select" at bounding box center [568, 212] width 36 height 19
type input "PJ12X18"
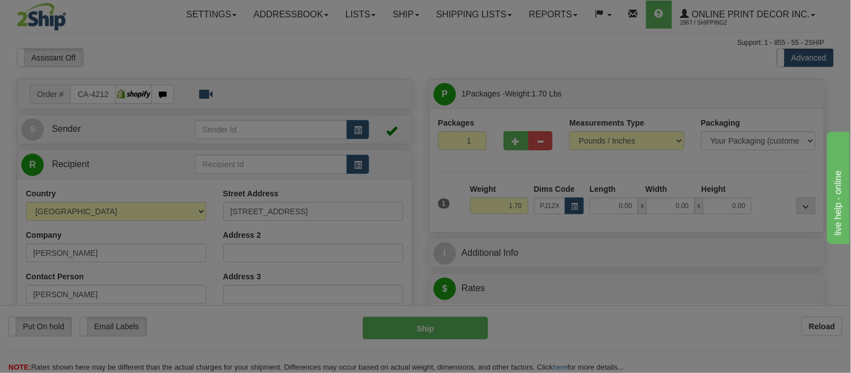
type input "23.00"
type input "14.00"
type input "2.00"
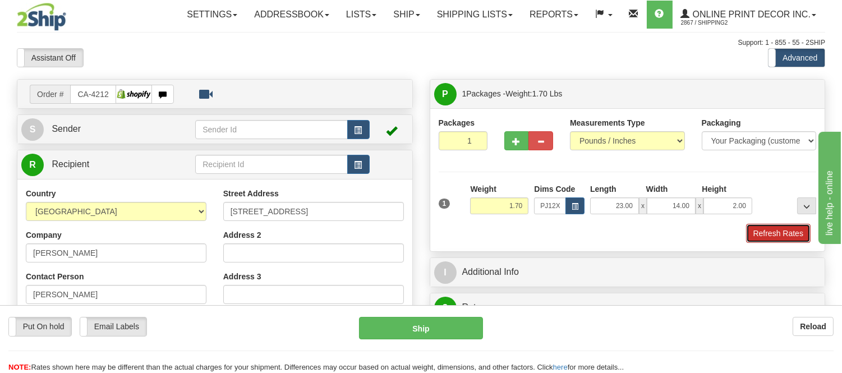
click at [786, 239] on button "Refresh Rates" at bounding box center [778, 233] width 65 height 19
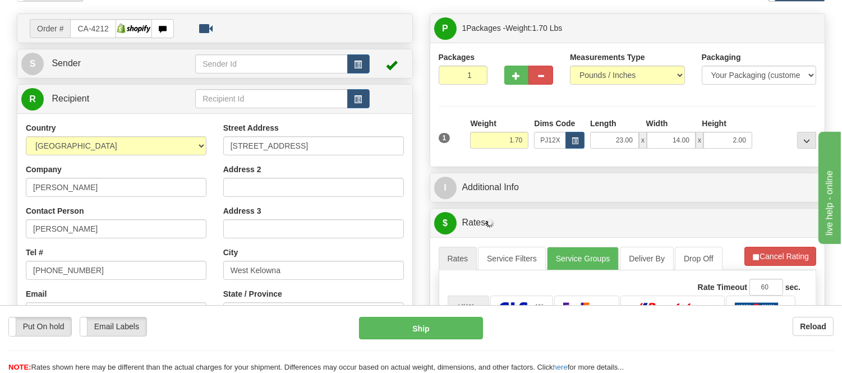
scroll to position [178, 0]
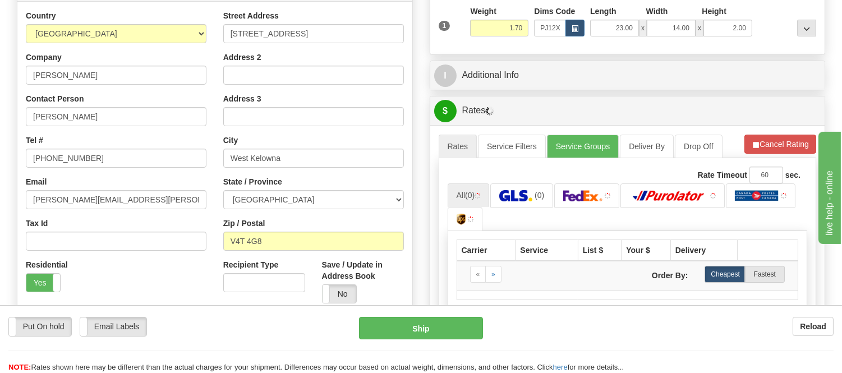
drag, startPoint x: 850, startPoint y: 108, endPoint x: 61, endPoint y: 24, distance: 793.7
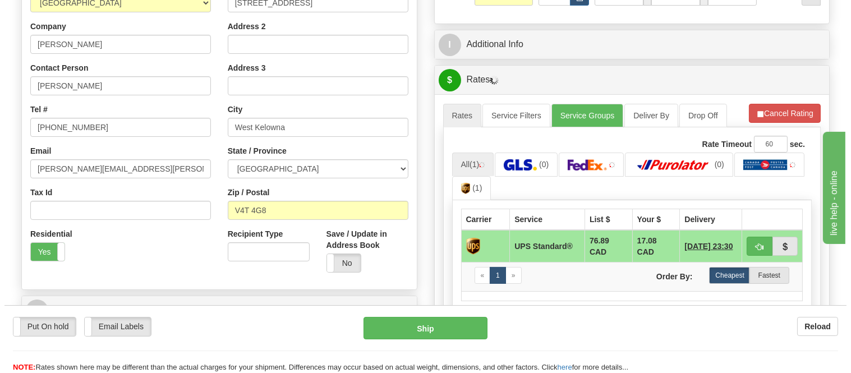
scroll to position [238, 0]
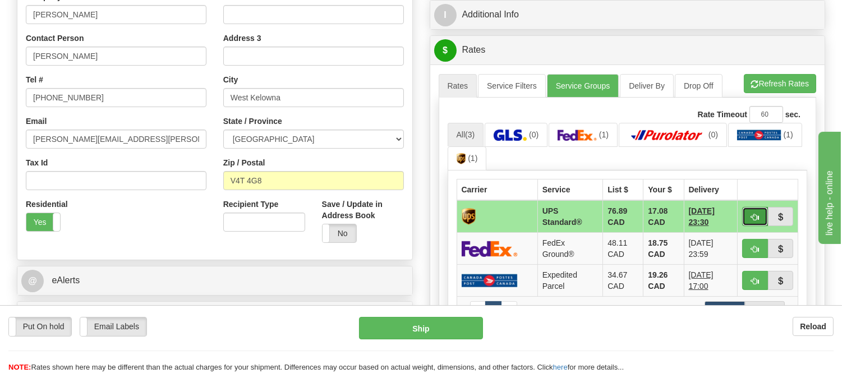
click at [749, 217] on button "button" at bounding box center [755, 216] width 26 height 19
type input "11"
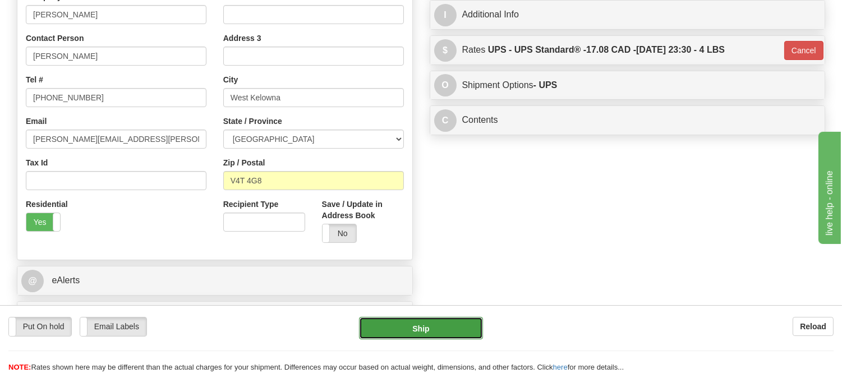
click at [404, 325] on button "Ship" at bounding box center [420, 328] width 123 height 22
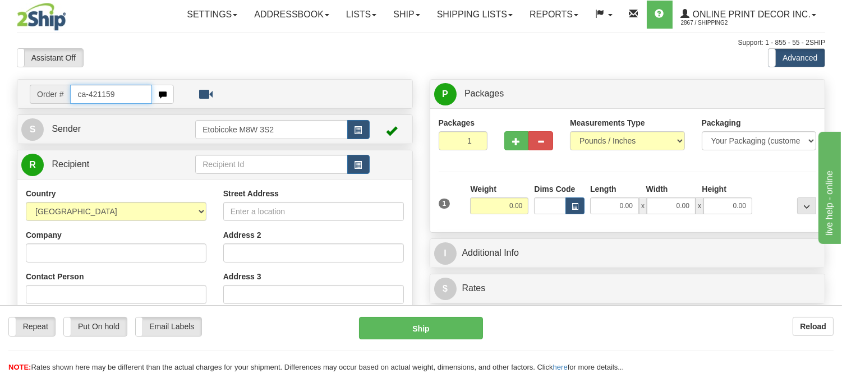
type input "ca-421159"
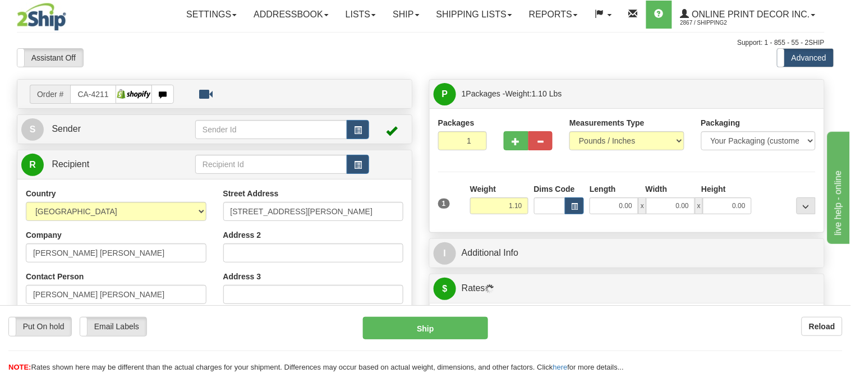
type input "[GEOGRAPHIC_DATA]"
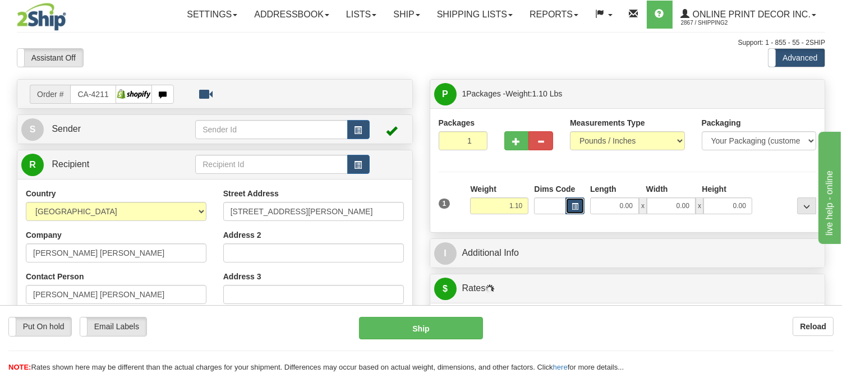
click at [572, 205] on span "button" at bounding box center [575, 207] width 7 height 6
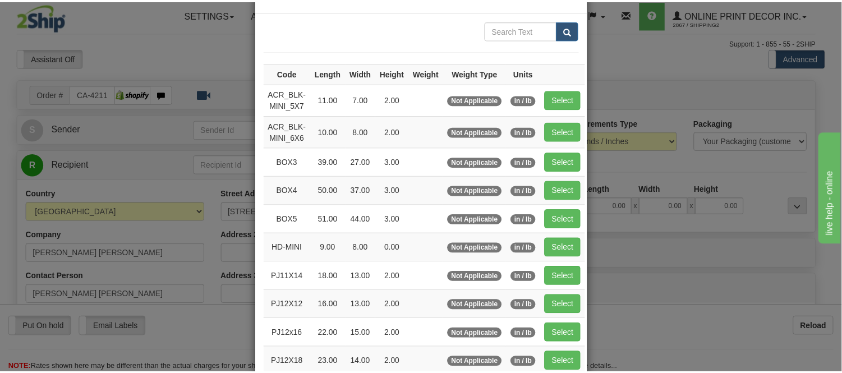
scroll to position [125, 0]
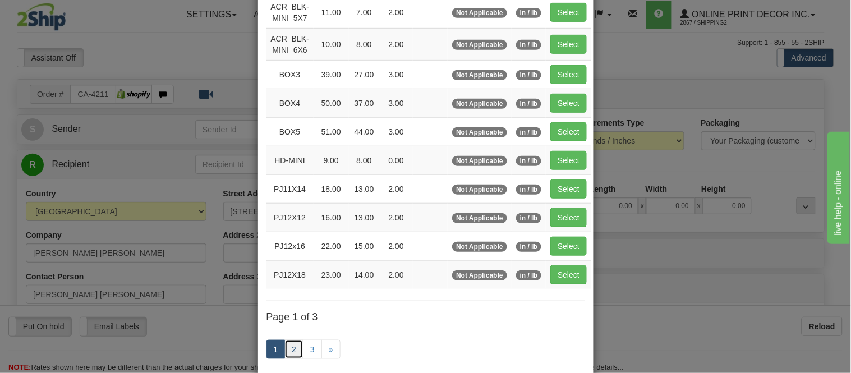
click at [292, 349] on link "2" at bounding box center [293, 349] width 19 height 19
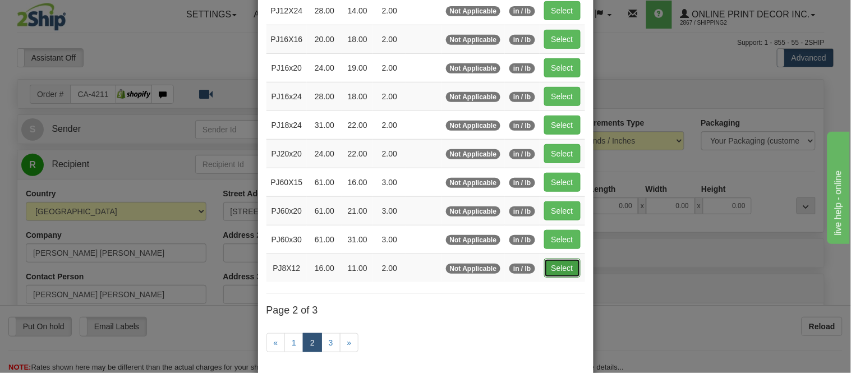
click at [564, 271] on button "Select" at bounding box center [562, 268] width 36 height 19
type input "PJ8X12"
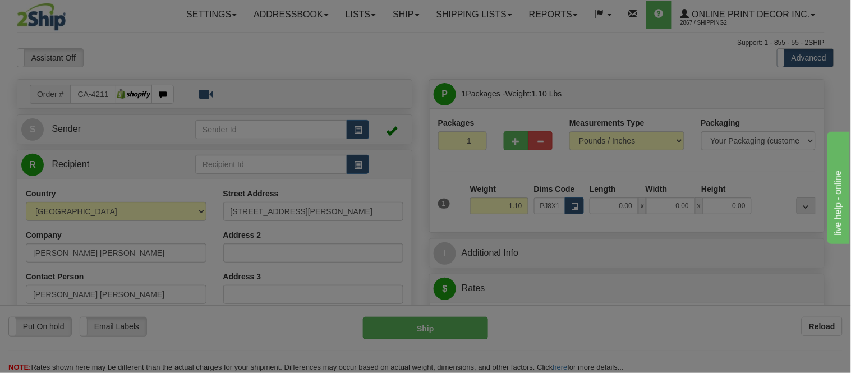
type input "16.00"
type input "11.00"
type input "2.00"
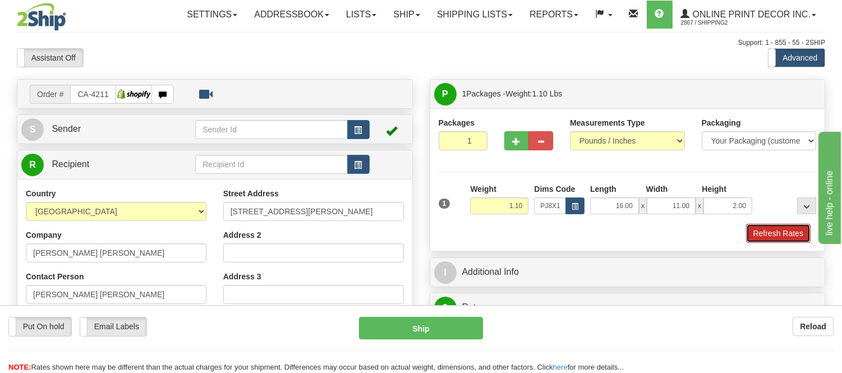
click at [787, 240] on button "Refresh Rates" at bounding box center [778, 233] width 65 height 19
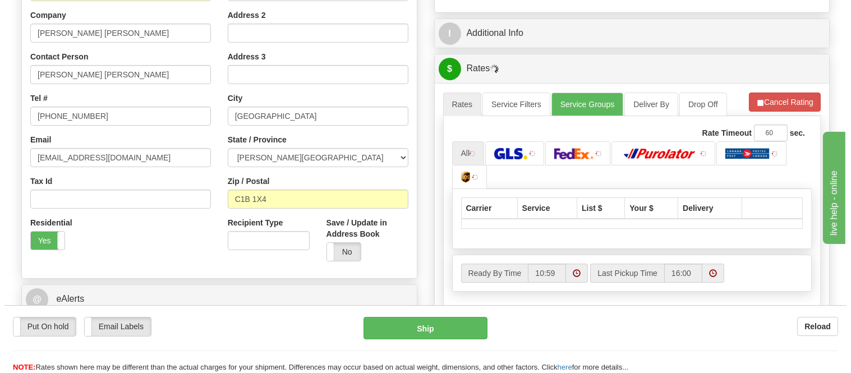
scroll to position [249, 0]
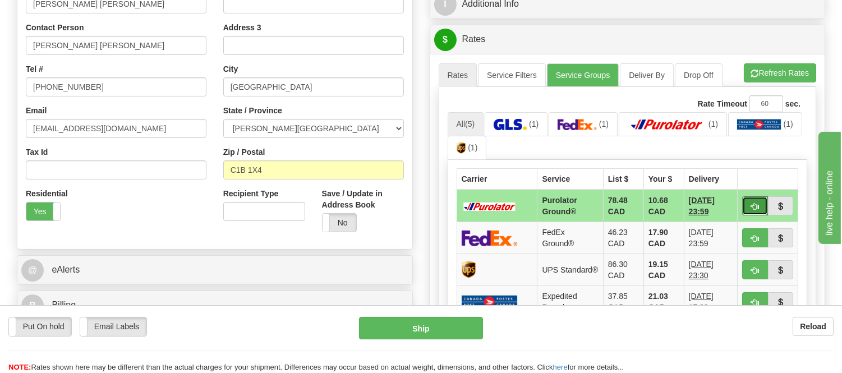
click at [743, 209] on button "button" at bounding box center [755, 205] width 26 height 19
type input "260"
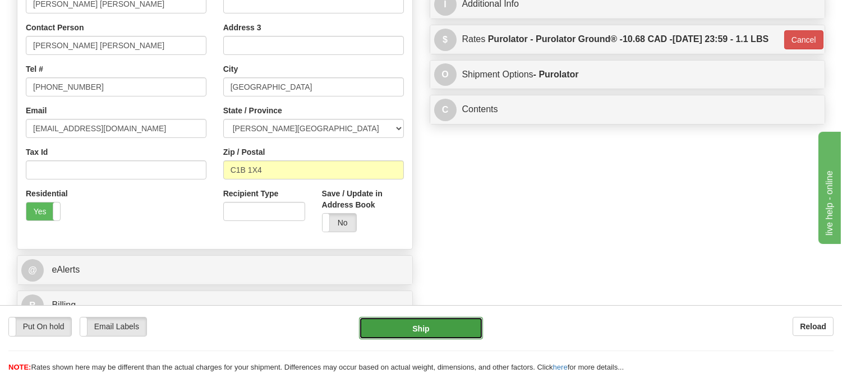
click at [453, 330] on button "Ship" at bounding box center [420, 328] width 123 height 22
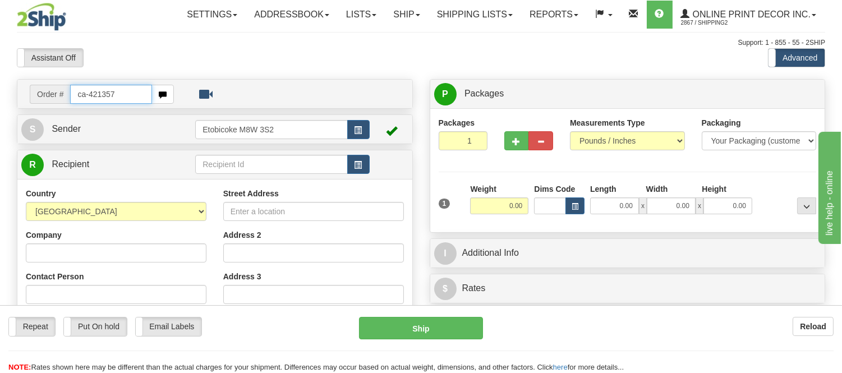
type input "ca-421357"
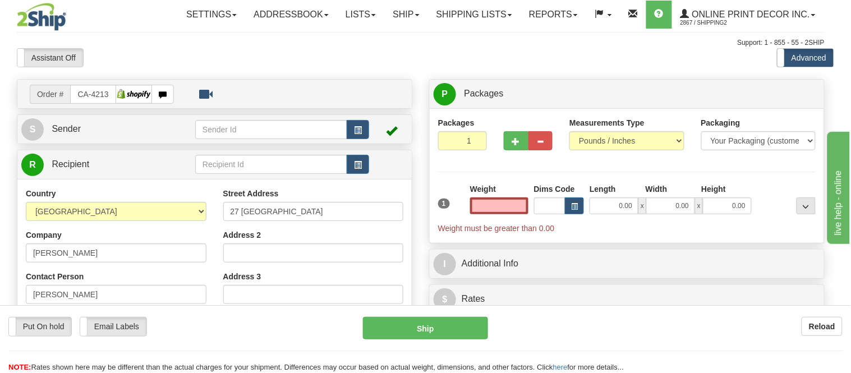
type input "OTTAWA"
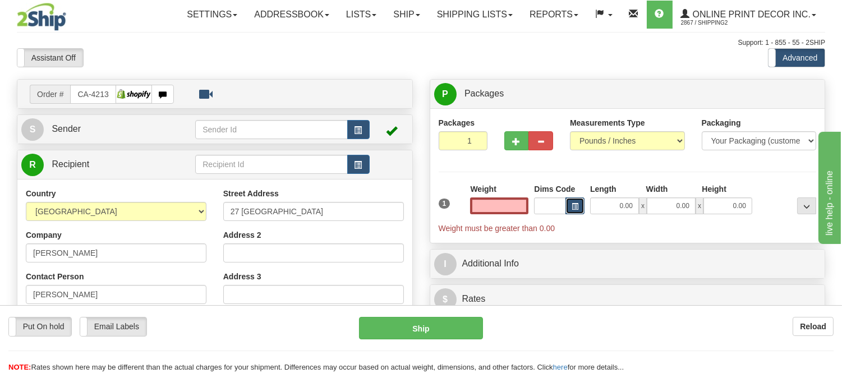
type input "0.00"
click at [579, 204] on button "button" at bounding box center [574, 205] width 19 height 17
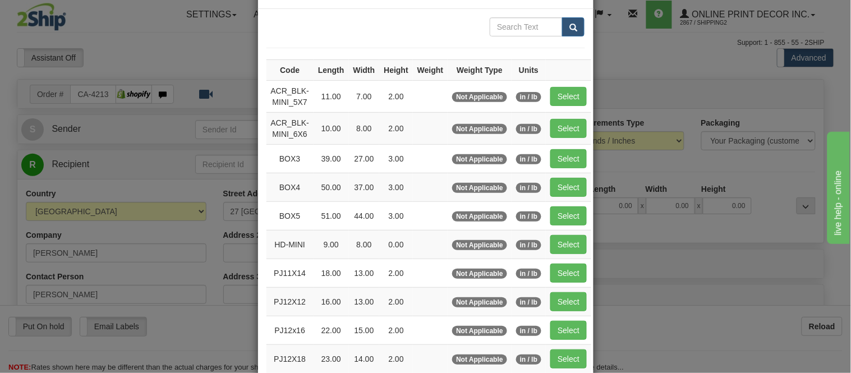
scroll to position [187, 0]
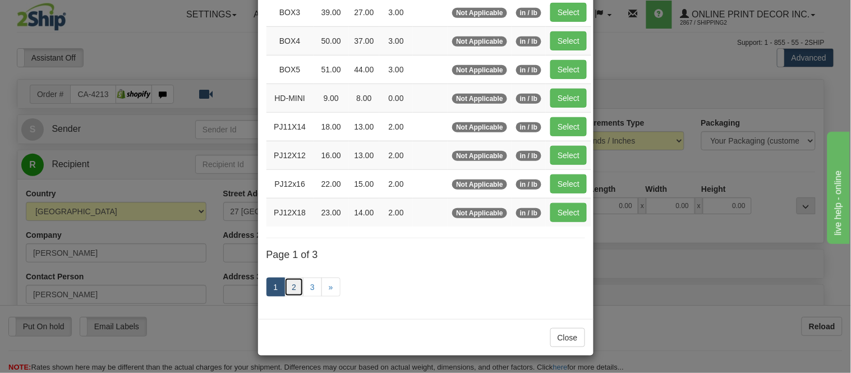
click at [284, 293] on link "2" at bounding box center [293, 287] width 19 height 19
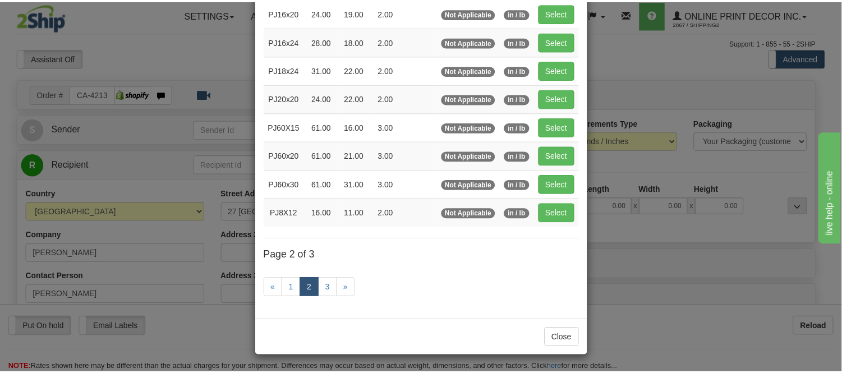
scroll to position [182, 0]
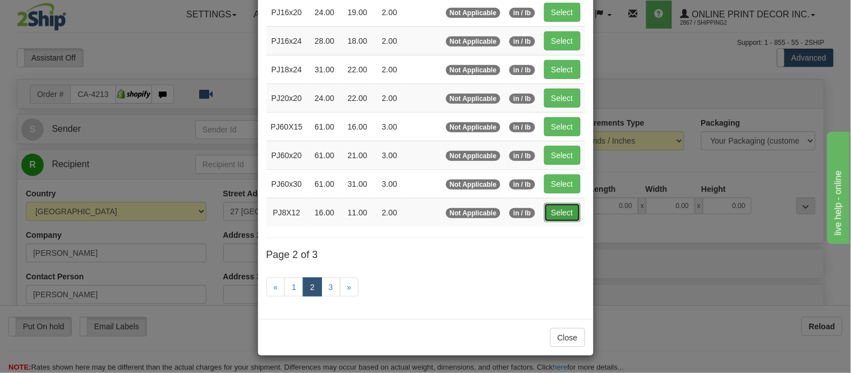
click at [563, 219] on button "Select" at bounding box center [562, 212] width 36 height 19
type input "PJ8X12"
type input "16.00"
type input "11.00"
type input "2.00"
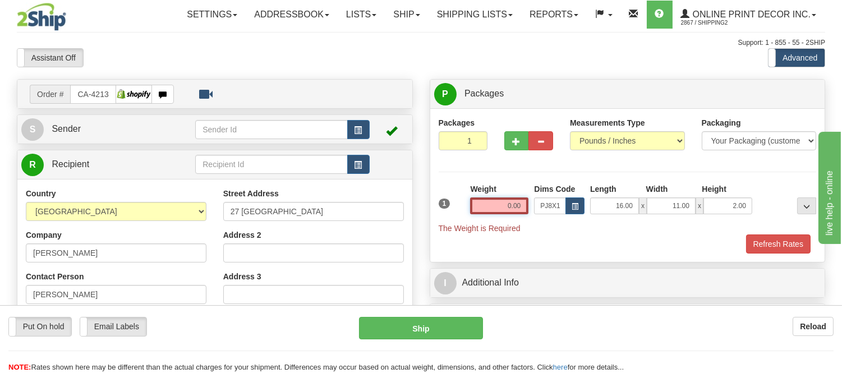
drag, startPoint x: 522, startPoint y: 208, endPoint x: 443, endPoint y: 212, distance: 78.6
click at [443, 212] on div "1 Weight 0.00 Dims Code x x" at bounding box center [628, 208] width 384 height 50
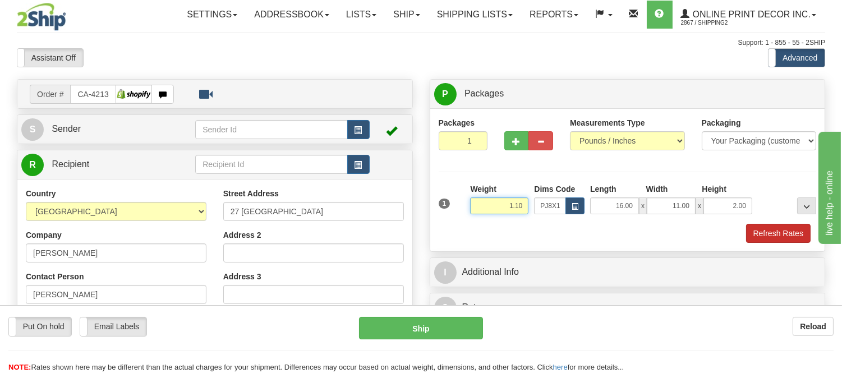
type input "1.10"
click at [763, 236] on button "Refresh Rates" at bounding box center [778, 233] width 65 height 19
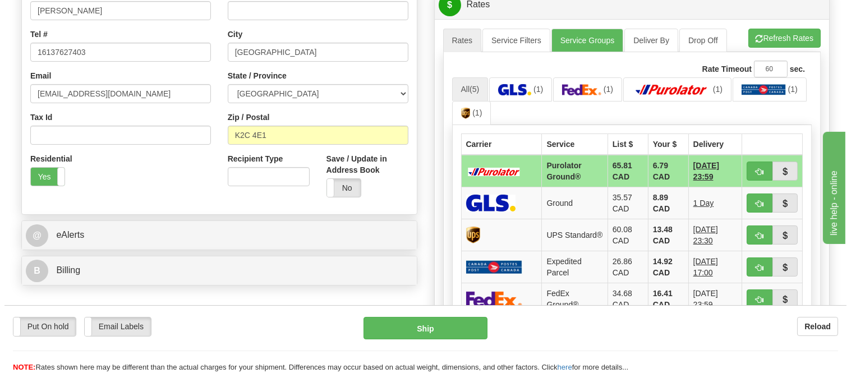
scroll to position [302, 0]
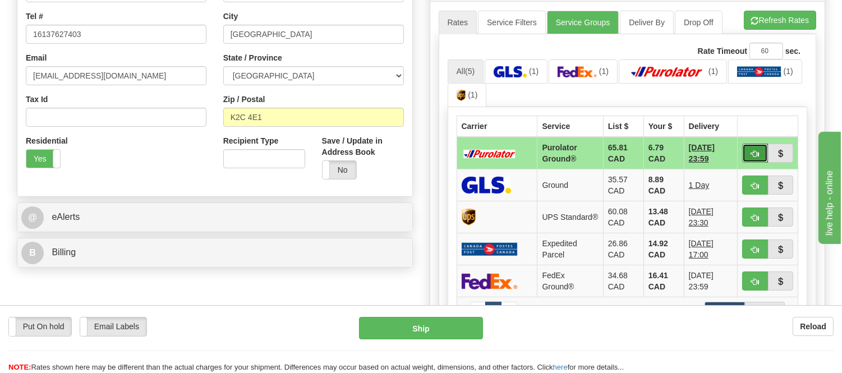
click at [753, 148] on button "button" at bounding box center [755, 153] width 26 height 19
type input "260"
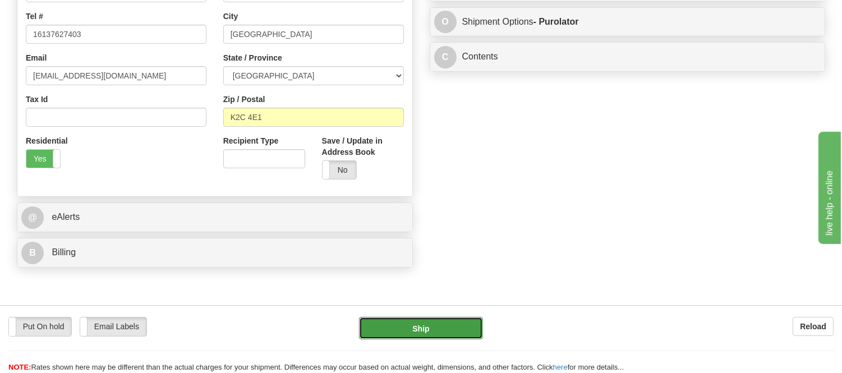
click at [462, 324] on button "Ship" at bounding box center [420, 328] width 123 height 22
